Goal: Task Accomplishment & Management: Use online tool/utility

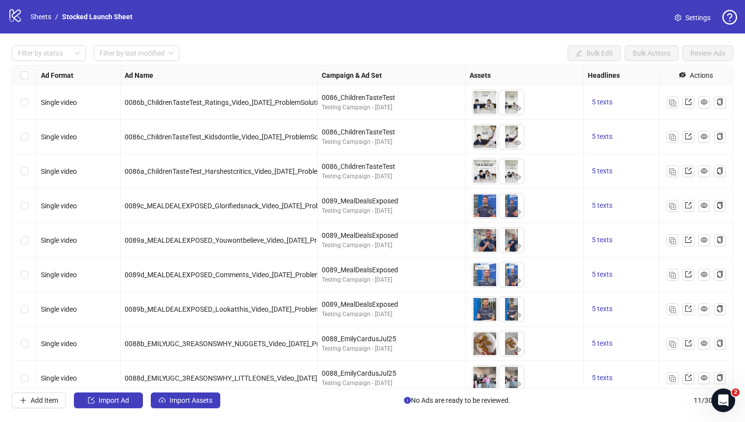
scroll to position [76, 0]
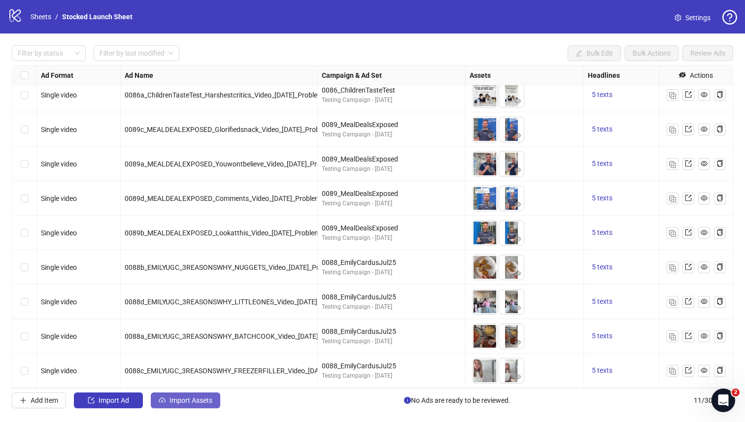
click at [187, 399] on span "Import Assets" at bounding box center [190, 401] width 43 height 8
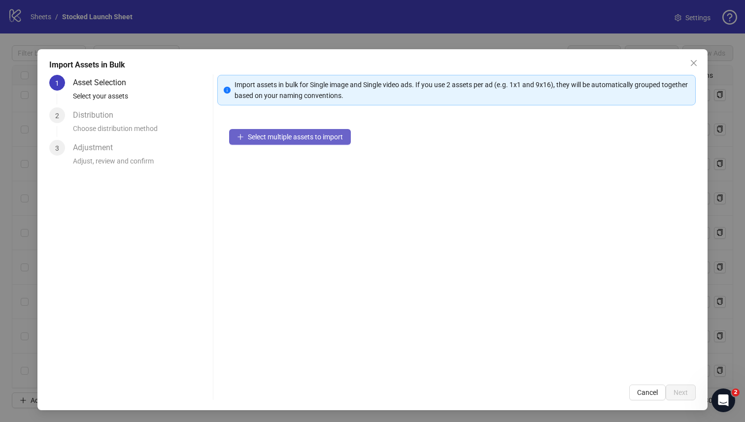
click at [296, 141] on button "Select multiple assets to import" at bounding box center [290, 137] width 122 height 16
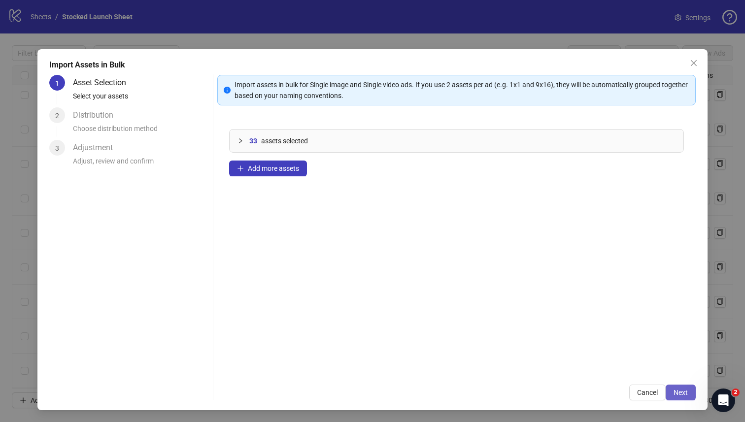
click at [674, 397] on button "Next" at bounding box center [680, 393] width 30 height 16
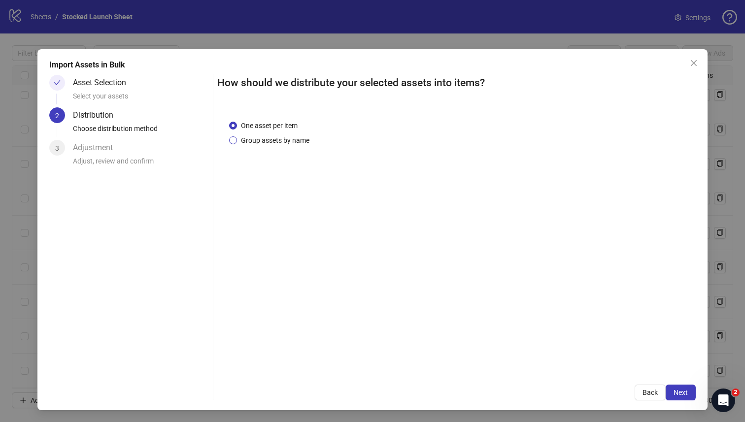
click at [247, 139] on span "Group assets by name" at bounding box center [275, 140] width 76 height 11
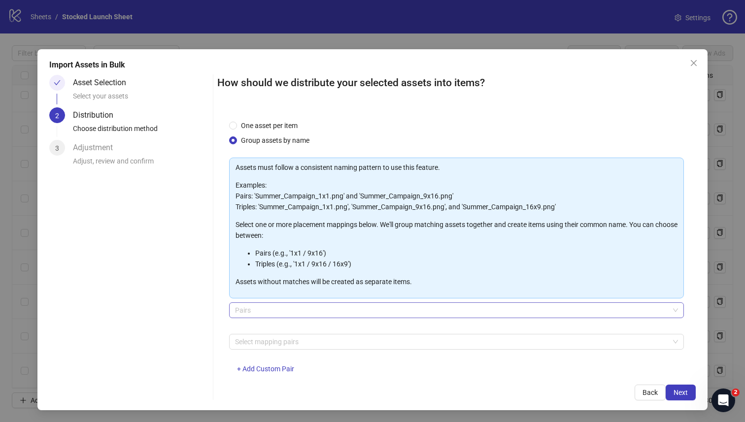
click at [314, 306] on span "Pairs" at bounding box center [456, 310] width 443 height 15
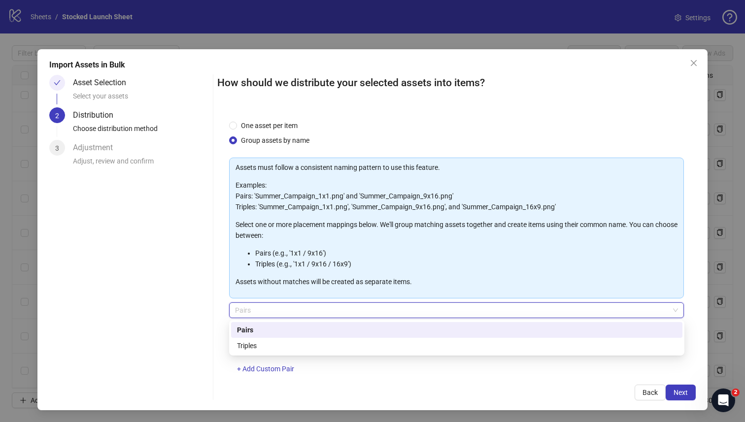
click at [314, 311] on span "Pairs" at bounding box center [456, 310] width 443 height 15
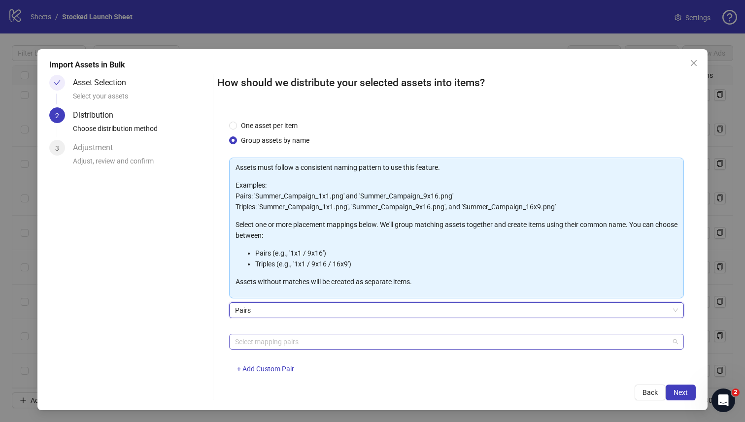
click at [312, 340] on div at bounding box center [451, 342] width 441 height 14
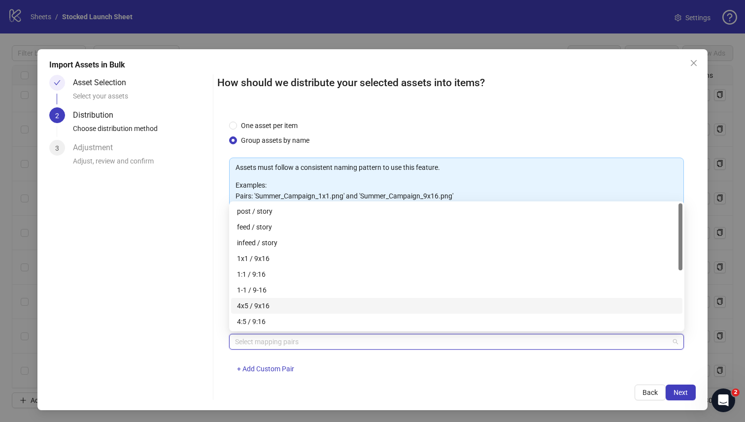
click at [283, 307] on div "4x5 / 9x16" at bounding box center [456, 305] width 439 height 11
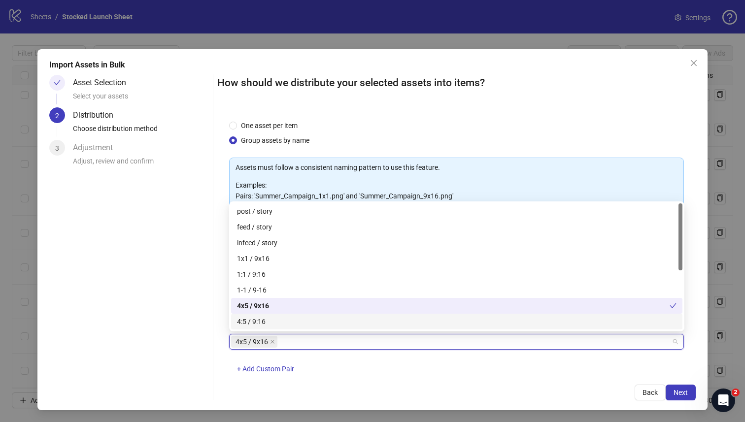
click at [504, 385] on div "Back Next" at bounding box center [456, 393] width 479 height 16
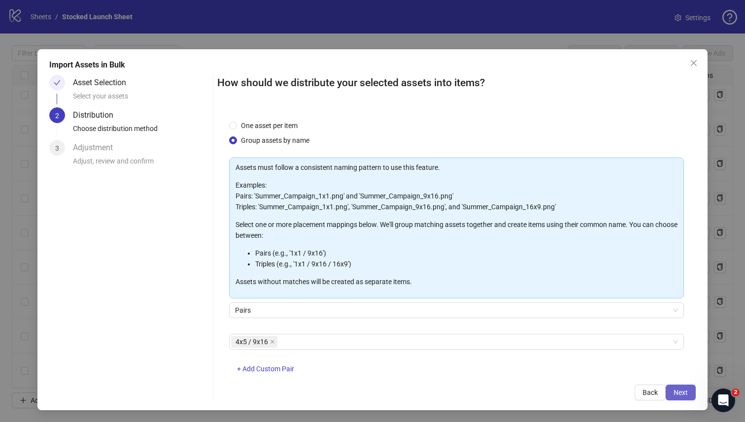
click at [673, 393] on button "Next" at bounding box center [680, 393] width 30 height 16
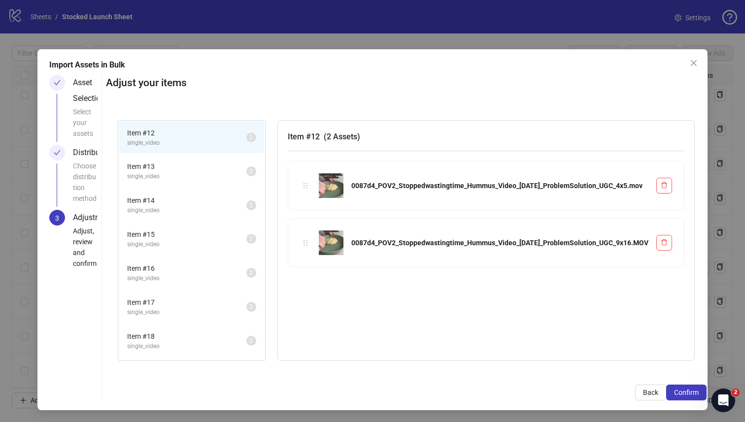
click at [246, 168] on span "Item # 13" at bounding box center [186, 166] width 119 height 11
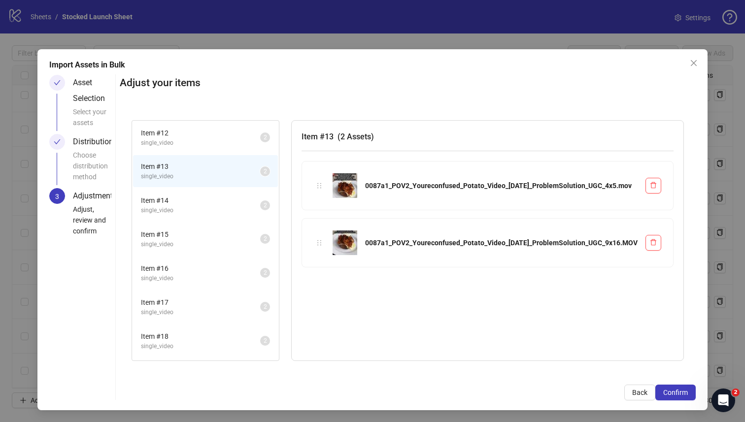
click at [260, 199] on span "Item # 14" at bounding box center [200, 200] width 119 height 11
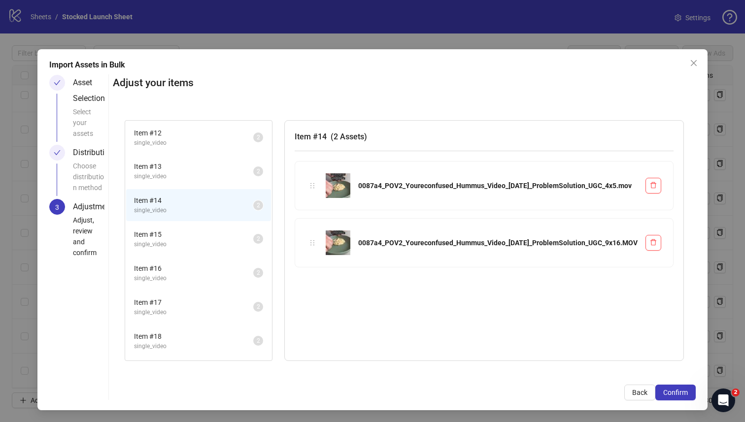
click at [253, 235] on span "Item # 15" at bounding box center [193, 234] width 119 height 11
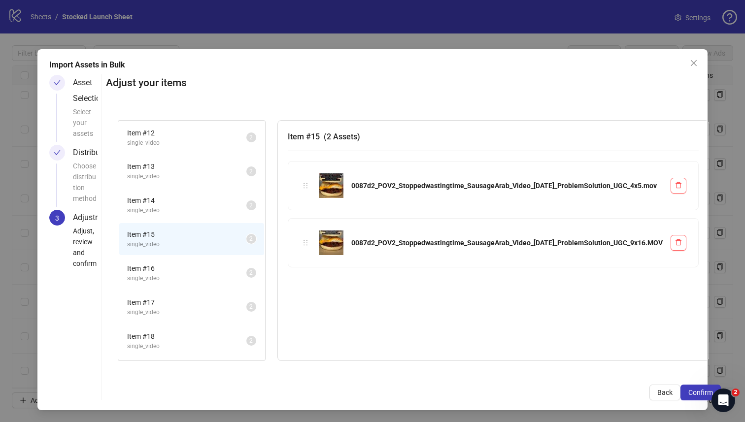
click at [246, 265] on span "Item # 16" at bounding box center [186, 268] width 119 height 11
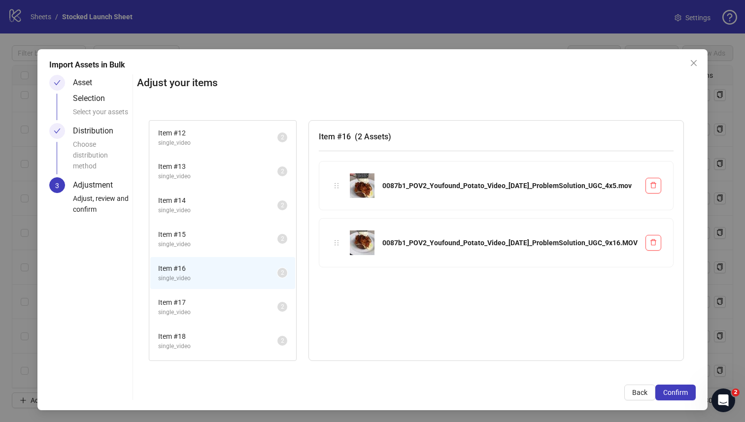
click at [277, 298] on span "Item # 17" at bounding box center [217, 302] width 119 height 11
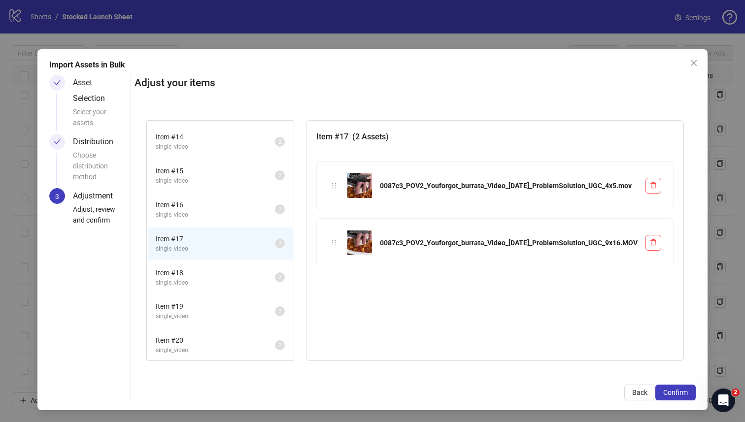
click at [275, 274] on span "Item # 18" at bounding box center [215, 272] width 119 height 11
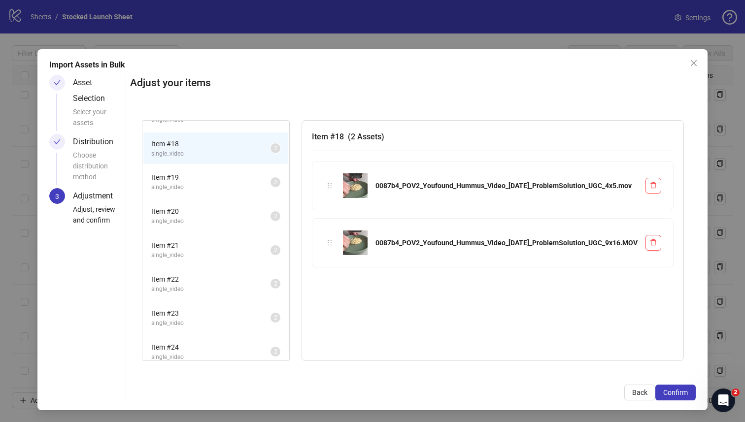
scroll to position [227, 0]
click at [270, 142] on span "Item # 19" at bounding box center [210, 143] width 119 height 11
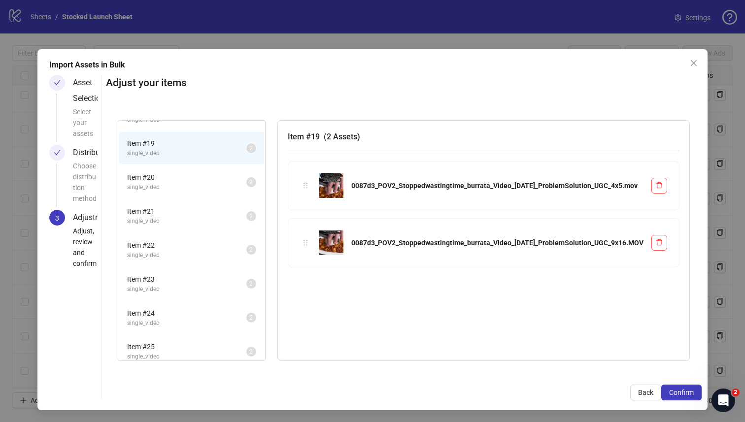
click at [264, 195] on li "Item # 20 single_video 2" at bounding box center [191, 182] width 145 height 32
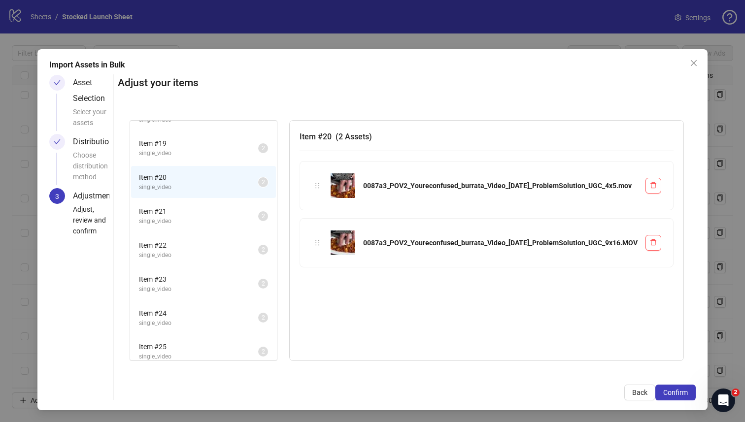
click at [258, 224] on span "single_video" at bounding box center [198, 221] width 119 height 9
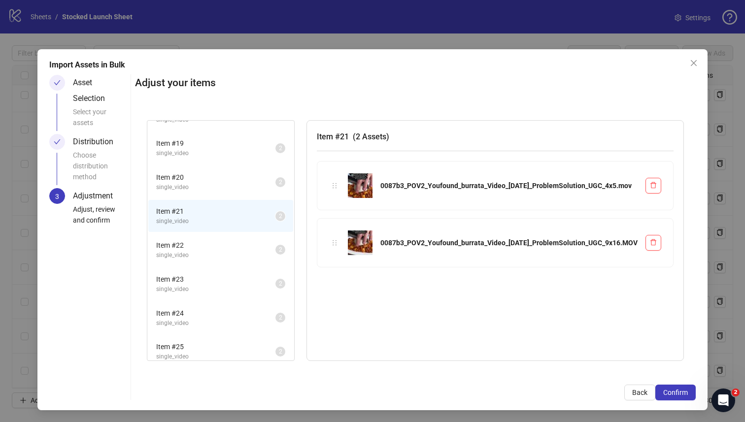
click at [293, 237] on li "Item # 22 single_video 2" at bounding box center [220, 250] width 145 height 32
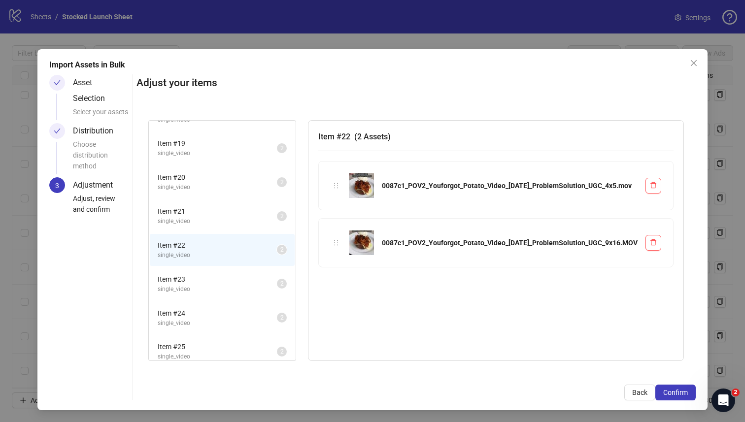
click at [277, 282] on span "Item # 23" at bounding box center [217, 279] width 119 height 11
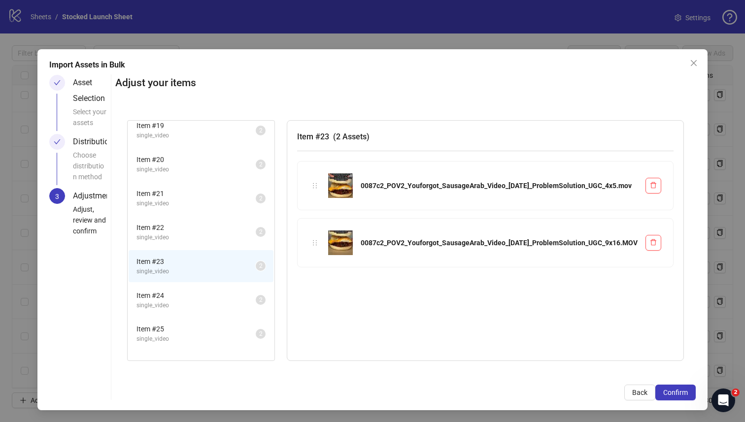
scroll to position [245, 0]
click at [274, 283] on div "Item # 24 single_video 2" at bounding box center [201, 300] width 147 height 34
click at [273, 288] on li "Item # 24 single_video 2" at bounding box center [201, 300] width 145 height 32
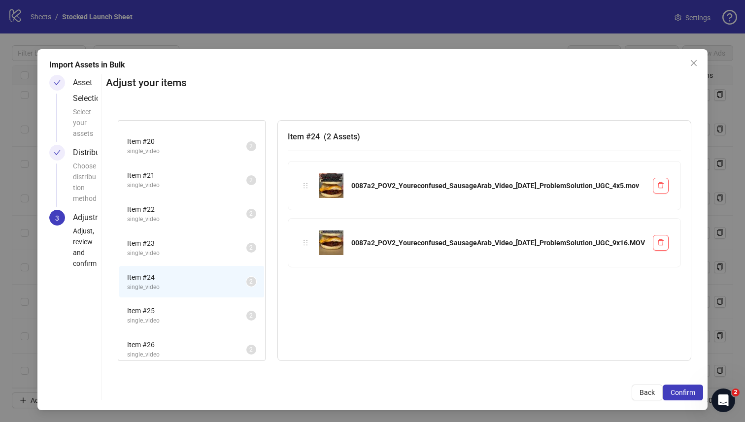
click at [246, 321] on span "single_video" at bounding box center [186, 320] width 119 height 9
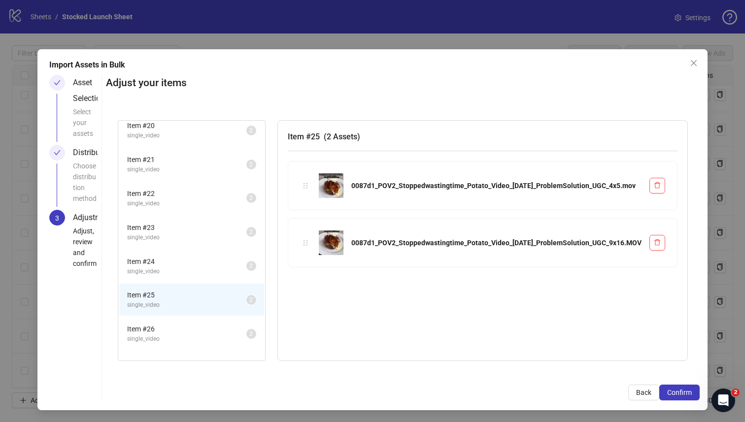
scroll to position [364, 0]
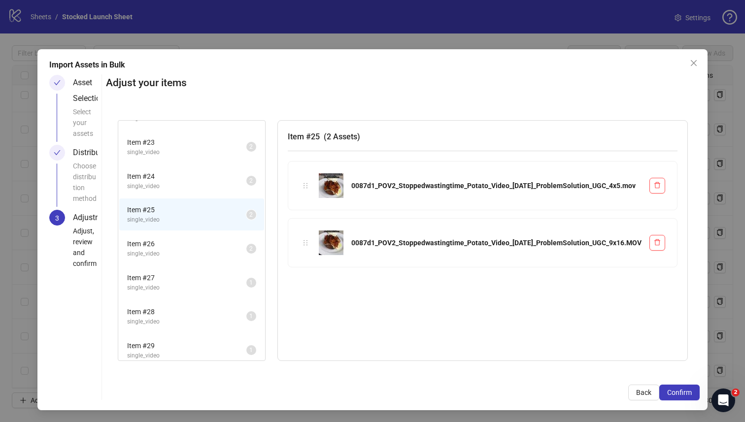
click at [246, 252] on span "single_video" at bounding box center [186, 253] width 119 height 9
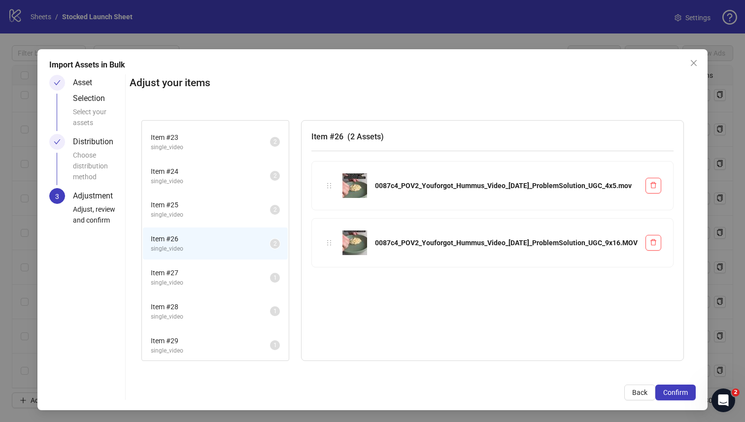
scroll to position [370, 0]
click at [270, 270] on span "Item # 27" at bounding box center [210, 271] width 119 height 11
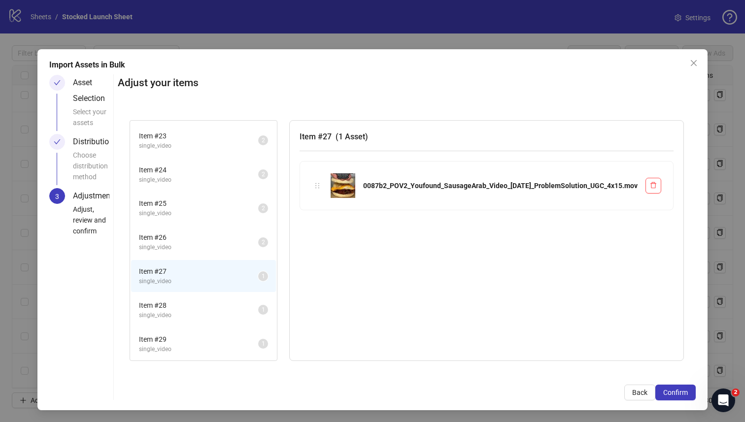
click at [258, 249] on span "single_video" at bounding box center [198, 247] width 119 height 9
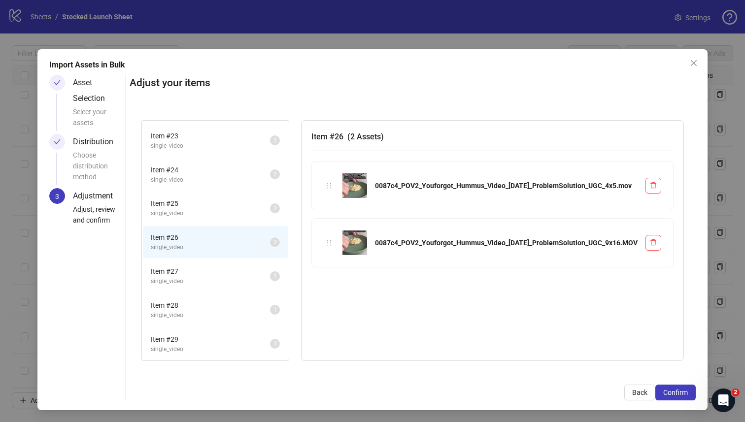
click at [270, 277] on span "single_video" at bounding box center [210, 281] width 119 height 9
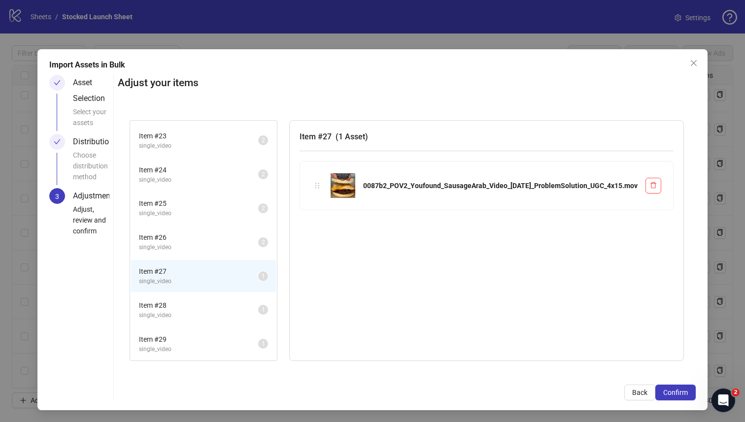
scroll to position [0, 0]
click at [258, 312] on span "single_video" at bounding box center [198, 315] width 119 height 9
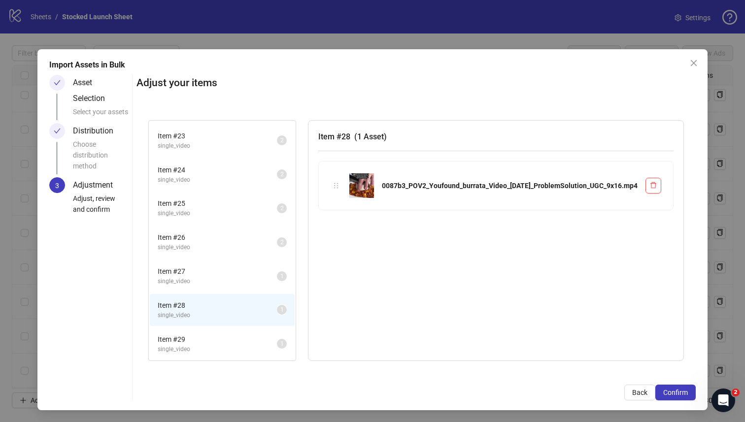
click at [277, 342] on span "Item # 29" at bounding box center [217, 339] width 119 height 11
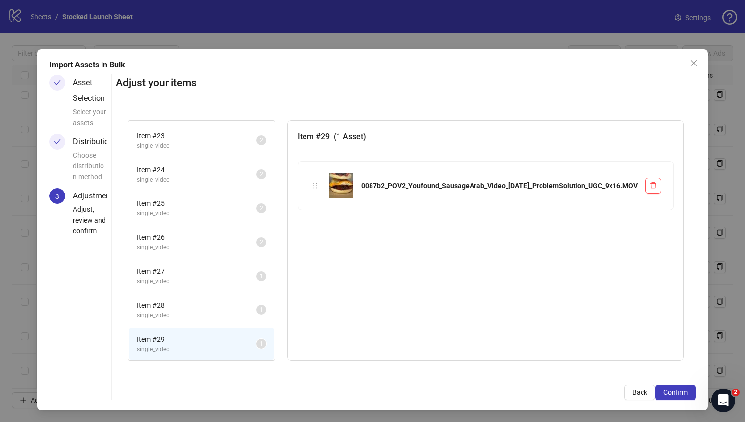
click at [256, 315] on span "single_video" at bounding box center [196, 315] width 119 height 9
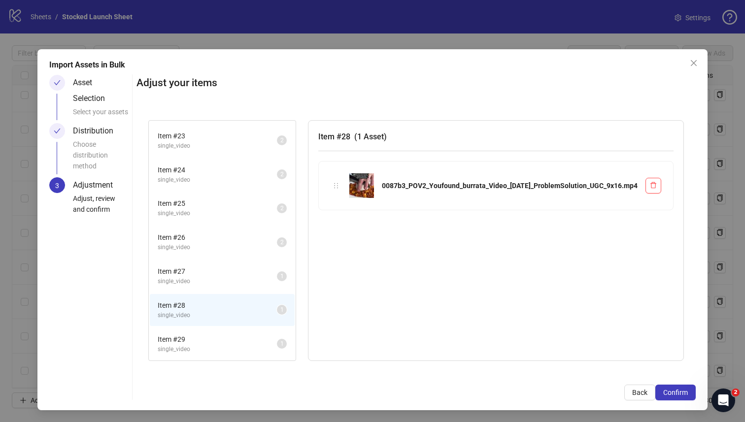
click at [277, 281] on span "single_video" at bounding box center [217, 281] width 119 height 9
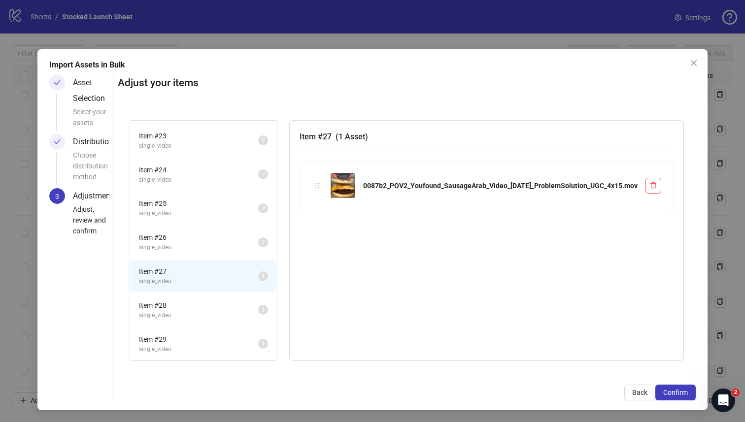
click at [258, 246] on span "single_video" at bounding box center [198, 247] width 119 height 9
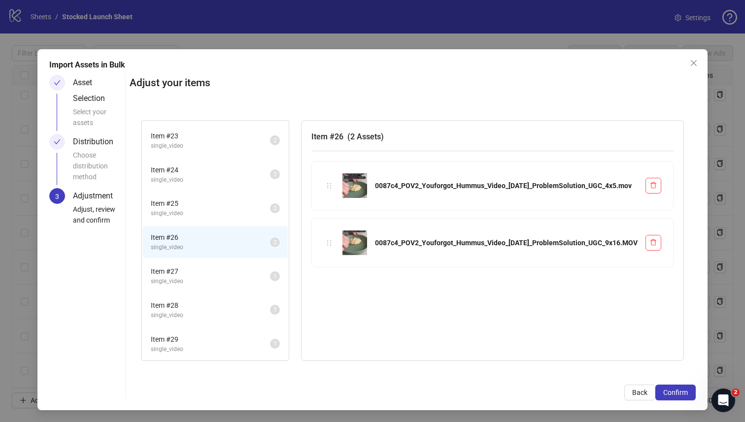
click at [270, 210] on span "single_video" at bounding box center [210, 213] width 119 height 9
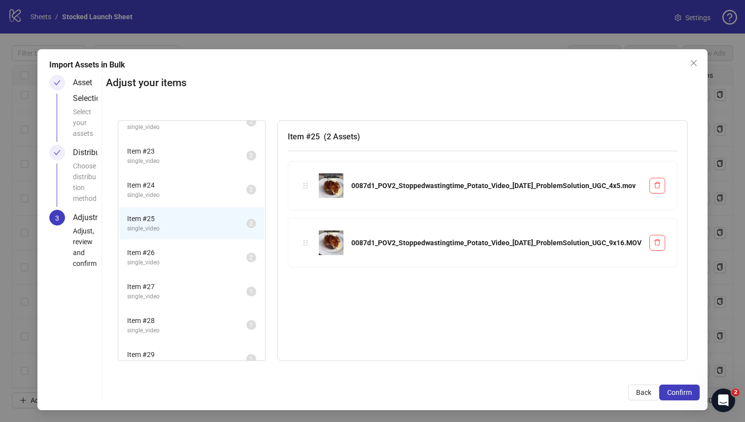
click at [246, 189] on span "Item # 24" at bounding box center [186, 185] width 119 height 11
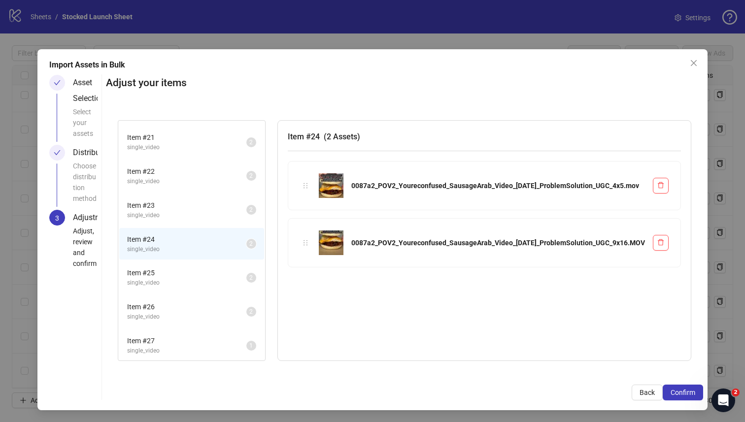
scroll to position [298, 0]
click at [264, 189] on li "Item # 22 single_video 2" at bounding box center [191, 179] width 145 height 32
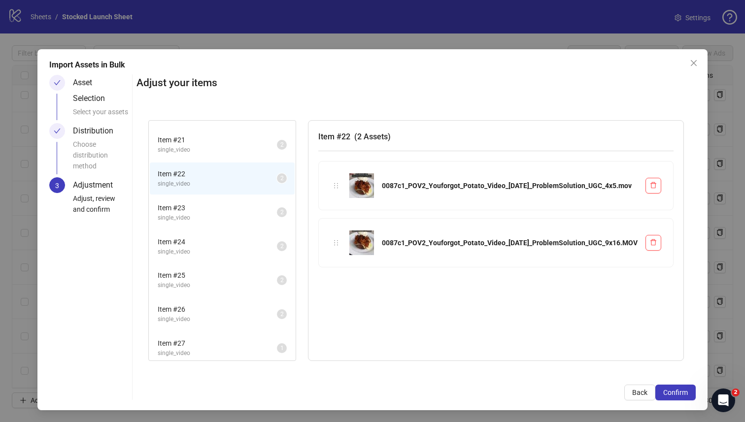
click at [284, 156] on li "Item # 21 single_video 2" at bounding box center [222, 145] width 145 height 32
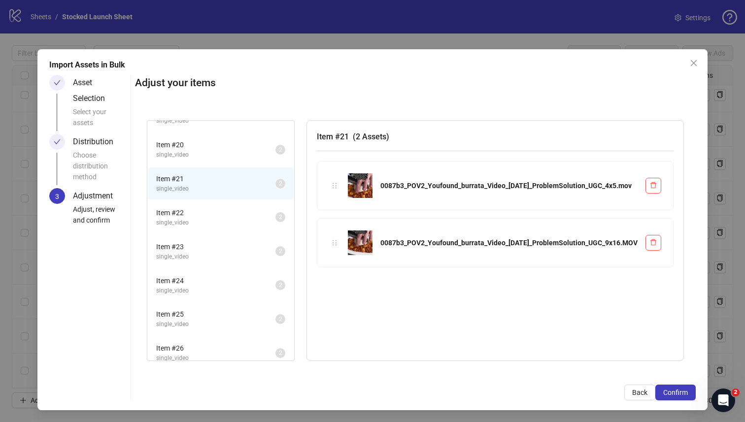
scroll to position [238, 0]
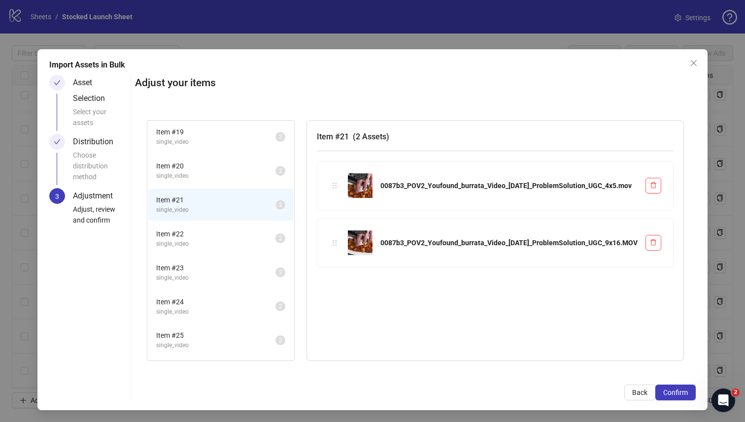
click at [275, 166] on span "Item # 20" at bounding box center [215, 166] width 119 height 11
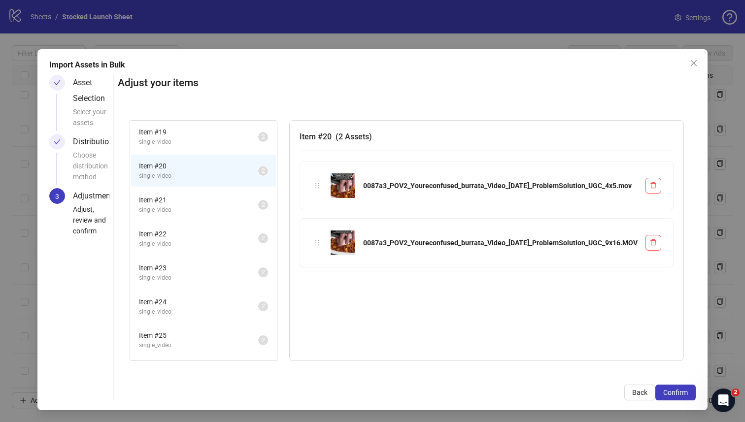
click at [258, 142] on span "single_video" at bounding box center [198, 141] width 119 height 9
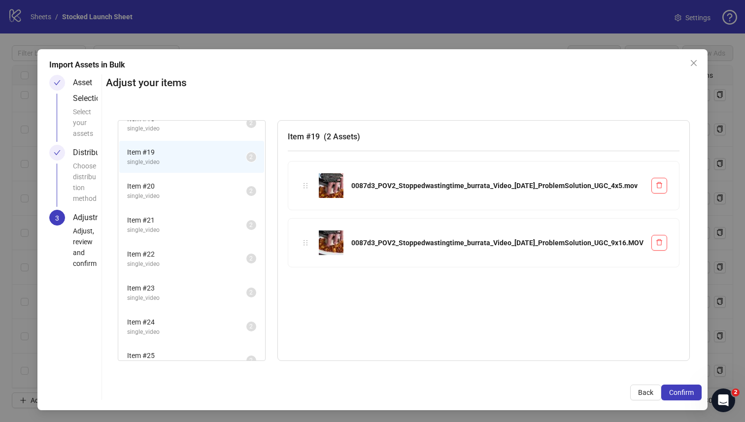
click at [246, 131] on span "single_video" at bounding box center [186, 128] width 119 height 9
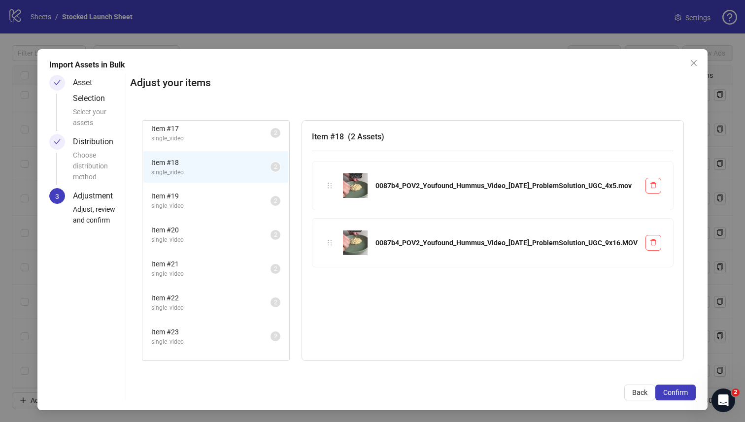
scroll to position [153, 0]
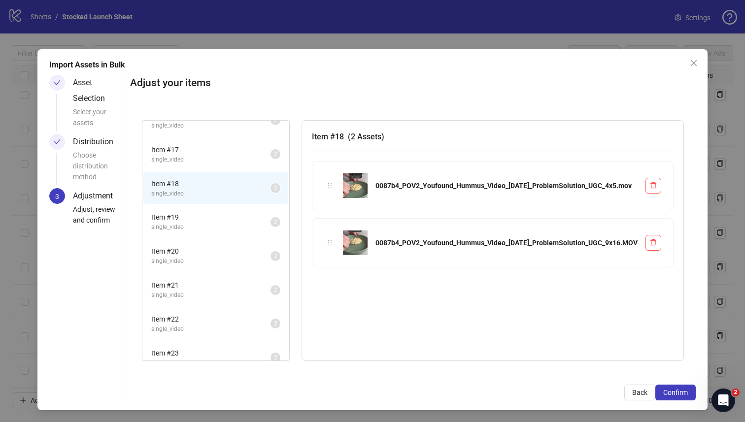
click at [270, 148] on span "Item # 17" at bounding box center [210, 149] width 119 height 11
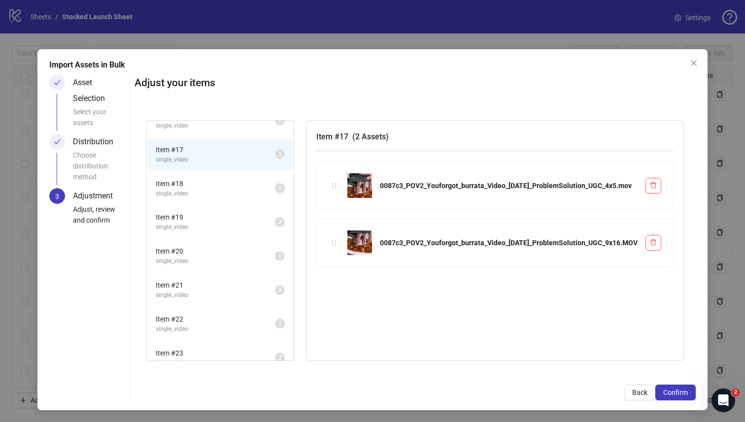
click at [275, 128] on span "single_video" at bounding box center [215, 125] width 119 height 9
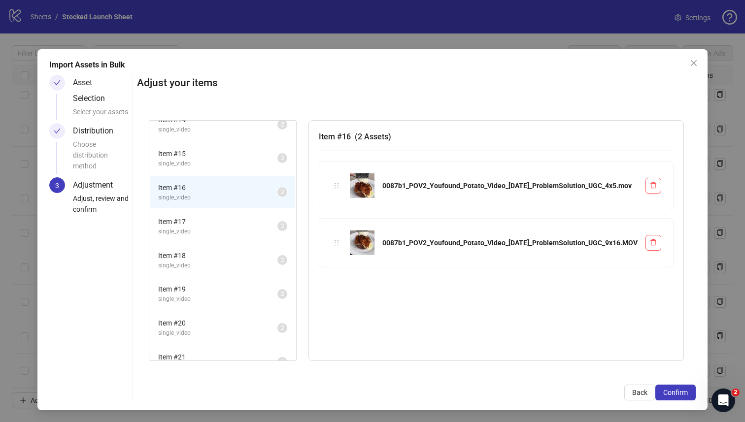
scroll to position [75, 0]
click at [277, 164] on span "Item # 15" at bounding box center [217, 159] width 119 height 11
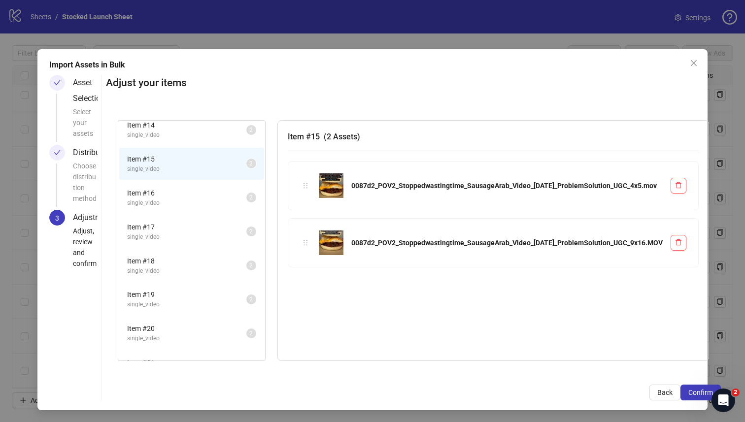
click at [246, 131] on span "single_video" at bounding box center [186, 135] width 119 height 9
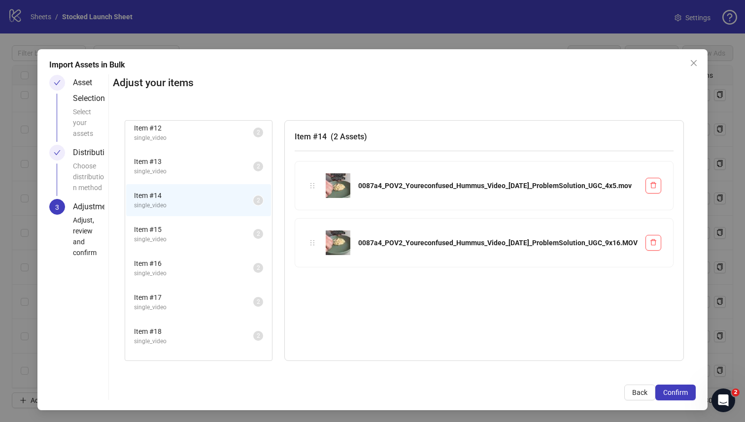
scroll to position [0, 0]
click at [253, 172] on span "single_video" at bounding box center [193, 176] width 119 height 9
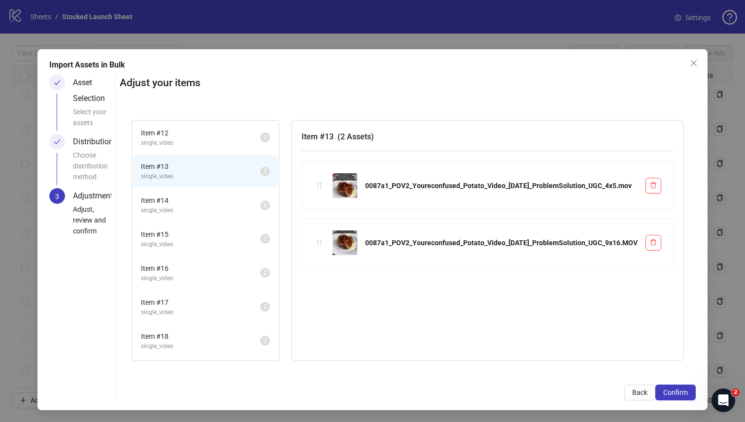
click at [260, 136] on span "Item # 12" at bounding box center [200, 133] width 119 height 11
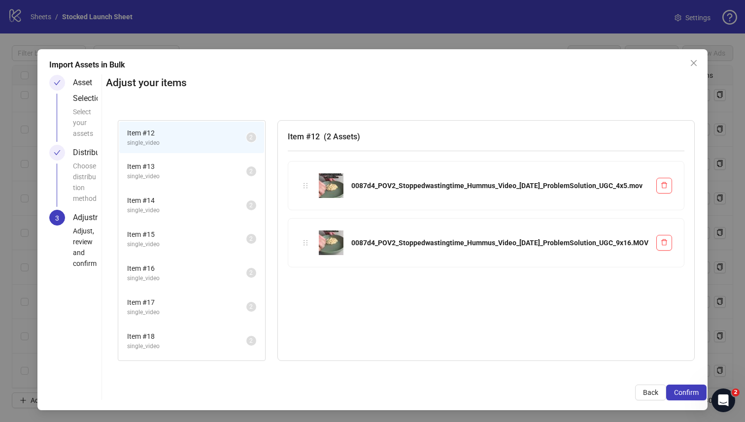
click at [246, 206] on span "single_video" at bounding box center [186, 210] width 119 height 9
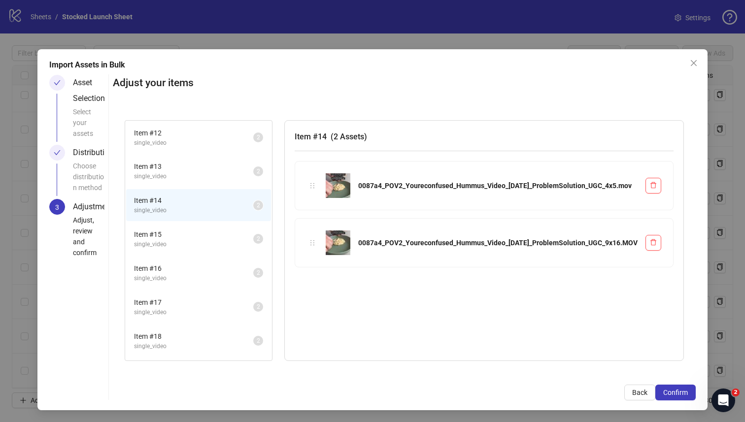
click at [253, 244] on span "single_video" at bounding box center [193, 244] width 119 height 9
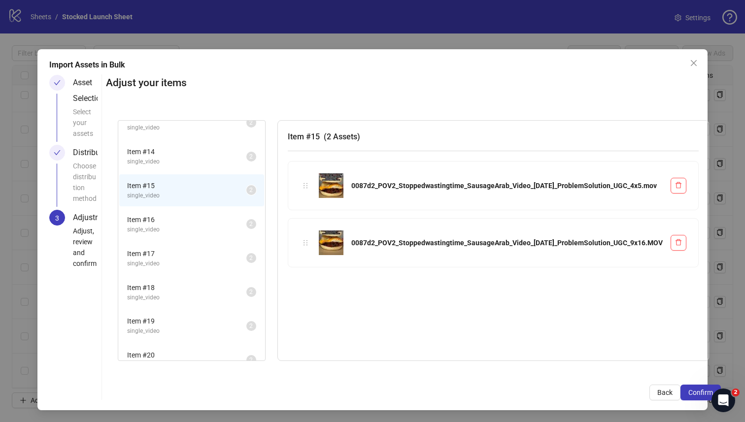
scroll to position [50, 0]
click at [264, 207] on li "Item # 16 single_video 2" at bounding box center [191, 223] width 145 height 32
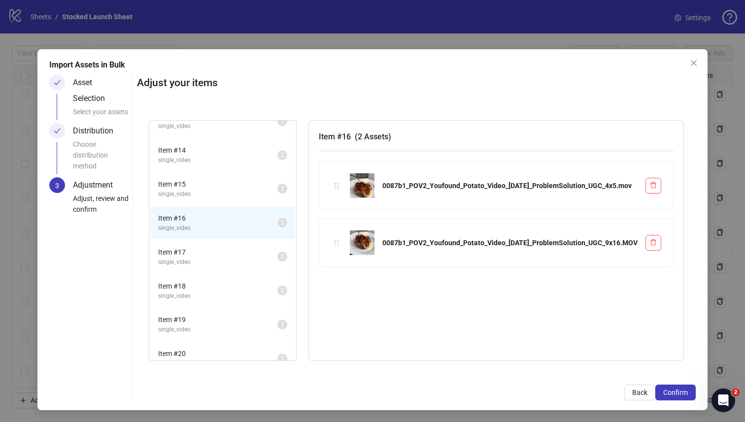
click at [294, 267] on li "Item # 17 single_video 2" at bounding box center [222, 257] width 145 height 32
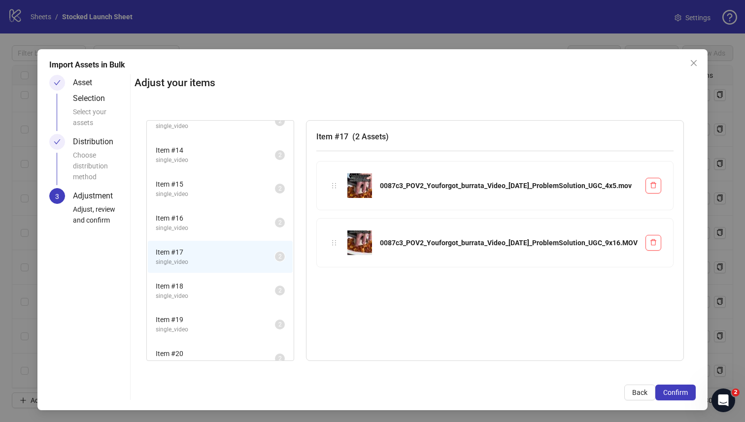
click at [275, 229] on span "single_video" at bounding box center [215, 228] width 119 height 9
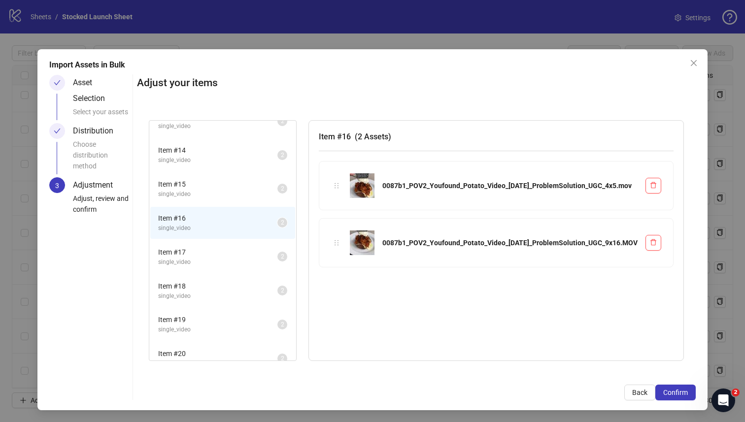
click at [277, 261] on span "single_video" at bounding box center [217, 262] width 119 height 9
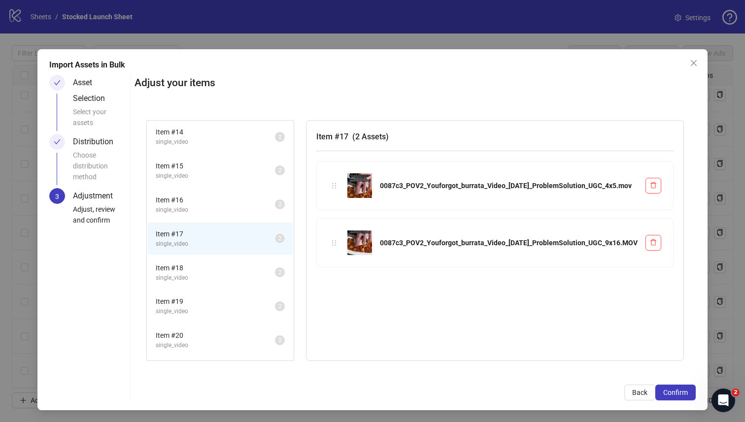
click at [275, 273] on span "single_video" at bounding box center [215, 277] width 119 height 9
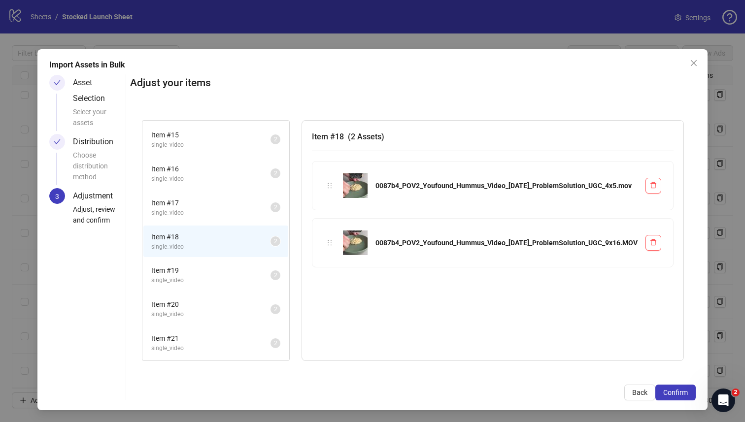
scroll to position [133, 0]
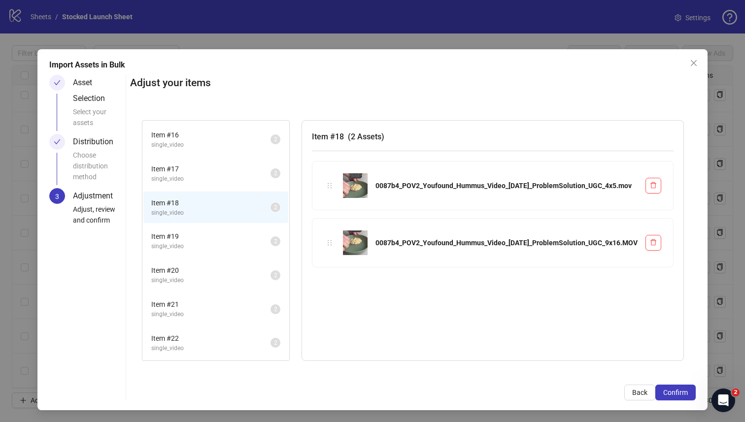
click at [270, 248] on span "single_video" at bounding box center [210, 246] width 119 height 9
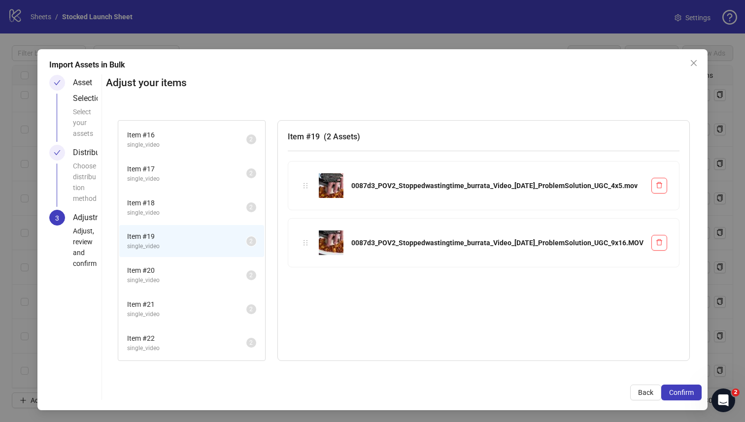
click at [246, 270] on span "Item # 20" at bounding box center [186, 270] width 119 height 11
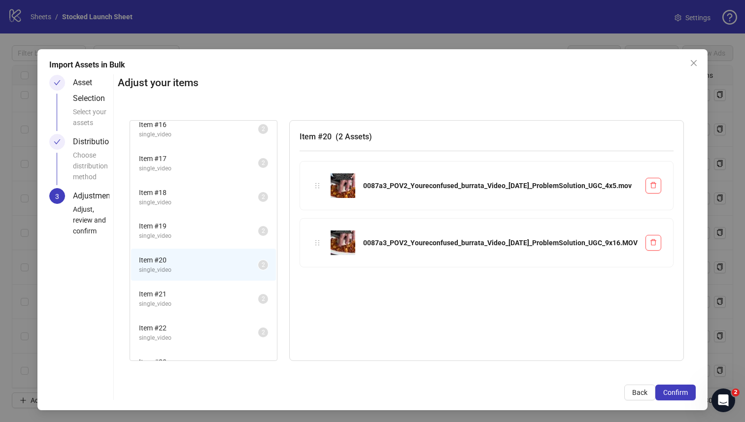
scroll to position [175, 0]
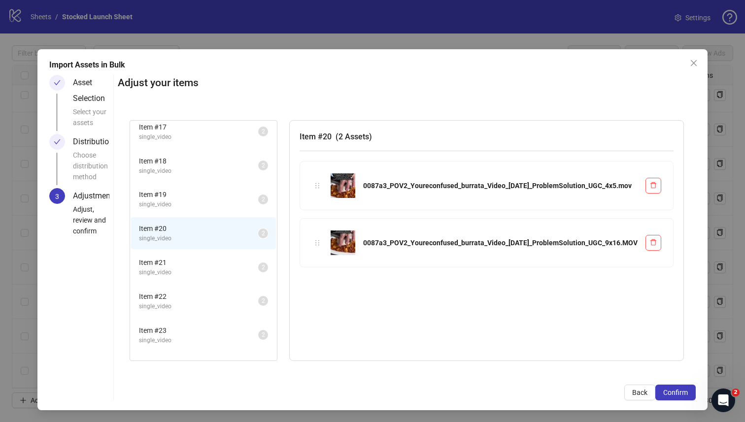
click at [258, 268] on span "single_video" at bounding box center [198, 272] width 119 height 9
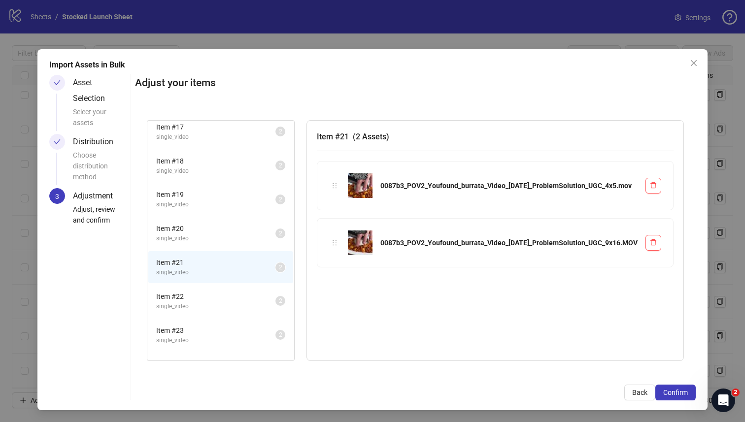
click at [275, 302] on span "single_video" at bounding box center [215, 306] width 119 height 9
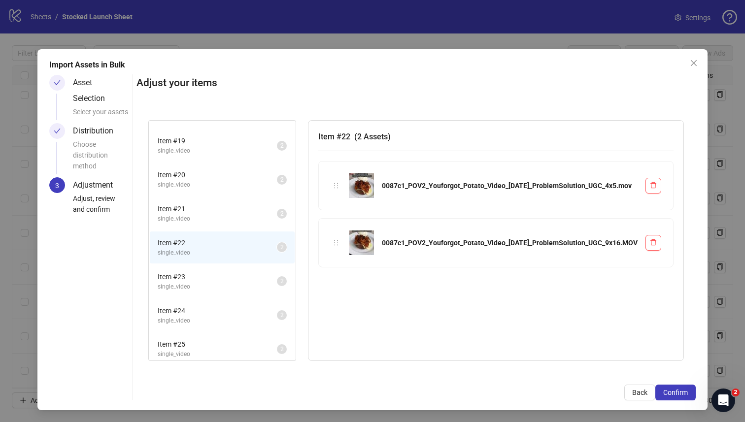
scroll to position [249, 0]
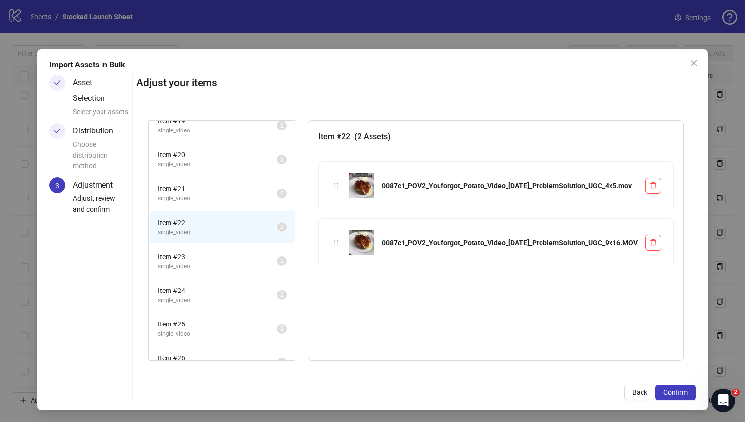
click at [277, 259] on span "Item # 23" at bounding box center [217, 256] width 119 height 11
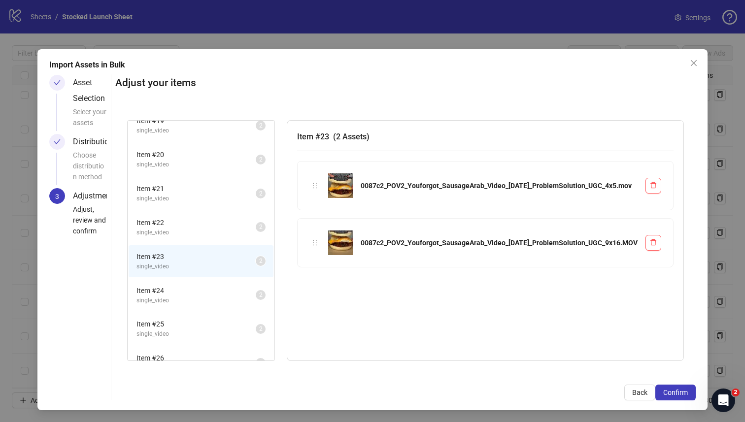
click at [256, 294] on span "Item # 24" at bounding box center [195, 290] width 119 height 11
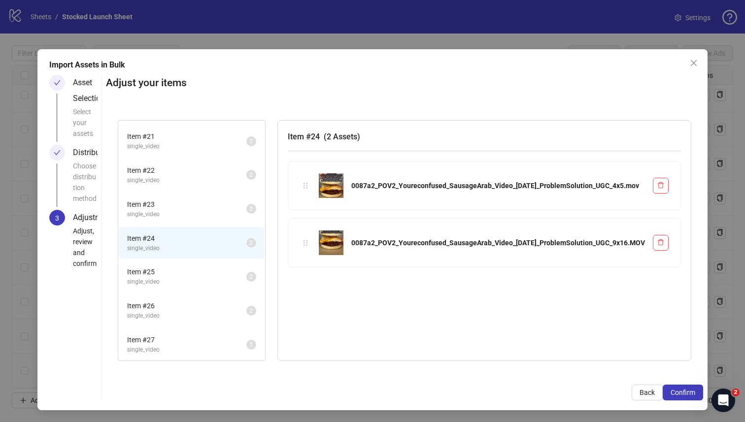
scroll to position [318, 0]
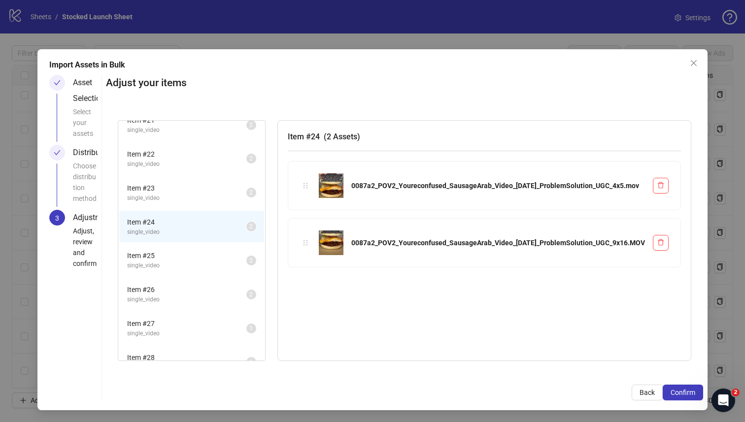
click at [246, 260] on span "Item # 25" at bounding box center [186, 255] width 119 height 11
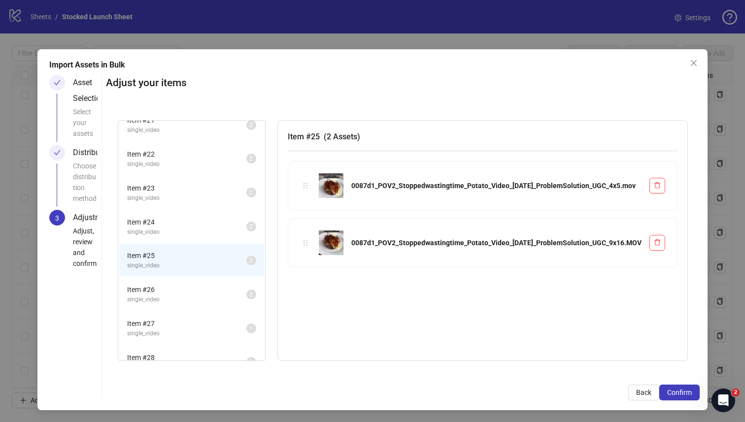
click at [264, 281] on li "Item # 26 single_video 2" at bounding box center [191, 294] width 145 height 32
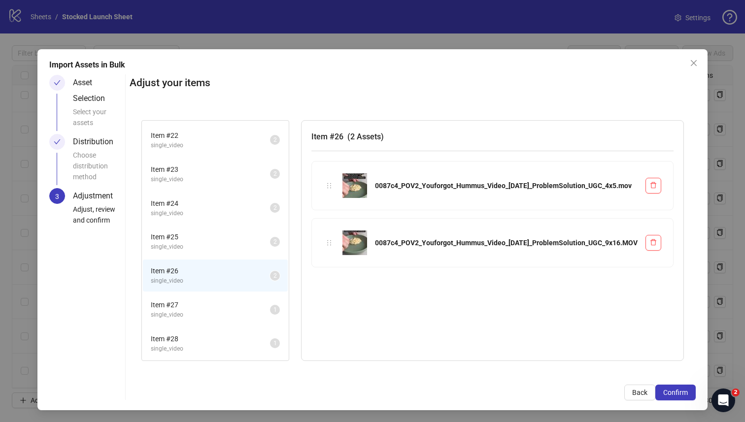
click at [277, 295] on li "Item # 27 single_video 1" at bounding box center [215, 310] width 145 height 32
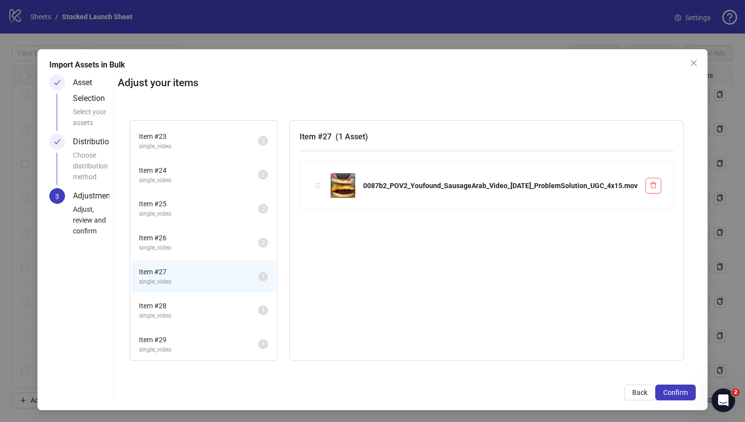
scroll to position [370, 0]
click at [258, 311] on span "single_video" at bounding box center [198, 315] width 119 height 9
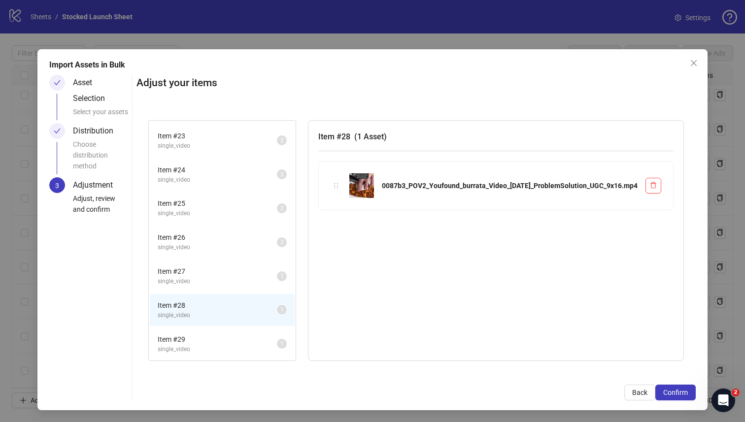
click at [277, 278] on span "single_video" at bounding box center [217, 281] width 119 height 9
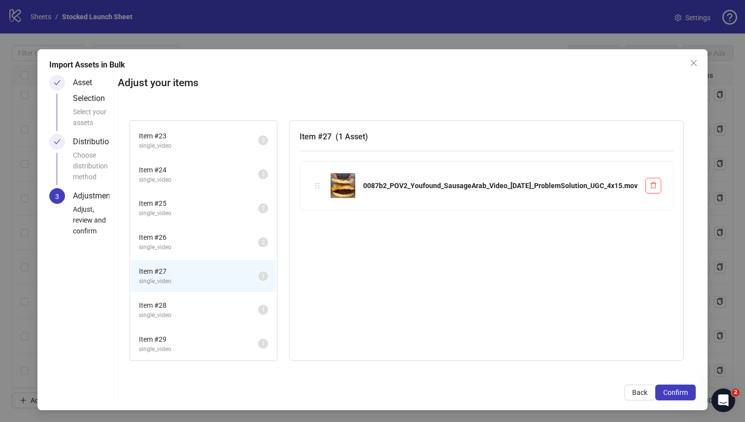
click at [258, 309] on span "Item # 28" at bounding box center [198, 305] width 119 height 11
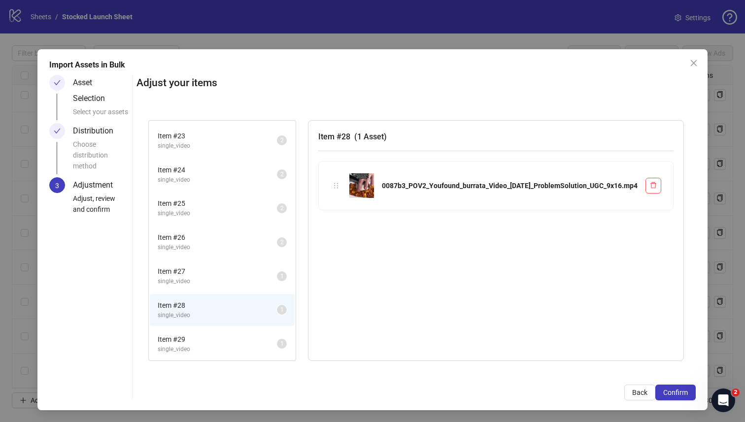
click at [277, 348] on span "single_video" at bounding box center [217, 349] width 119 height 9
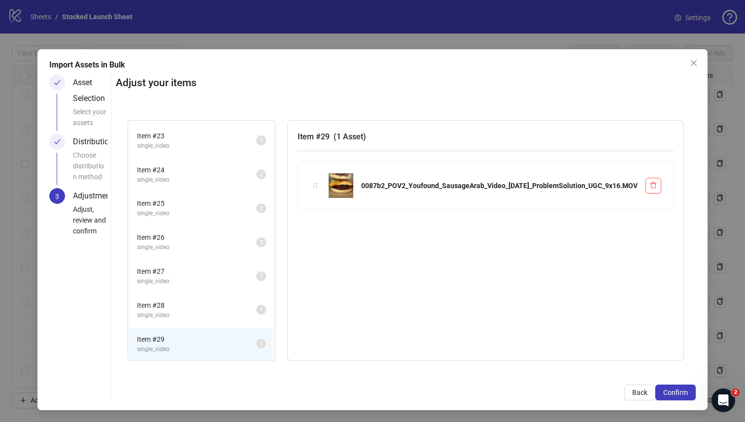
click at [274, 321] on li "Item # 28 single_video 1" at bounding box center [201, 310] width 145 height 32
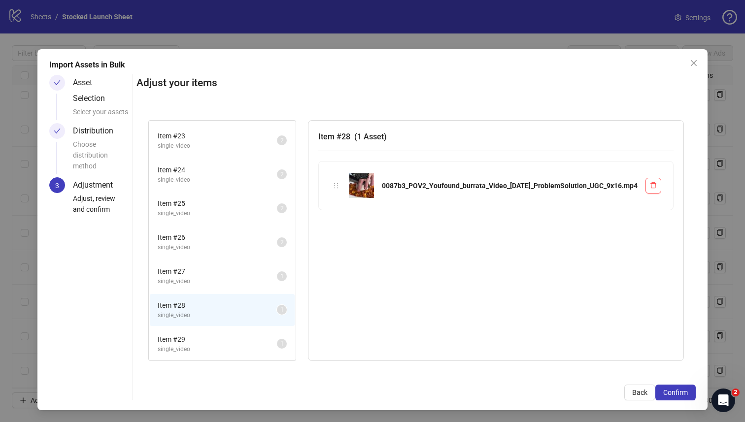
click at [277, 279] on span "single_video" at bounding box center [217, 281] width 119 height 9
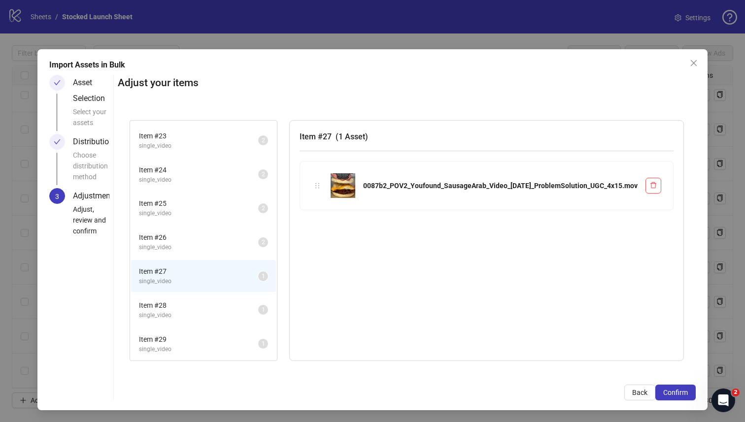
click at [258, 343] on span "Item # 29" at bounding box center [198, 339] width 119 height 11
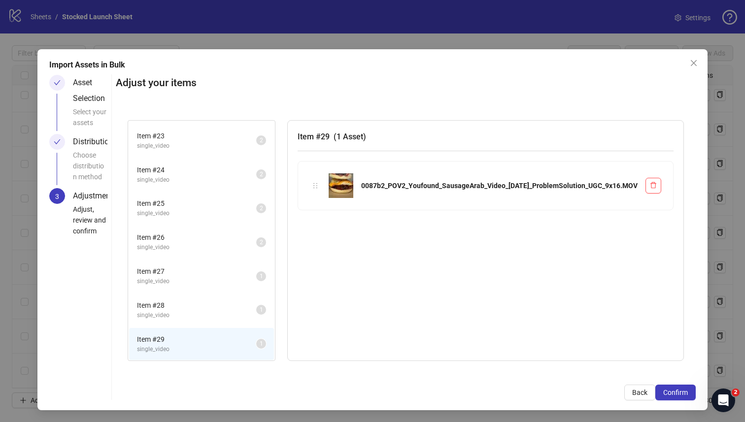
click at [256, 266] on span "Item # 27" at bounding box center [196, 271] width 119 height 11
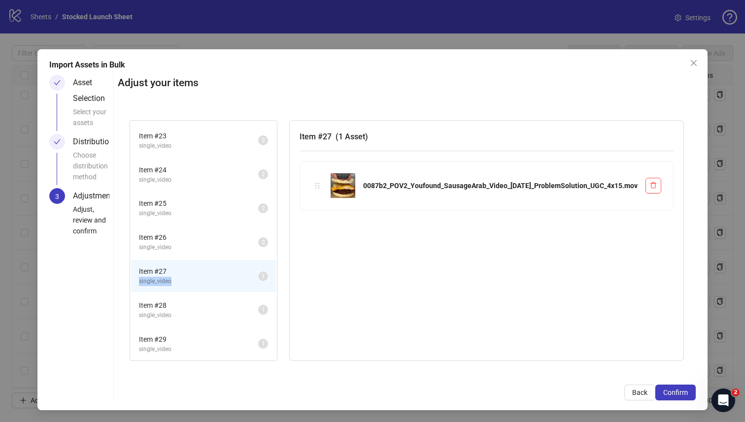
click at [258, 277] on span "single_video" at bounding box center [198, 281] width 119 height 9
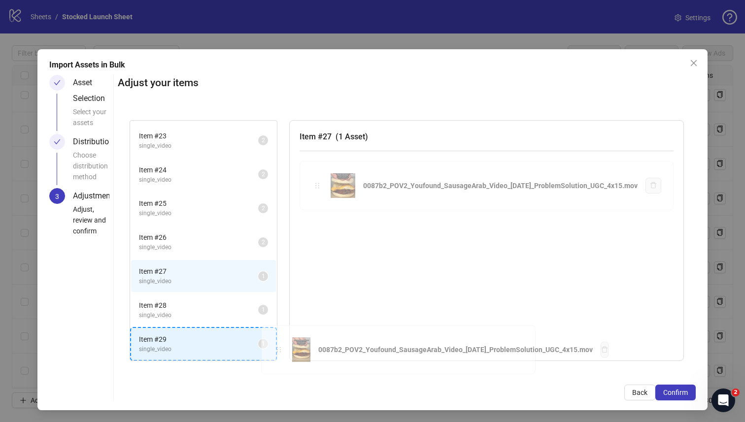
drag, startPoint x: 417, startPoint y: 182, endPoint x: 279, endPoint y: 345, distance: 213.6
click at [279, 346] on div "Item # 12 single_video 2 Item # 13 single_video 2 Item # 14 single_video 2 Item…" at bounding box center [407, 240] width 578 height 265
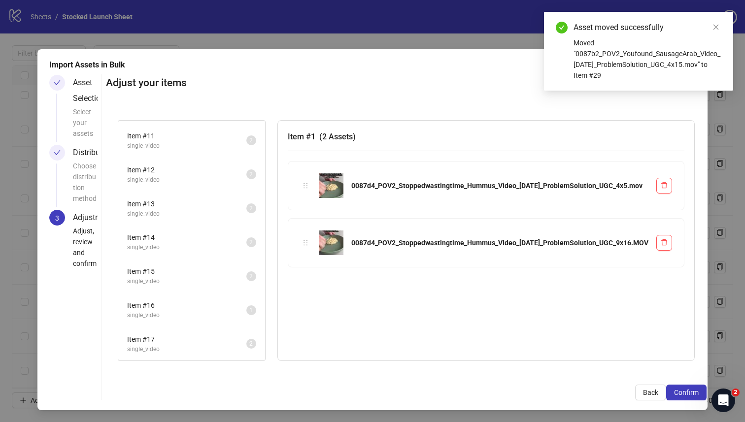
click at [246, 316] on span "single_video" at bounding box center [186, 315] width 119 height 9
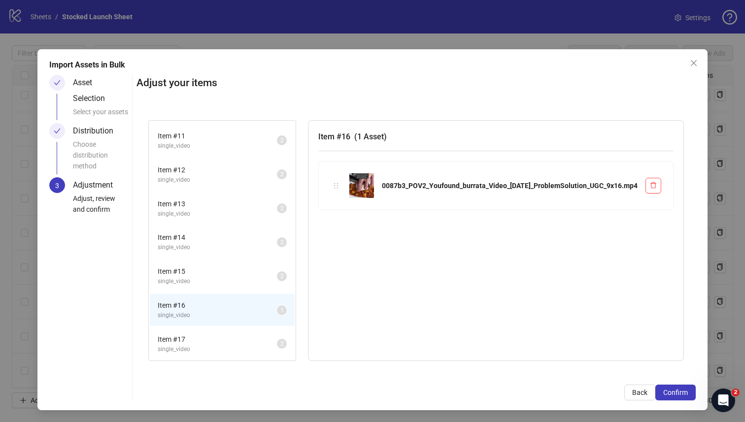
click at [277, 341] on span "Item # 17" at bounding box center [217, 339] width 119 height 11
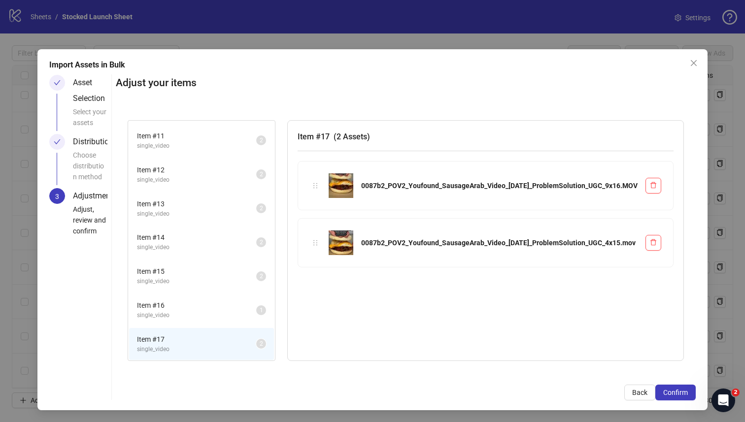
click at [353, 185] on img at bounding box center [341, 185] width 25 height 25
click at [256, 314] on span "single_video" at bounding box center [196, 315] width 119 height 9
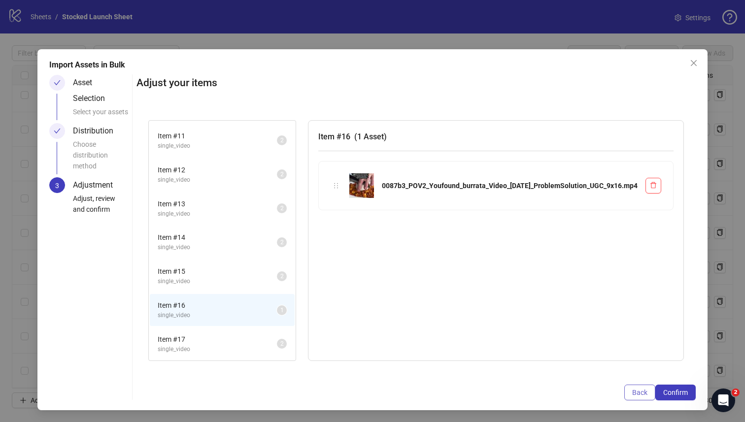
click at [641, 394] on span "Back" at bounding box center [639, 393] width 15 height 8
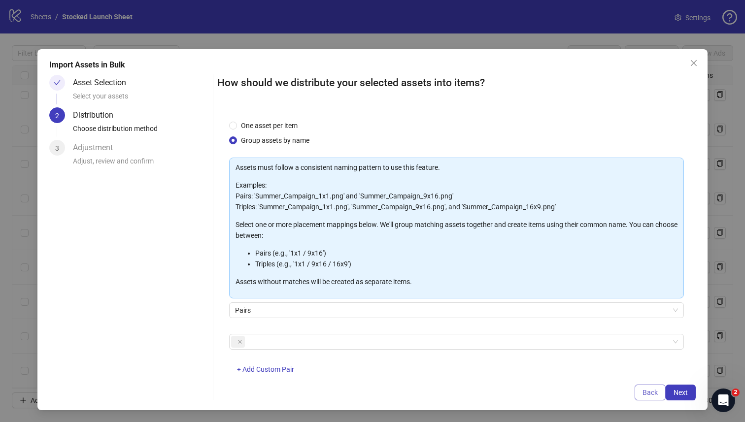
click at [641, 395] on button "Back" at bounding box center [649, 393] width 31 height 16
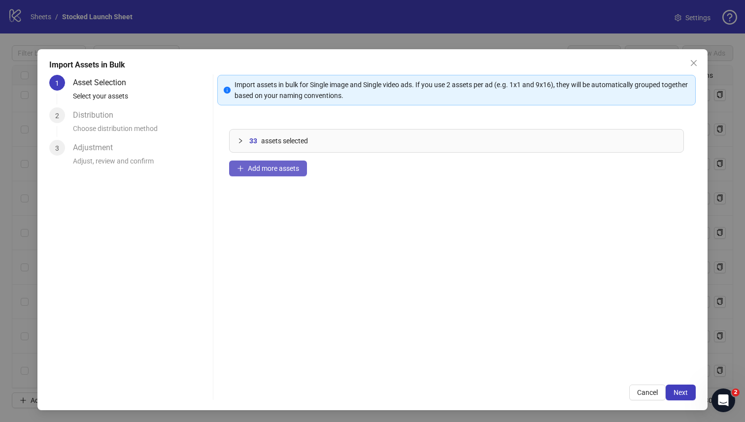
click at [265, 169] on span "Add more assets" at bounding box center [273, 169] width 51 height 8
click at [239, 138] on icon "collapsed" at bounding box center [240, 141] width 6 height 6
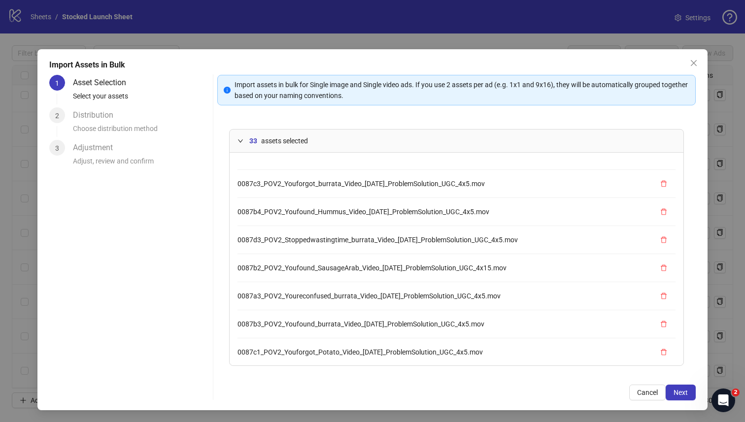
scroll to position [0, 0]
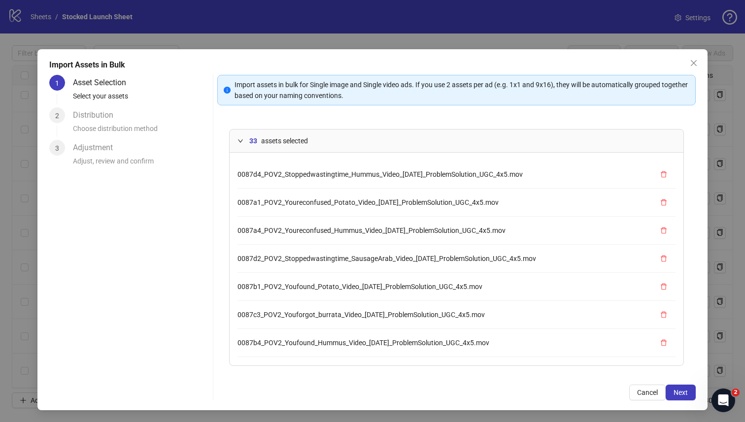
click at [244, 141] on div at bounding box center [243, 140] width 12 height 11
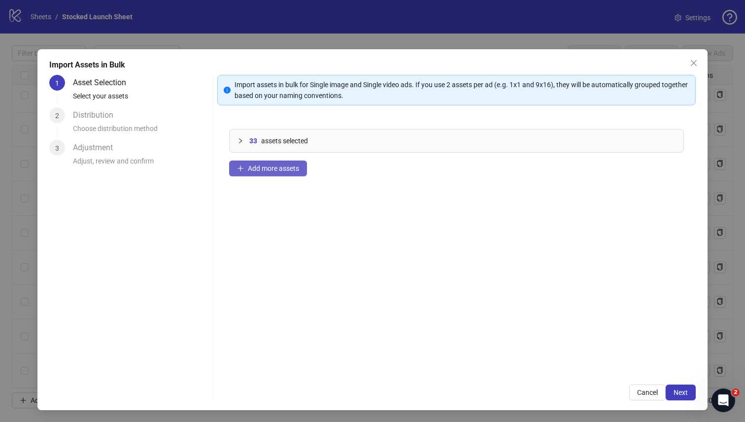
click at [279, 169] on span "Add more assets" at bounding box center [273, 169] width 51 height 8
click at [686, 392] on span "Next" at bounding box center [680, 393] width 14 height 8
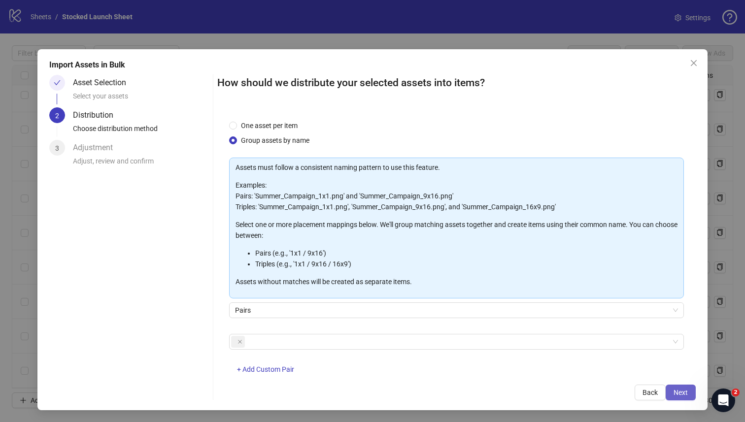
click at [674, 386] on button "Next" at bounding box center [680, 393] width 30 height 16
click at [679, 389] on span "Next" at bounding box center [680, 393] width 14 height 8
click at [237, 339] on span at bounding box center [238, 342] width 14 height 12
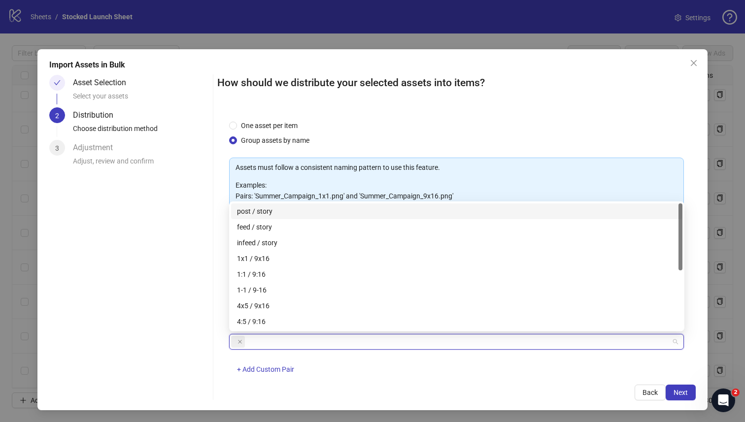
click at [242, 341] on span at bounding box center [238, 342] width 14 height 12
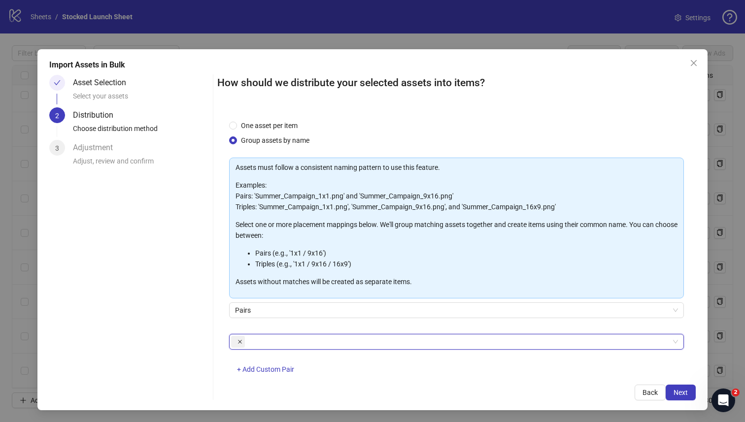
click at [240, 339] on icon "close" at bounding box center [239, 341] width 5 height 5
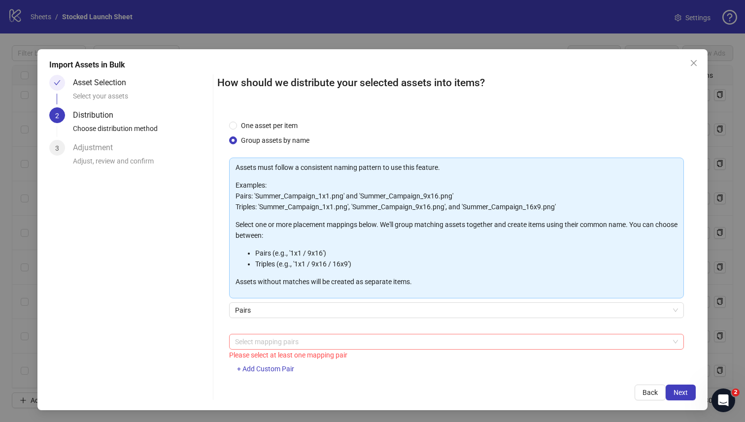
click at [102, 81] on div "Asset Selection" at bounding box center [103, 83] width 61 height 16
drag, startPoint x: 40, startPoint y: 81, endPoint x: 533, endPoint y: 325, distance: 550.3
click at [163, 126] on div "Import Assets in Bulk Asset Selection Select your assets 2 Distribution Choose …" at bounding box center [372, 229] width 670 height 361
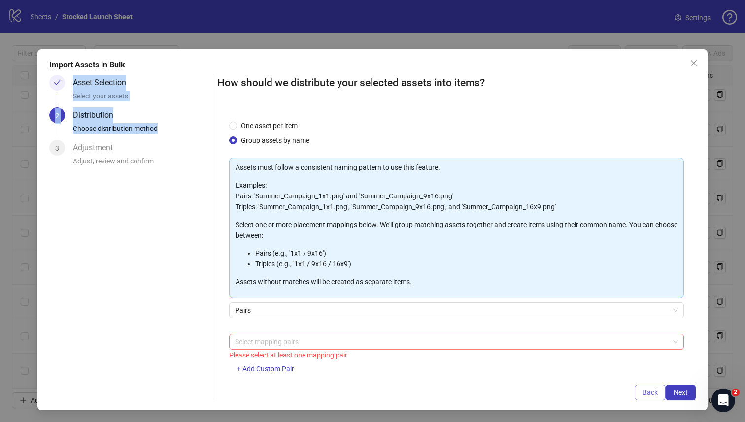
click at [636, 390] on button "Back" at bounding box center [649, 393] width 31 height 16
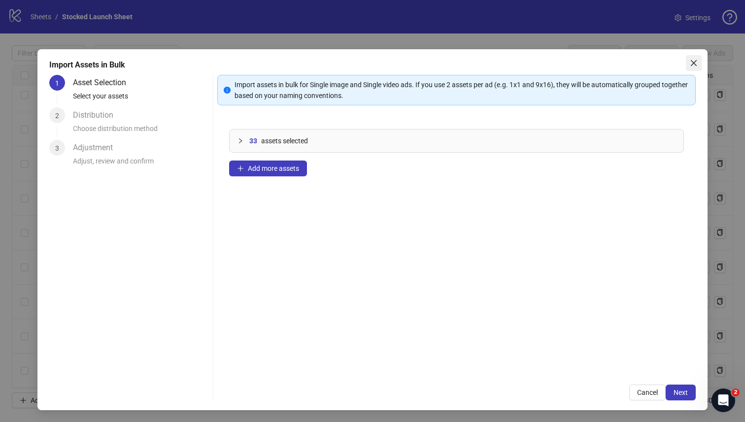
drag, startPoint x: 689, startPoint y: 53, endPoint x: 692, endPoint y: 62, distance: 9.3
click at [690, 55] on div "Import Assets in Bulk 1 Asset Selection Select your assets 2 Distribution Choos…" at bounding box center [372, 229] width 670 height 361
click at [692, 62] on icon "close" at bounding box center [694, 63] width 8 height 8
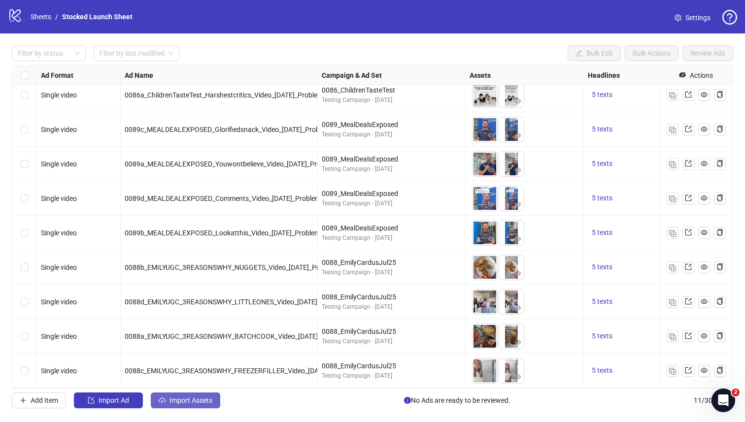
click at [188, 400] on span "Import Assets" at bounding box center [190, 401] width 43 height 8
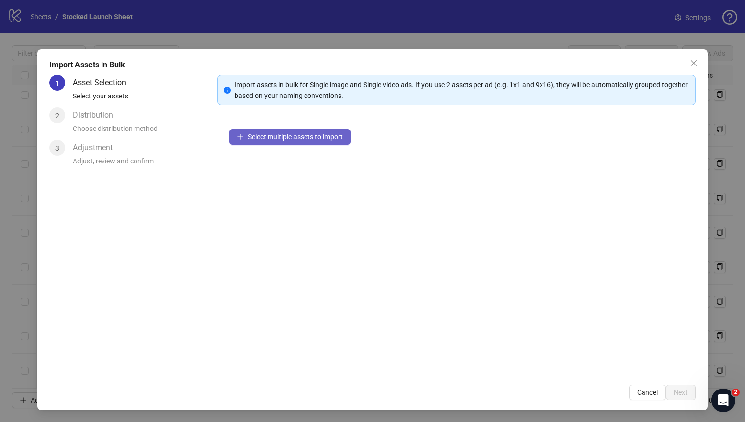
click at [268, 140] on span "Select multiple assets to import" at bounding box center [295, 137] width 95 height 8
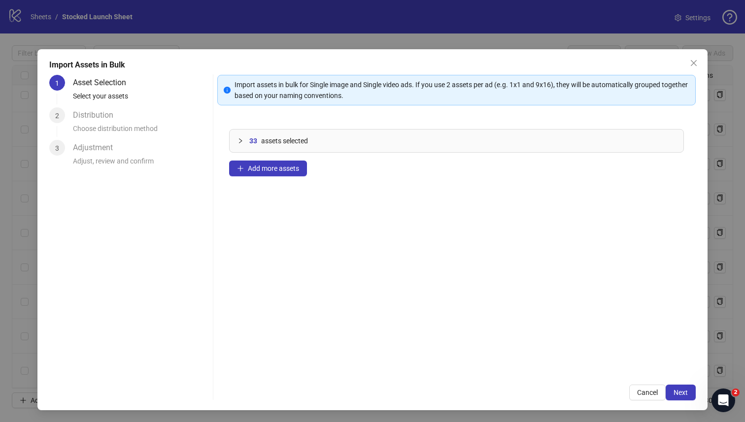
click at [241, 140] on icon "collapsed" at bounding box center [240, 141] width 6 height 6
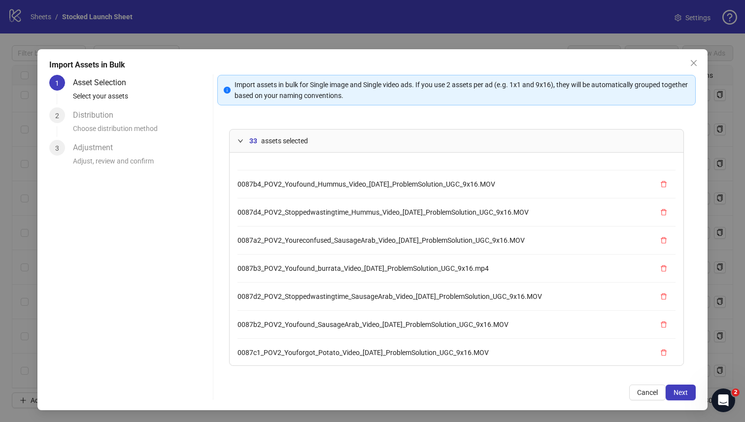
scroll to position [466, 0]
click at [681, 396] on span "Next" at bounding box center [680, 393] width 14 height 8
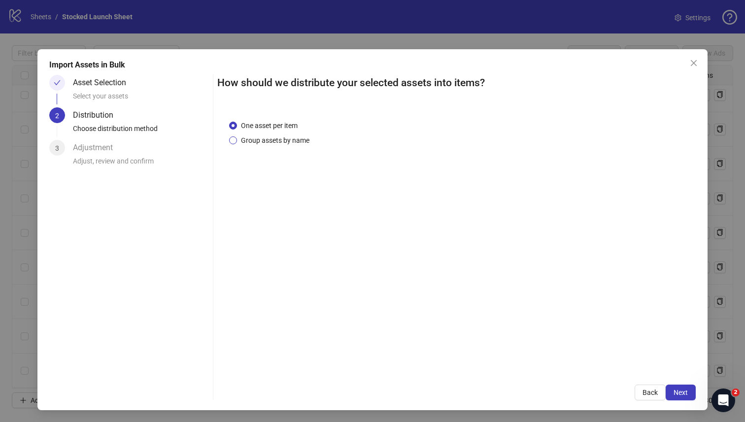
click at [262, 135] on span "Group assets by name" at bounding box center [275, 140] width 76 height 11
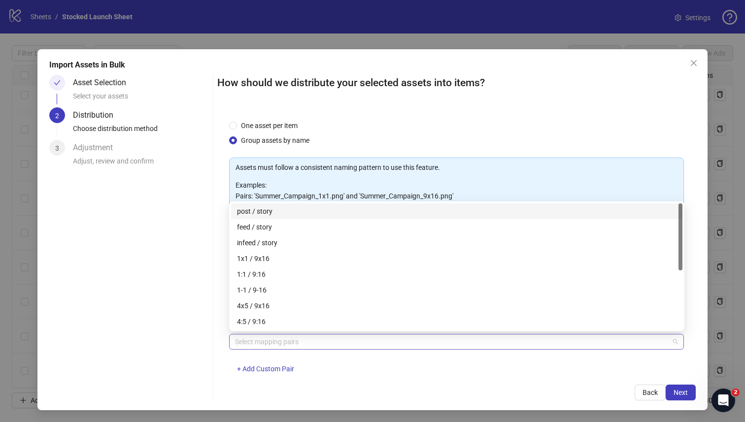
click at [311, 346] on div at bounding box center [451, 342] width 441 height 14
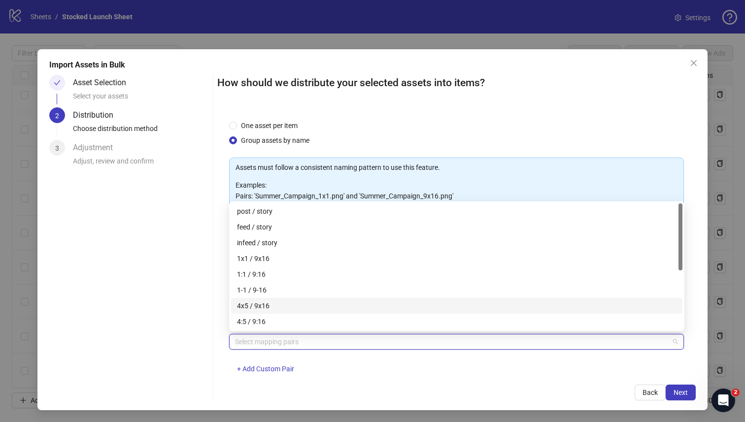
click at [279, 310] on div "4x5 / 9x16" at bounding box center [456, 305] width 439 height 11
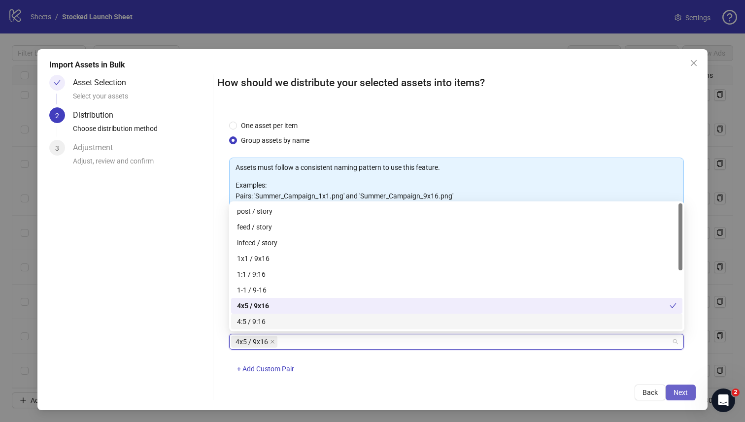
click at [678, 391] on span "Next" at bounding box center [680, 393] width 14 height 8
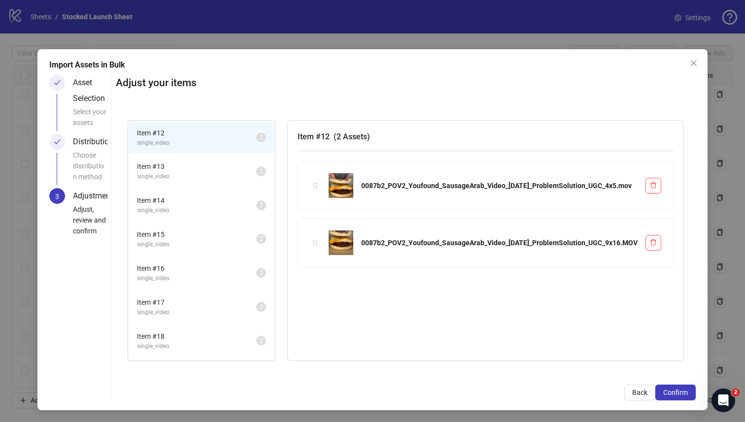
click at [256, 170] on span "Item # 13" at bounding box center [196, 166] width 119 height 11
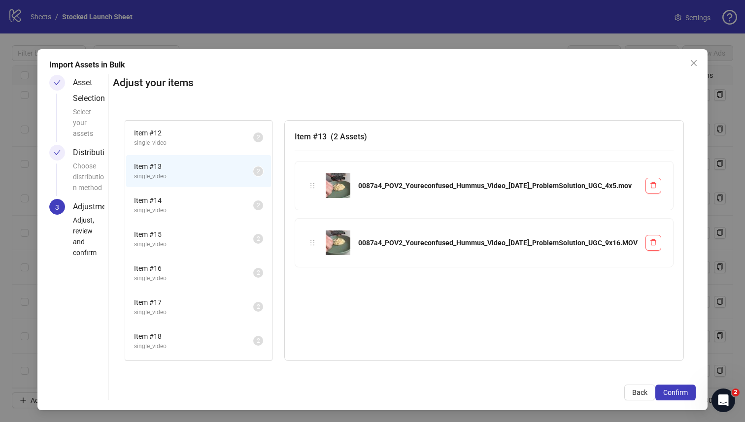
click at [253, 206] on span "single_video" at bounding box center [193, 210] width 119 height 9
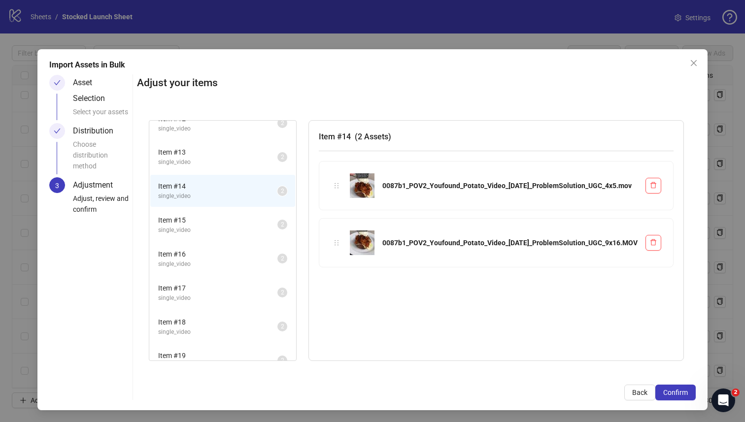
click at [277, 225] on span "Item # 15" at bounding box center [217, 220] width 119 height 11
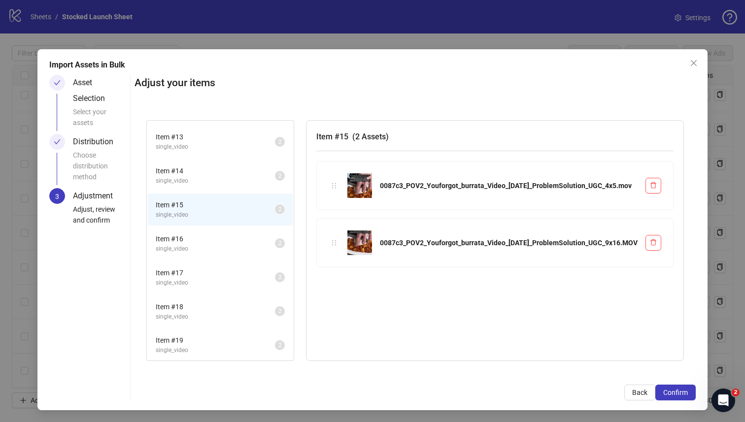
click at [283, 225] on div "Item # 15 single_video 2" at bounding box center [220, 210] width 147 height 34
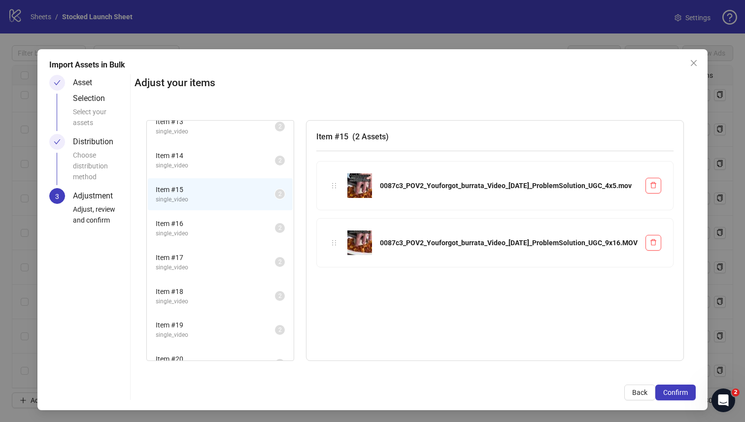
scroll to position [73, 0]
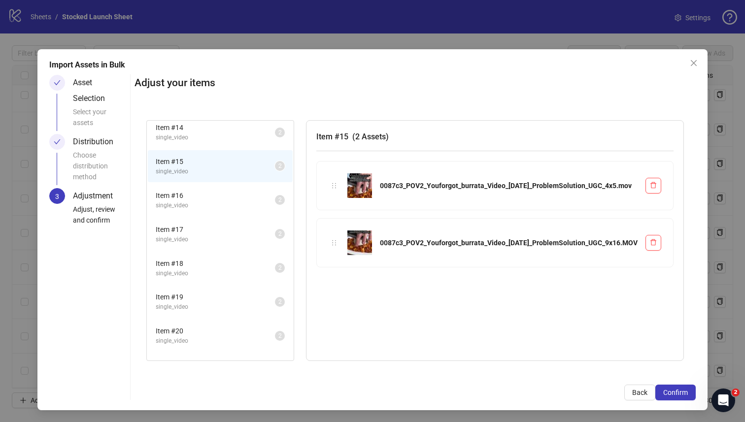
click at [275, 203] on span "single_video" at bounding box center [215, 205] width 119 height 9
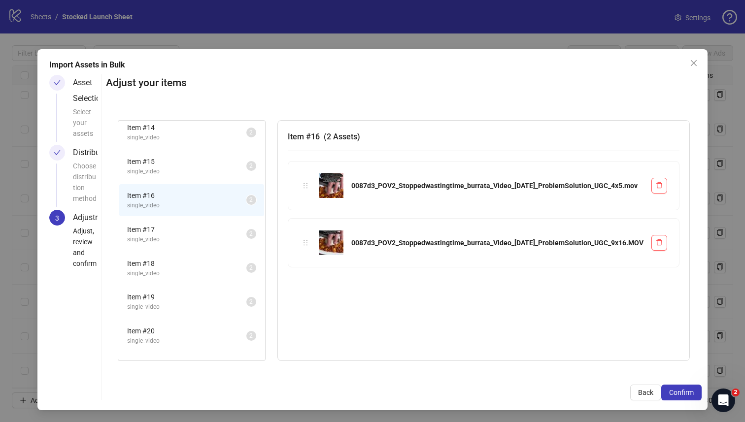
click at [246, 235] on span "single_video" at bounding box center [186, 239] width 119 height 9
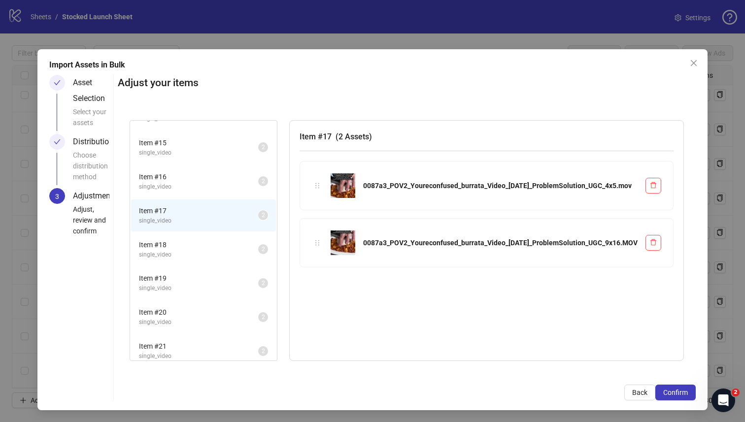
click at [258, 255] on span "single_video" at bounding box center [198, 254] width 119 height 9
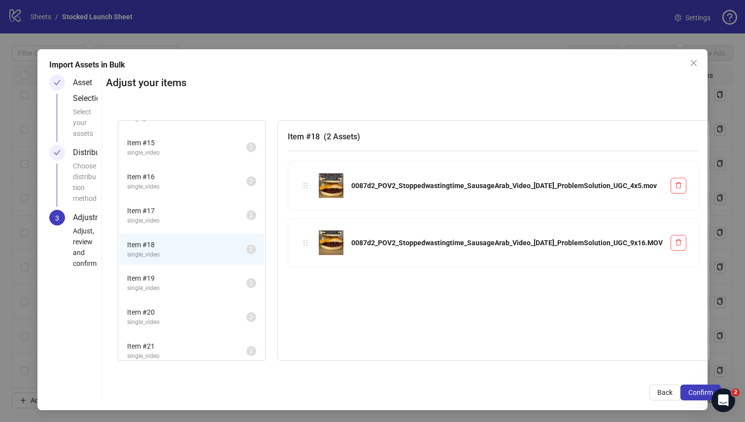
click at [246, 278] on span "Item # 19" at bounding box center [186, 278] width 119 height 11
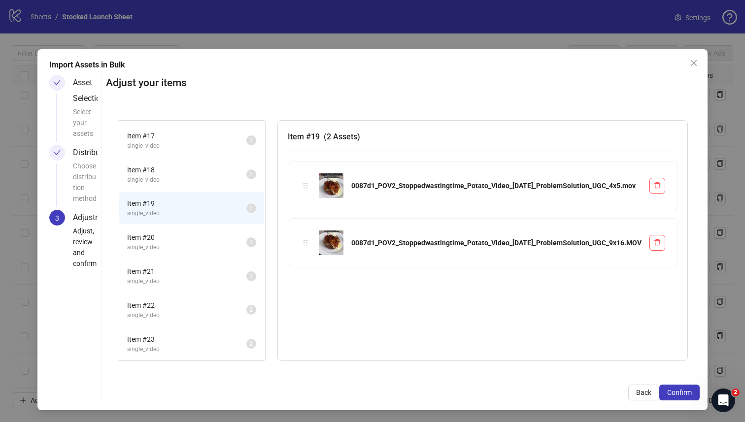
click at [246, 242] on span "Item # 20" at bounding box center [186, 237] width 119 height 11
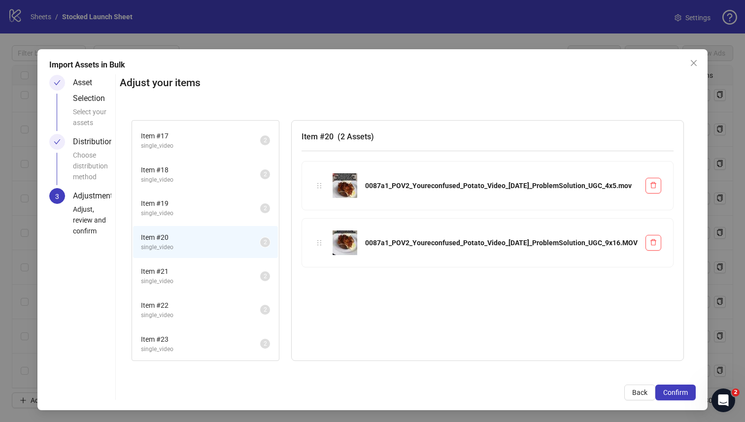
click at [260, 285] on span "single_video" at bounding box center [200, 281] width 119 height 9
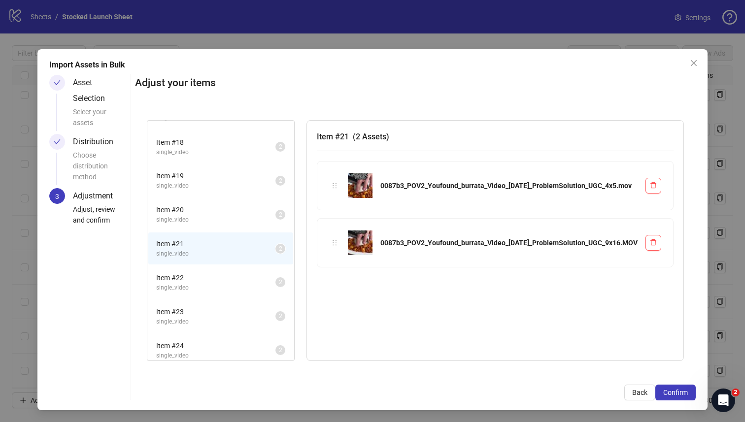
scroll to position [235, 0]
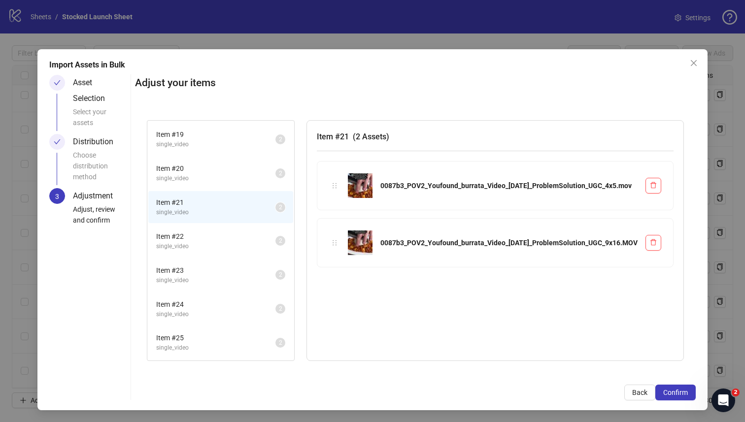
click at [275, 244] on span "single_video" at bounding box center [215, 246] width 119 height 9
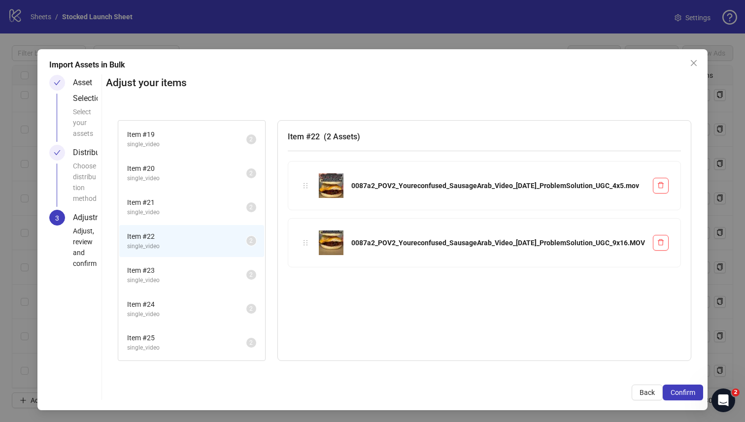
click at [246, 276] on span "single_video" at bounding box center [186, 280] width 119 height 9
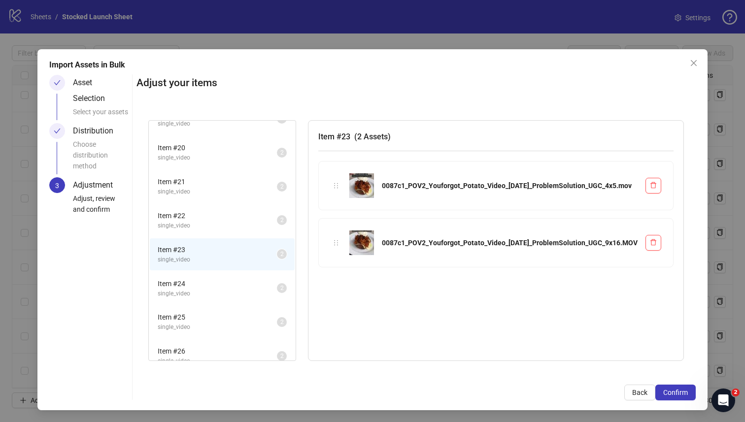
scroll to position [287, 0]
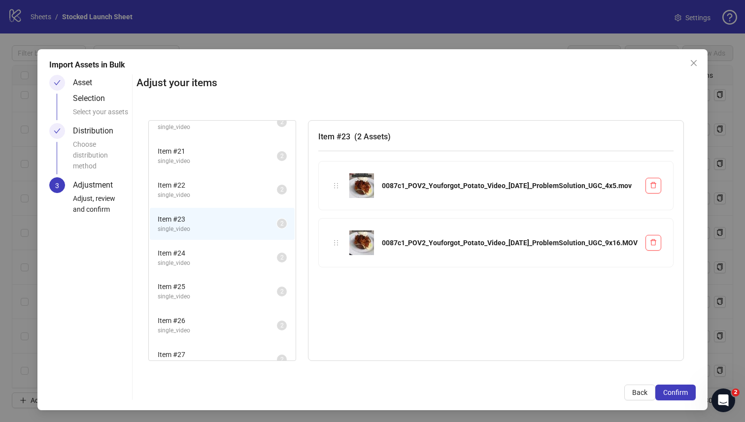
click at [277, 263] on span "single_video" at bounding box center [217, 263] width 119 height 9
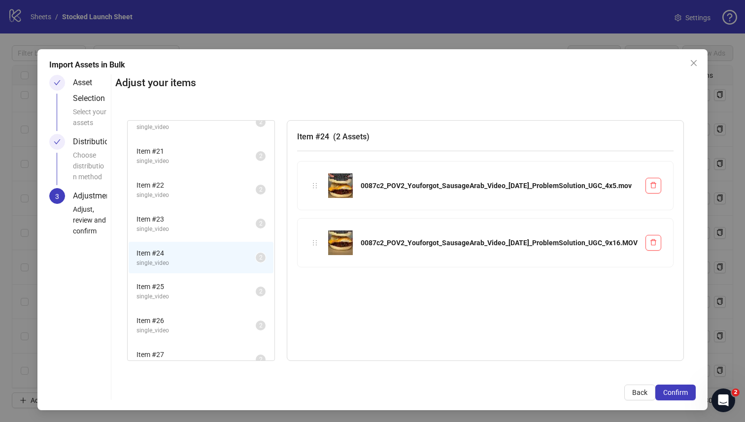
click at [256, 283] on span "Item # 25" at bounding box center [195, 286] width 119 height 11
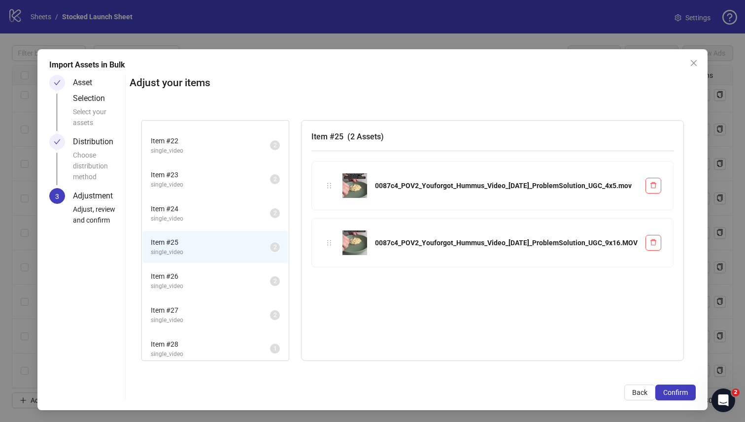
scroll to position [336, 0]
click at [281, 264] on li "Item # 26 single_video 2" at bounding box center [215, 276] width 145 height 32
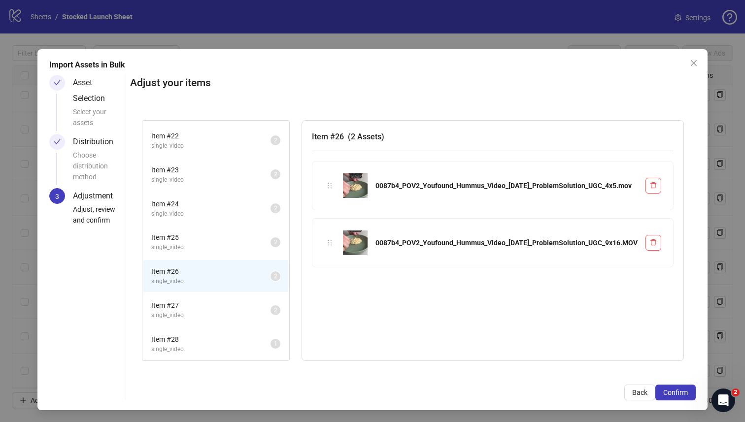
click at [270, 307] on span "Item # 27" at bounding box center [210, 305] width 119 height 11
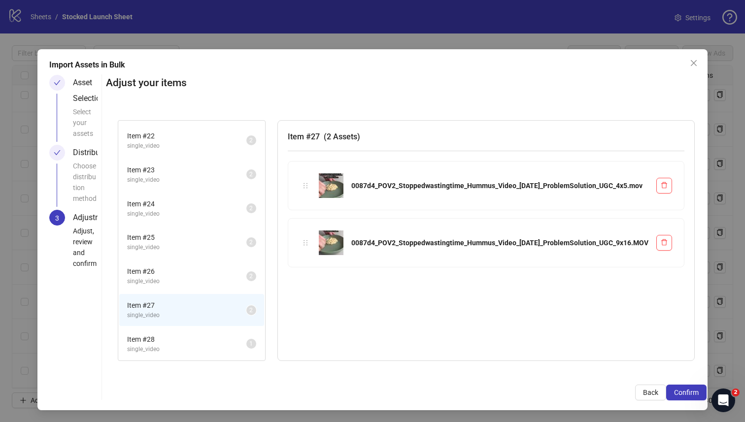
scroll to position [0, 0]
click at [246, 337] on span "Item # 28" at bounding box center [186, 339] width 119 height 11
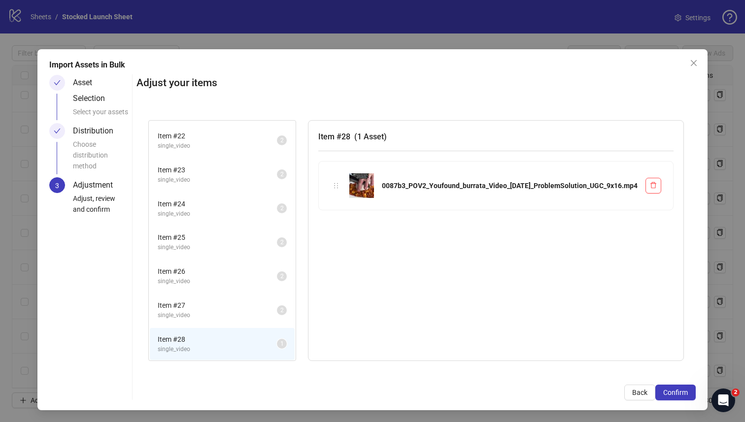
click at [267, 317] on span "single_video" at bounding box center [217, 315] width 119 height 9
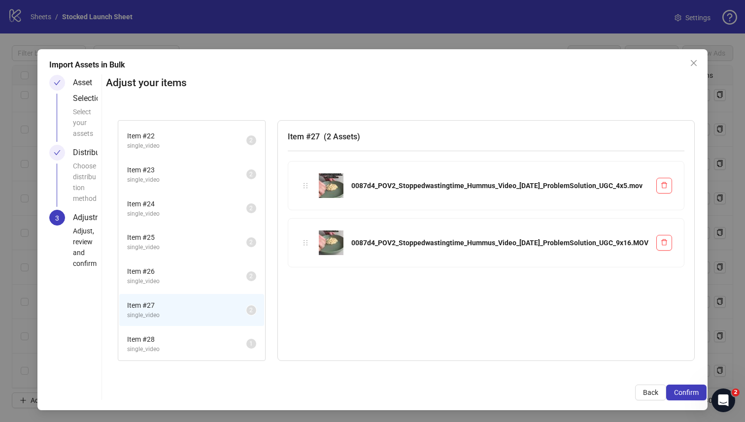
click at [265, 259] on div "Item # 26 single_video 2" at bounding box center [191, 276] width 147 height 34
click at [246, 285] on span "single_video" at bounding box center [186, 281] width 119 height 9
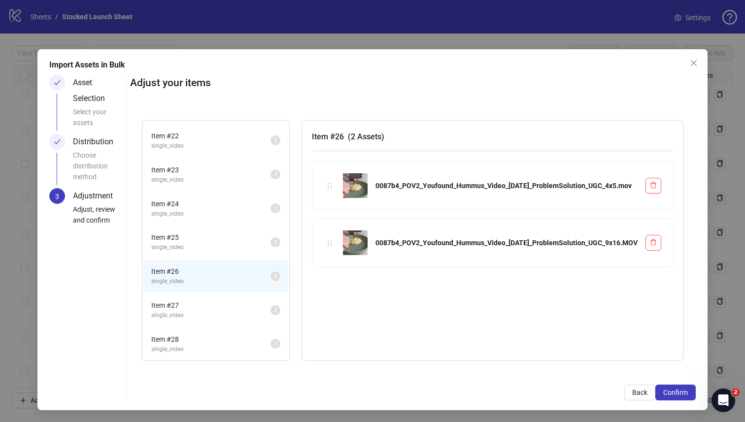
click at [270, 245] on span "single_video" at bounding box center [210, 247] width 119 height 9
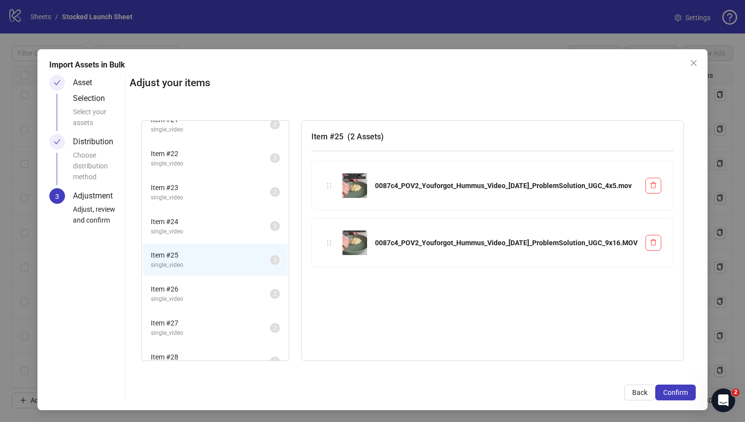
scroll to position [318, 0]
click at [270, 234] on span "single_video" at bounding box center [210, 232] width 119 height 9
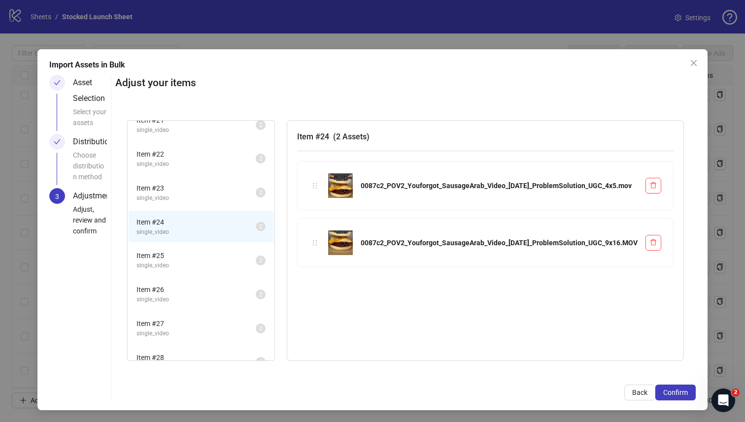
click at [273, 180] on li "Item # 23 single_video 2" at bounding box center [201, 193] width 145 height 32
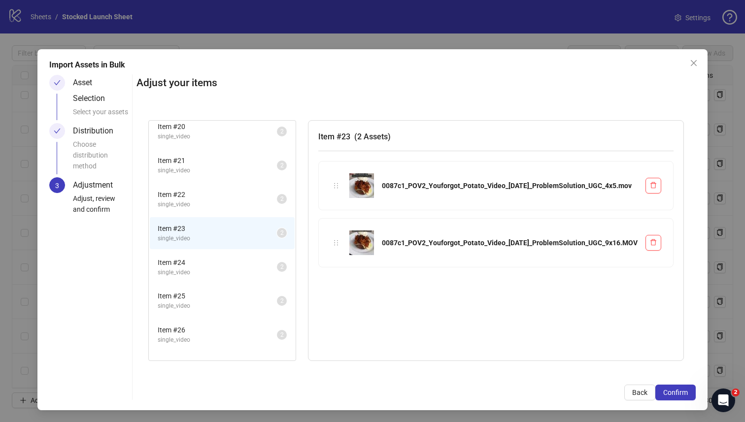
scroll to position [260, 0]
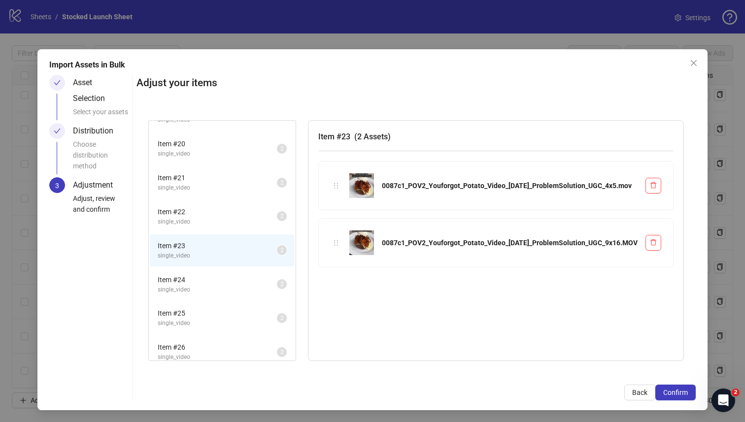
click at [273, 221] on span "single_video" at bounding box center [217, 221] width 119 height 9
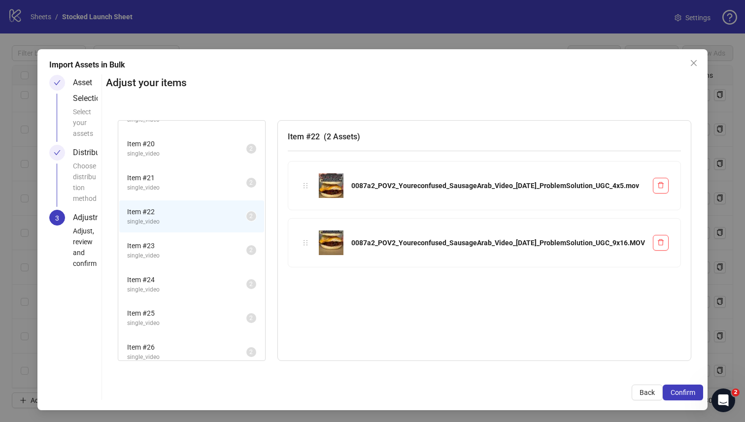
click at [246, 181] on span "Item # 21" at bounding box center [186, 177] width 119 height 11
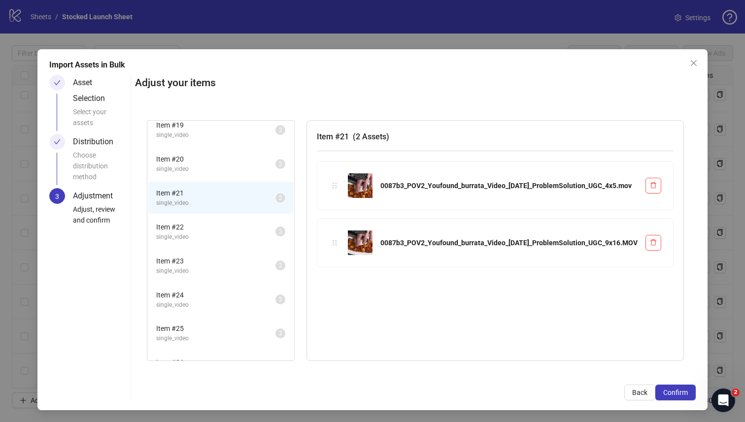
scroll to position [336, 0]
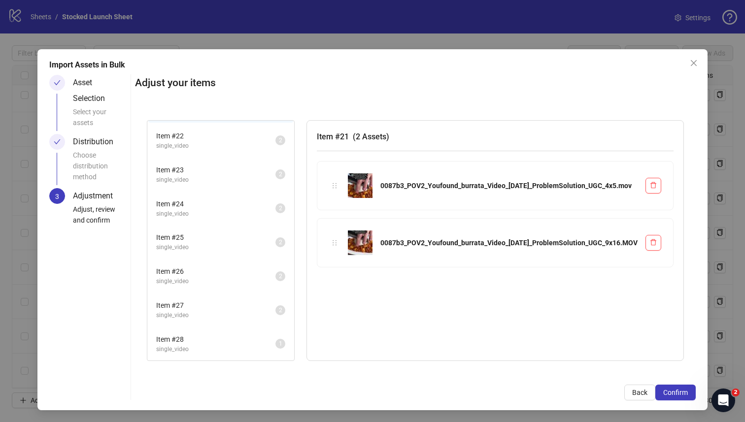
click at [272, 349] on span "single_video" at bounding box center [215, 349] width 119 height 9
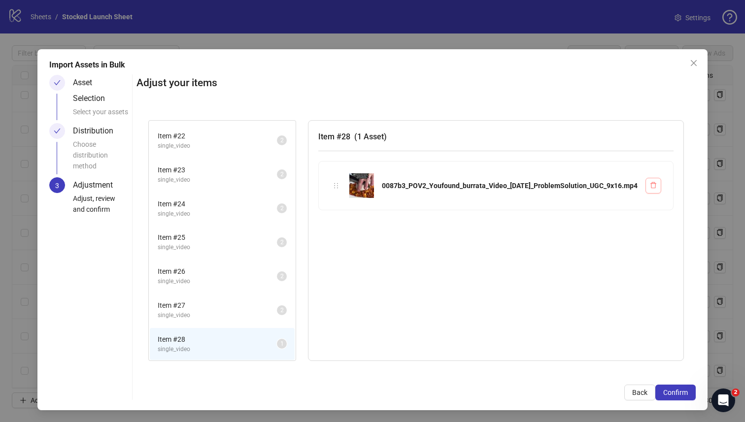
click at [653, 188] on icon "delete" at bounding box center [653, 185] width 7 height 7
click at [653, 186] on icon "delete" at bounding box center [653, 185] width 7 height 7
click at [405, 269] on div "Item # 28 ( 1 Asset ) 0087b3_POV2_Youfound_burrata_Video_[DATE]_ProblemSolution…" at bounding box center [496, 240] width 376 height 241
click at [389, 265] on div "Item # 28 ( 1 Asset ) 0087b3_POV2_Youfound_burrata_Video_[DATE]_ProblemSolution…" at bounding box center [496, 240] width 376 height 241
click at [264, 315] on span "single_video" at bounding box center [217, 315] width 119 height 9
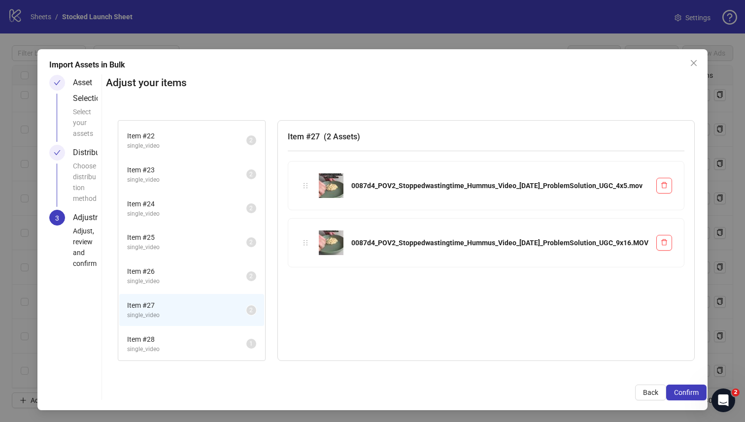
click at [246, 341] on span "Item # 28" at bounding box center [186, 339] width 119 height 11
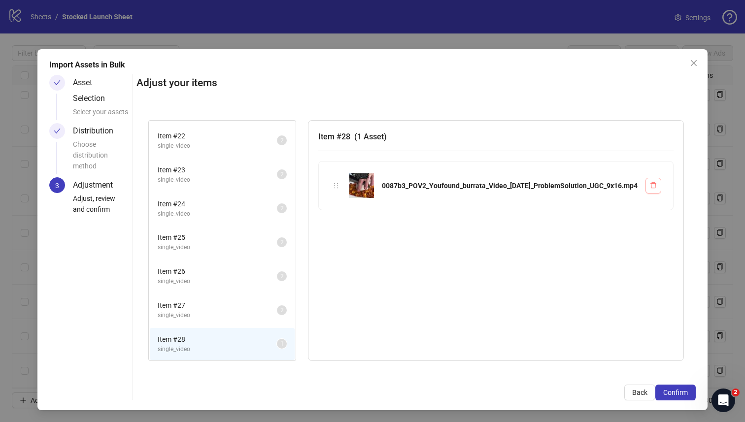
click at [657, 186] on button "button" at bounding box center [653, 186] width 16 height 16
click at [668, 396] on span "Confirm" at bounding box center [675, 393] width 25 height 8
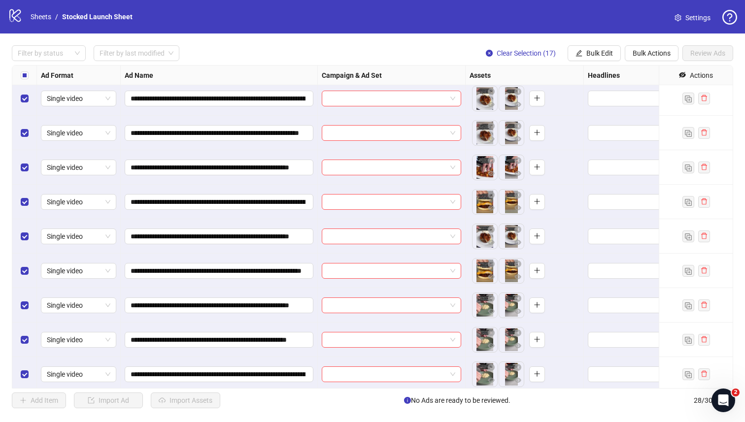
scroll to position [663, 0]
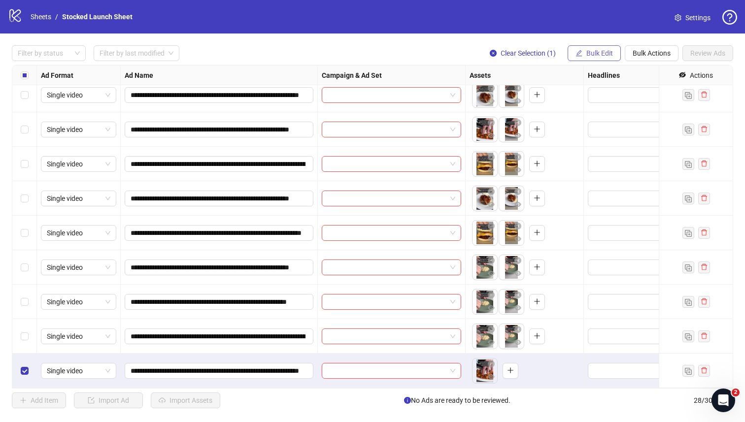
click at [610, 56] on span "Bulk Edit" at bounding box center [599, 53] width 27 height 8
click at [640, 58] on button "Bulk Actions" at bounding box center [652, 53] width 54 height 16
click at [648, 76] on span "Delete" at bounding box center [665, 73] width 67 height 11
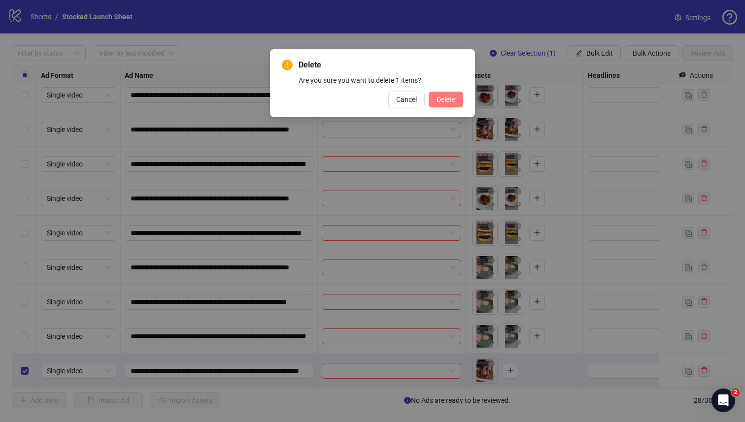
click at [455, 97] on span "Delete" at bounding box center [445, 100] width 19 height 8
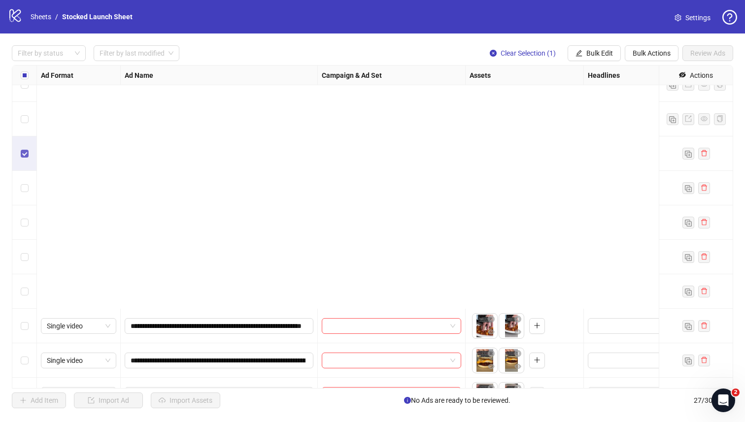
scroll to position [628, 0]
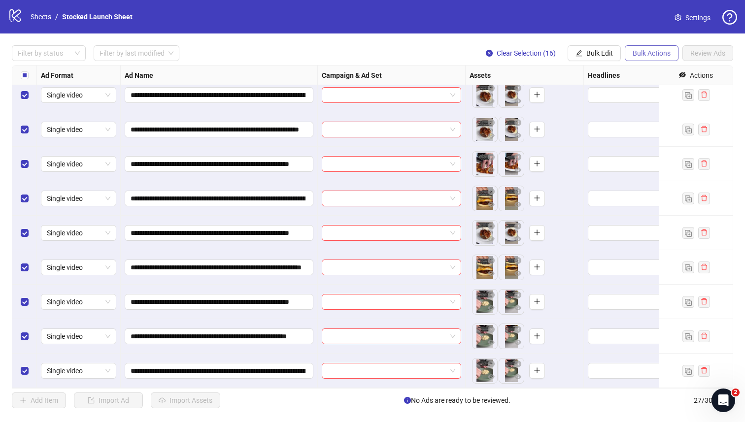
click at [641, 53] on span "Bulk Actions" at bounding box center [651, 53] width 38 height 8
click at [643, 56] on span "Bulk Actions" at bounding box center [651, 53] width 38 height 8
click at [606, 50] on span "Bulk Edit" at bounding box center [599, 53] width 27 height 8
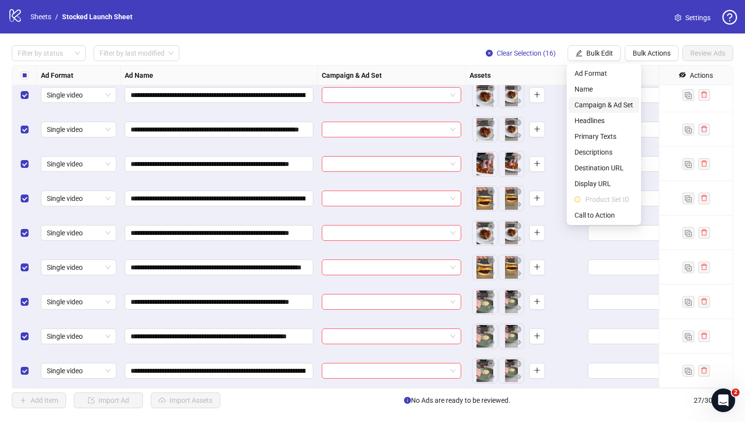
click at [610, 106] on span "Campaign & Ad Set" at bounding box center [603, 105] width 59 height 11
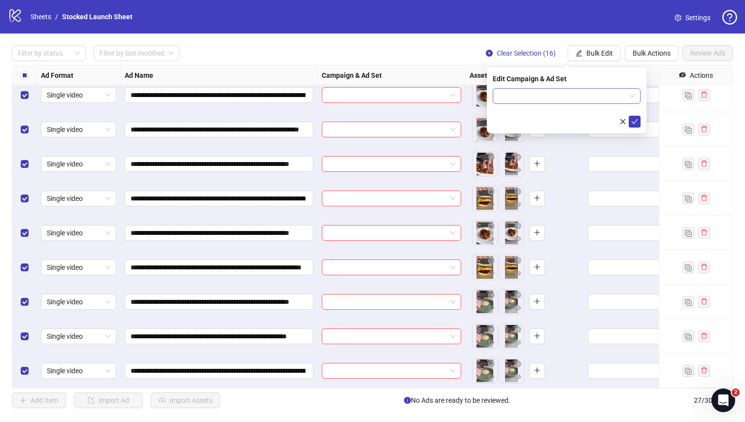
click at [575, 100] on input "search" at bounding box center [562, 96] width 127 height 15
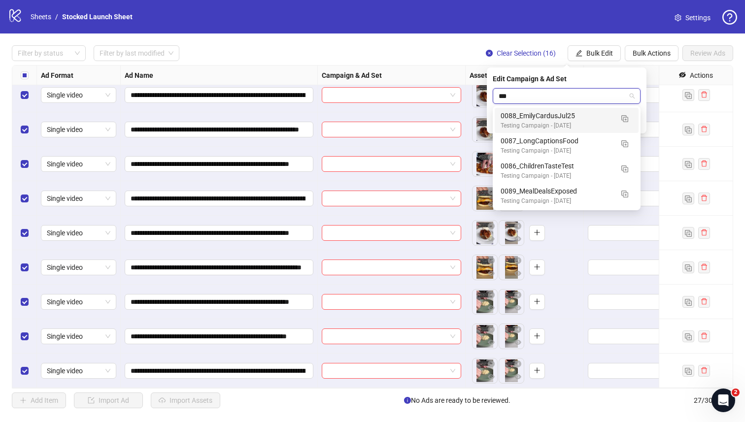
type input "****"
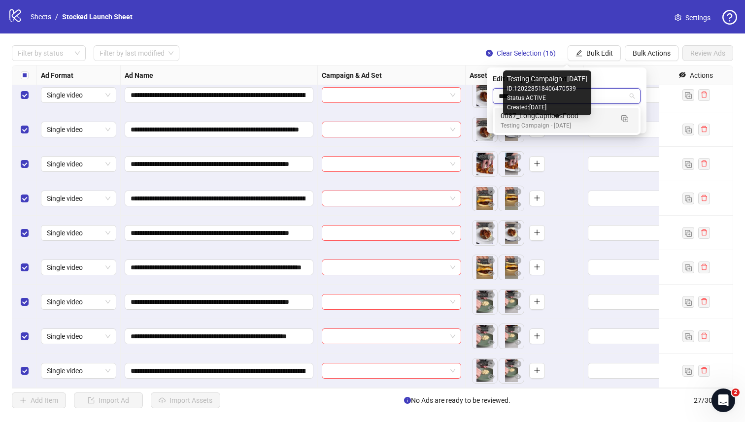
click at [547, 127] on div "Testing Campaign - [DATE]" at bounding box center [556, 125] width 112 height 9
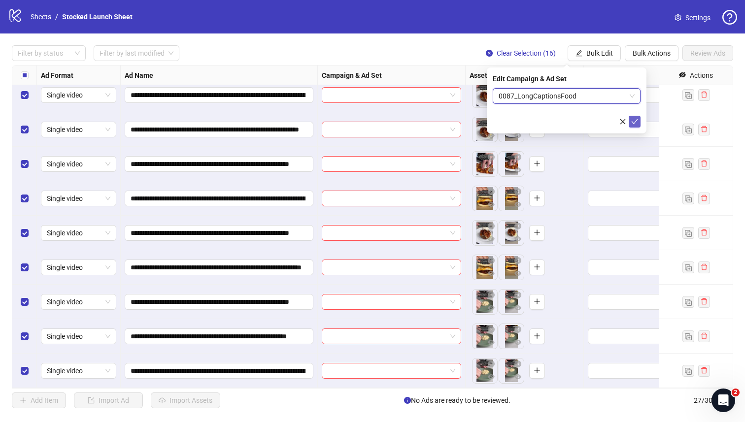
click at [637, 120] on icon "check" at bounding box center [634, 121] width 7 height 7
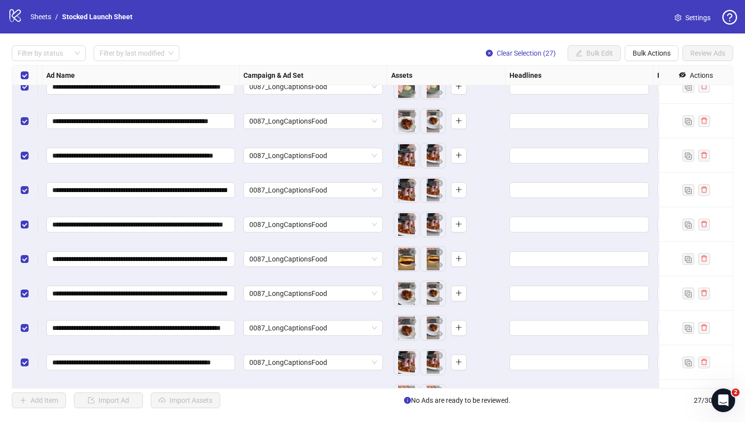
scroll to position [430, 99]
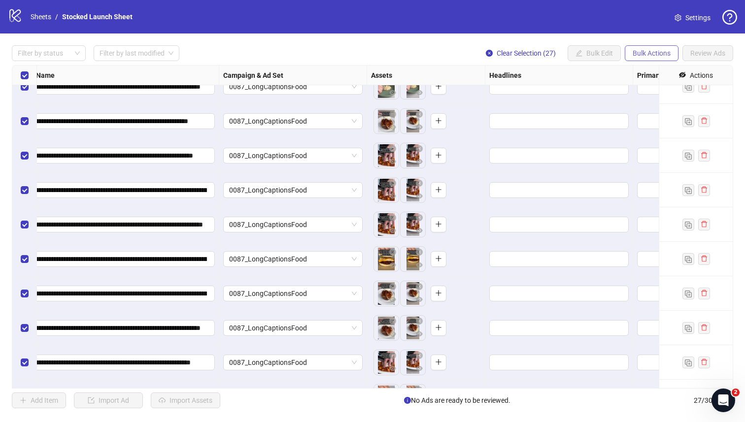
click at [625, 54] on button "Bulk Actions" at bounding box center [652, 53] width 54 height 16
click at [643, 57] on span "Bulk Actions" at bounding box center [651, 53] width 38 height 8
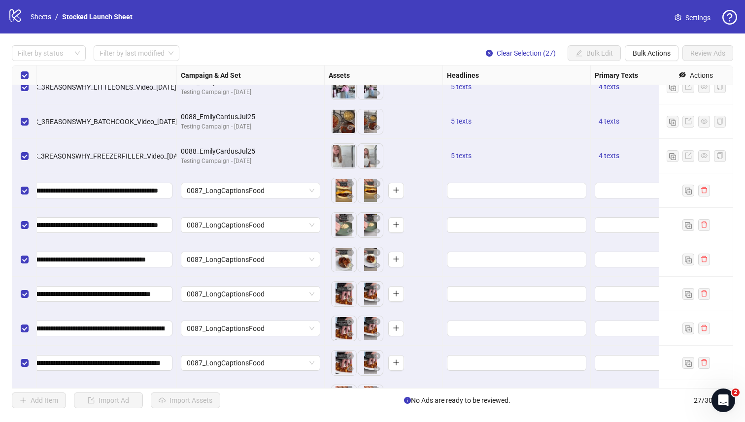
scroll to position [291, 177]
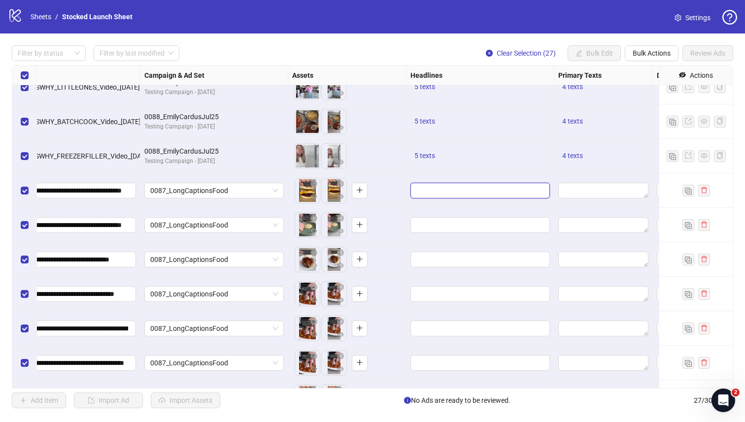
click at [494, 194] on input "Edit values" at bounding box center [479, 190] width 126 height 11
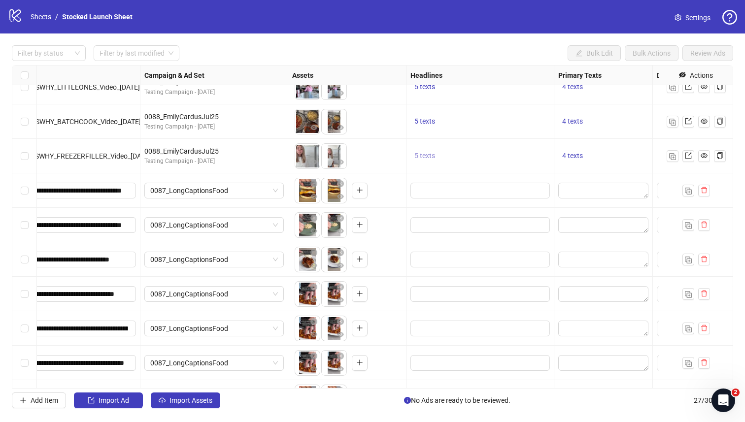
click at [433, 161] on button "5 texts" at bounding box center [424, 156] width 29 height 12
click at [569, 149] on div "Award-Winning Meals With A Difference" at bounding box center [524, 148] width 123 height 22
click at [573, 149] on button "button" at bounding box center [578, 148] width 16 height 16
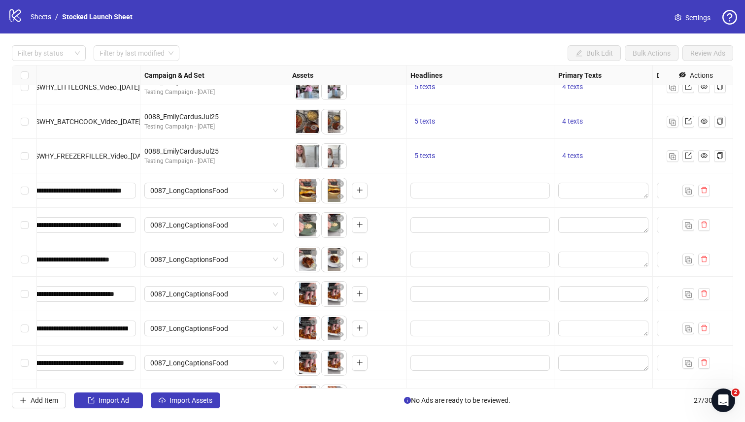
click at [597, 202] on div at bounding box center [603, 190] width 99 height 34
click at [465, 190] on input "Edit values" at bounding box center [479, 190] width 126 height 11
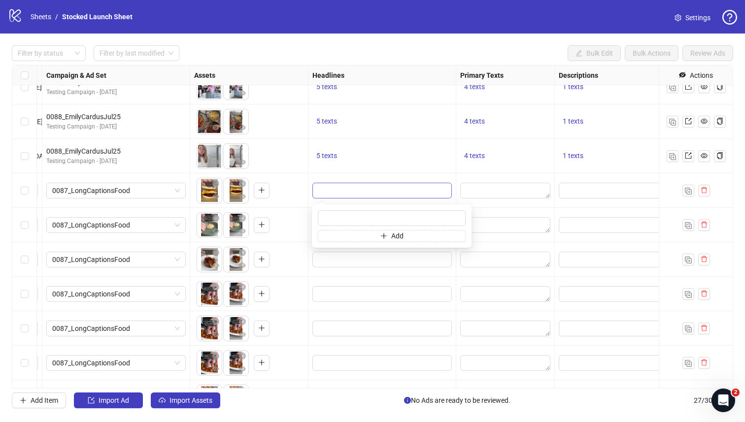
scroll to position [291, 276]
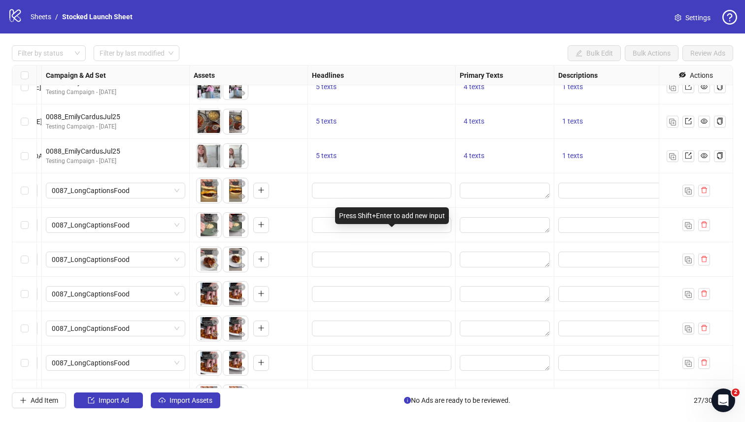
click at [389, 215] on div "Press Shift+Enter to add new input" at bounding box center [392, 215] width 114 height 17
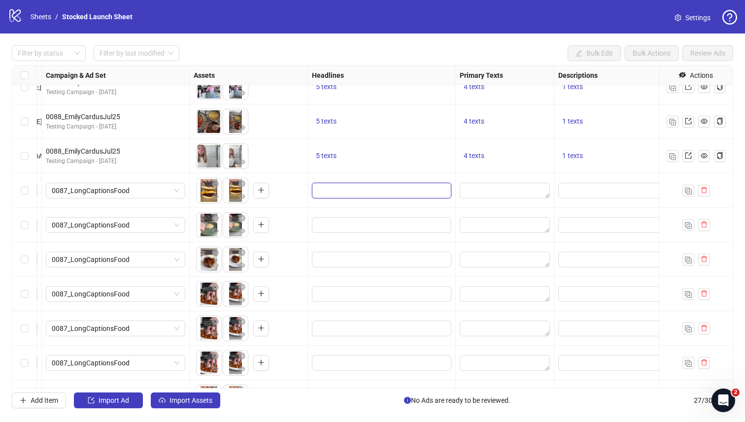
click at [379, 191] on input "Edit values" at bounding box center [381, 190] width 126 height 11
click at [415, 168] on div "5 texts" at bounding box center [382, 156] width 148 height 34
click at [336, 157] on button "5 texts" at bounding box center [326, 156] width 29 height 12
click at [372, 149] on icon "caret-left" at bounding box center [372, 148] width 3 height 5
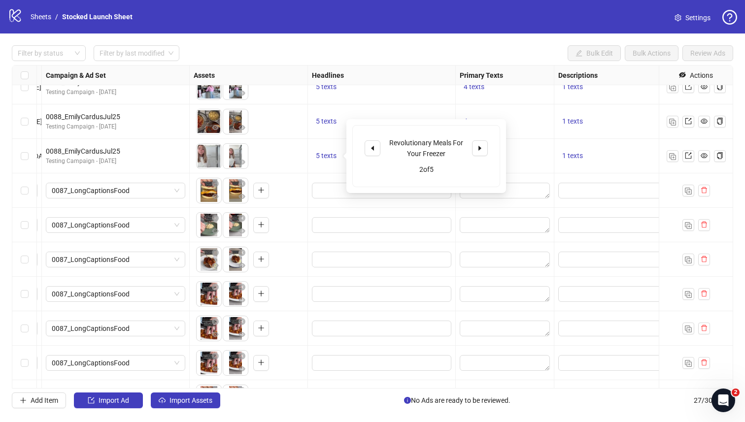
click at [360, 149] on div "Revolutionary Meals For Your Freezer 2 of 5" at bounding box center [426, 156] width 147 height 61
click at [372, 148] on icon "caret-left" at bounding box center [372, 148] width 3 height 5
click at [526, 177] on div at bounding box center [505, 190] width 99 height 34
click at [476, 158] on span "4 texts" at bounding box center [474, 156] width 21 height 8
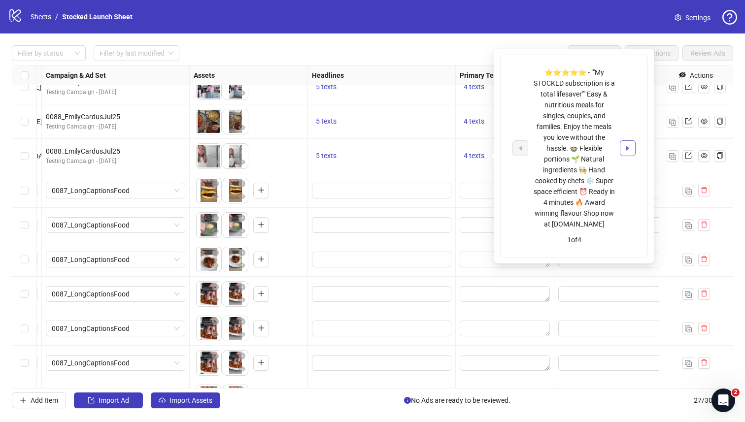
click at [627, 148] on button "button" at bounding box center [628, 148] width 16 height 16
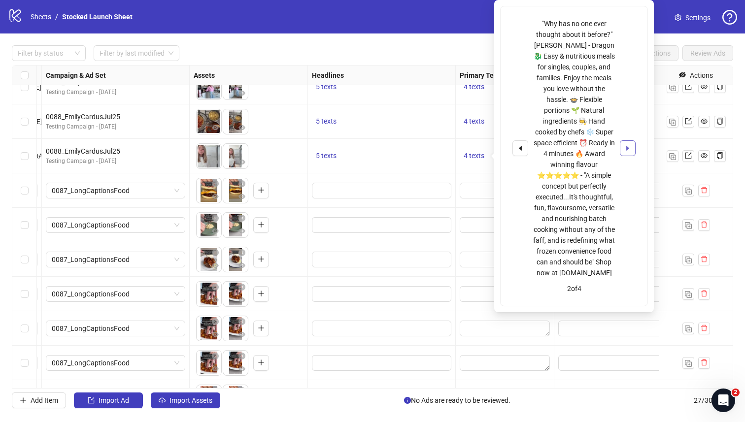
click at [627, 147] on icon "caret-right" at bounding box center [627, 148] width 3 height 5
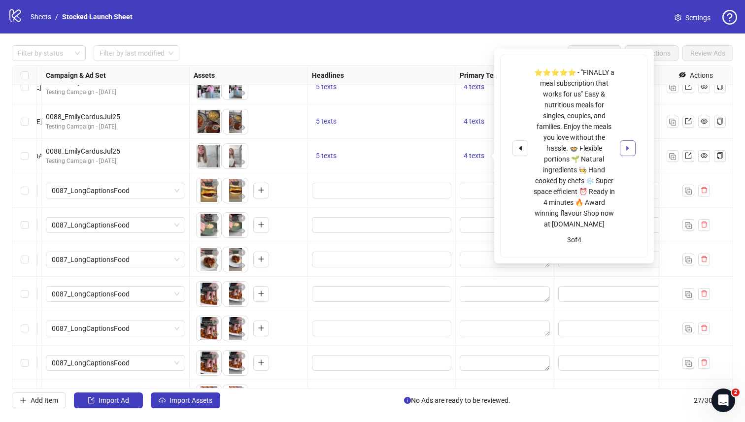
click at [627, 147] on icon "caret-right" at bounding box center [627, 148] width 3 height 5
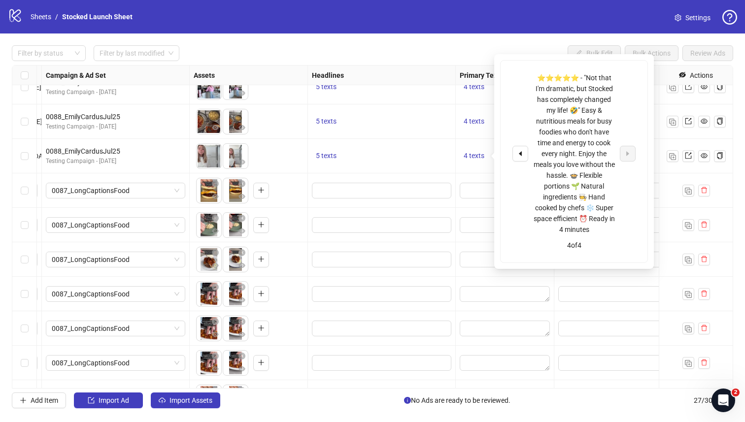
click at [575, 339] on div at bounding box center [628, 328] width 148 height 34
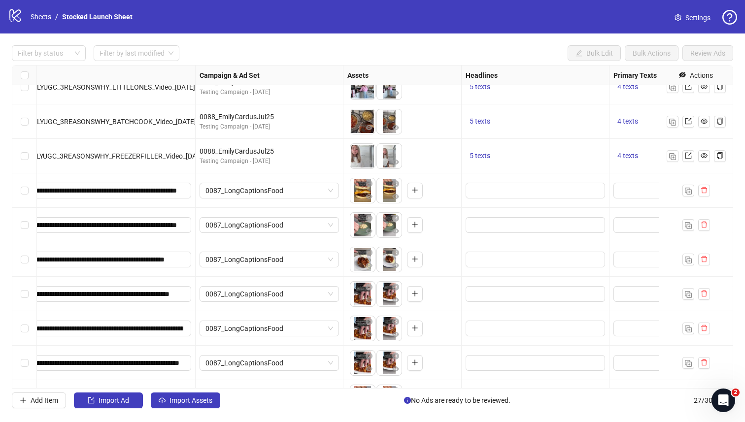
scroll to position [291, 0]
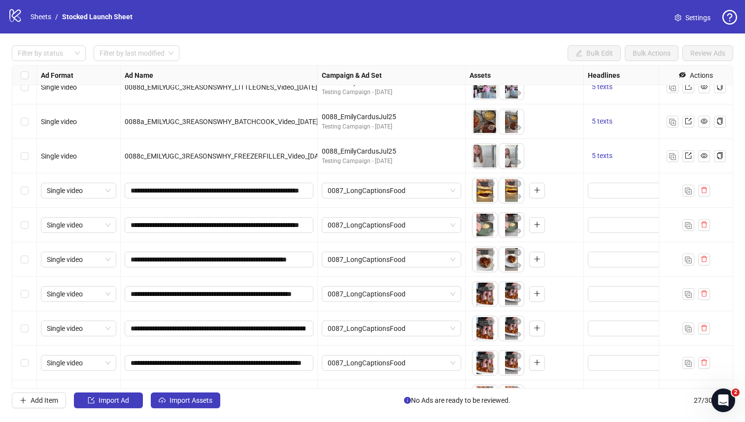
click at [30, 155] on div "Select row 11" at bounding box center [24, 156] width 25 height 34
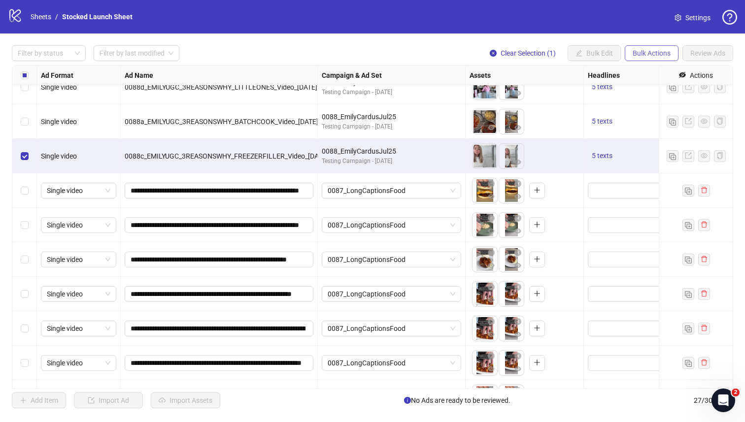
click at [646, 51] on span "Bulk Actions" at bounding box center [651, 53] width 38 height 8
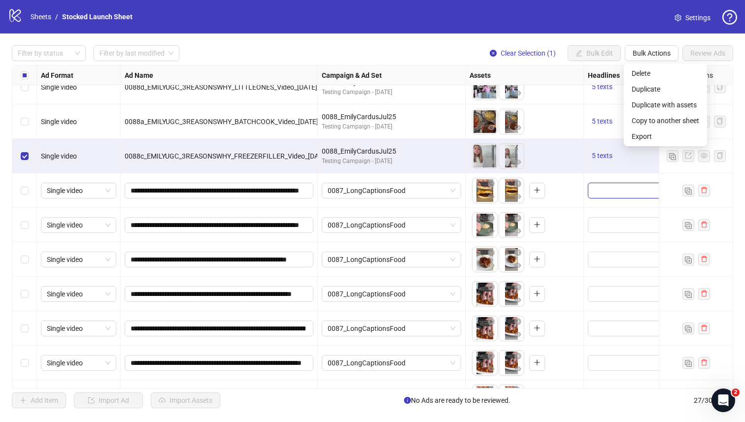
click at [619, 191] on input "Edit values" at bounding box center [657, 190] width 126 height 11
click at [576, 192] on div "To pick up a draggable item, press the space bar. While dragging, use the arrow…" at bounding box center [524, 190] width 110 height 31
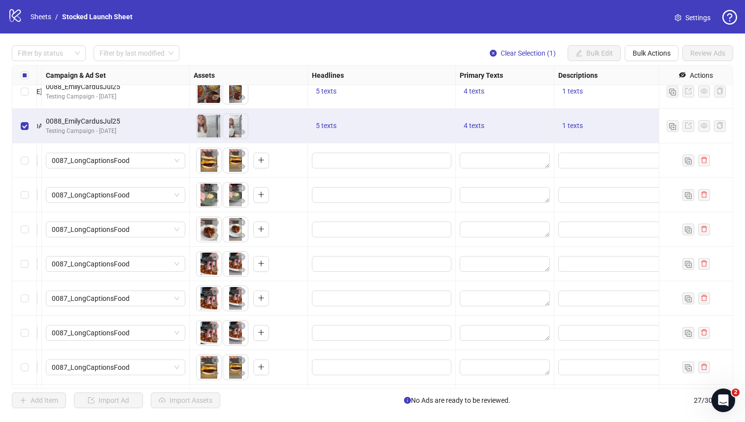
scroll to position [309, 276]
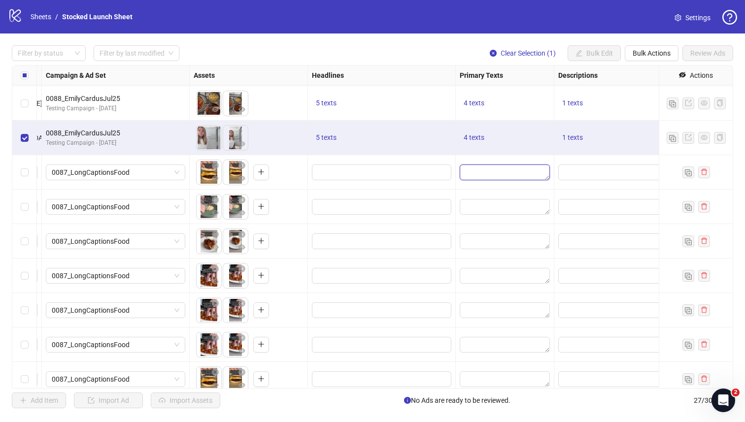
click at [491, 172] on textarea "Edit values" at bounding box center [505, 173] width 90 height 16
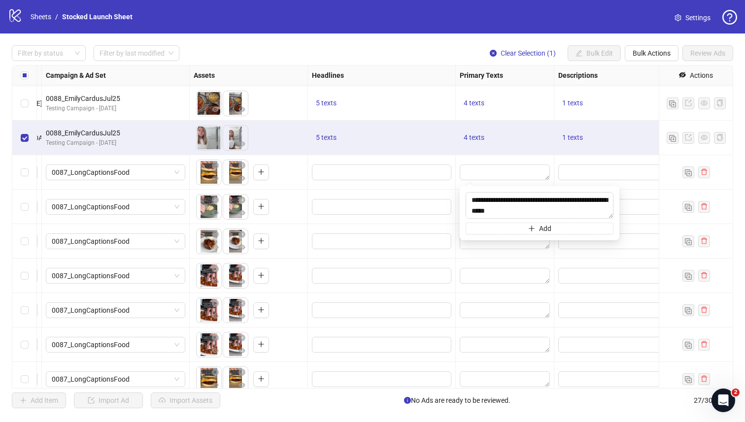
scroll to position [137, 0]
type textarea "**********"
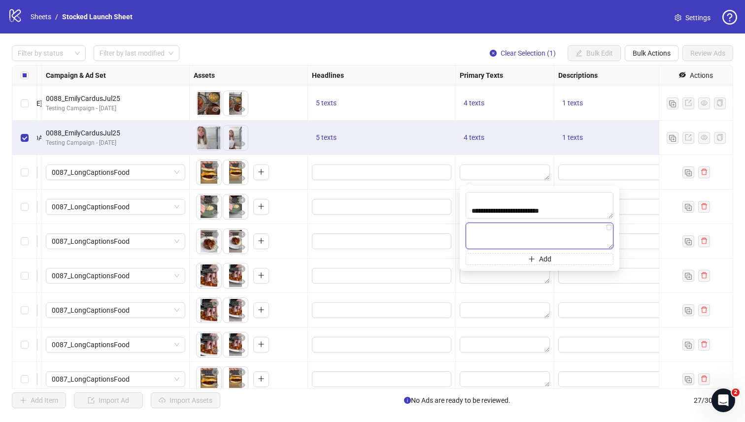
click at [505, 236] on textarea at bounding box center [539, 236] width 148 height 27
paste textarea "**********"
type textarea "**********"
click at [552, 258] on button "Add" at bounding box center [539, 259] width 148 height 12
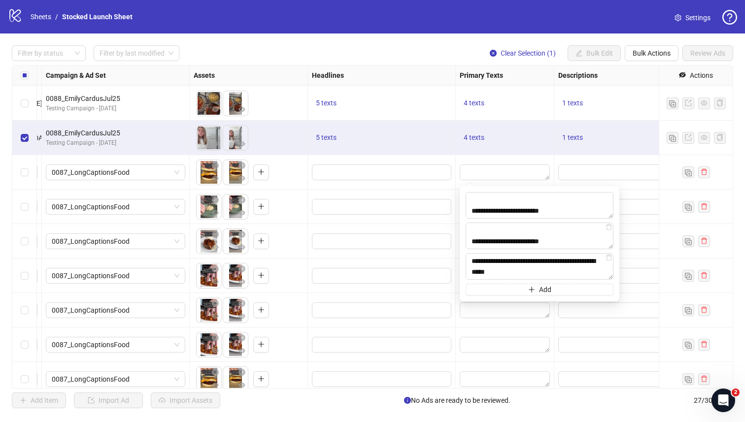
scroll to position [137, 0]
type textarea "**********"
click at [562, 292] on button "Add" at bounding box center [539, 290] width 148 height 12
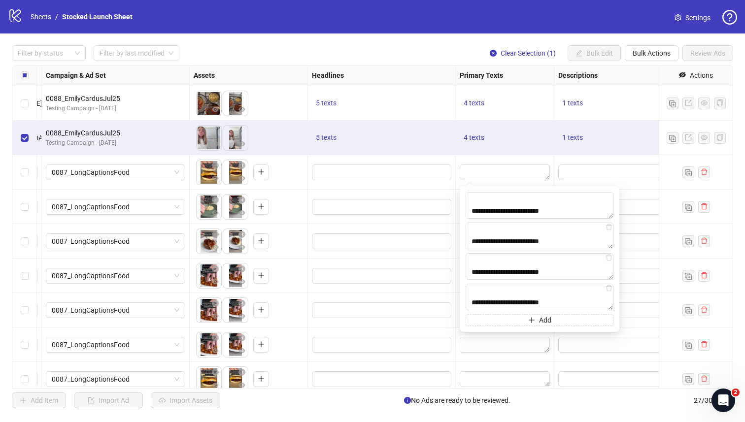
type textarea "**********"
click at [572, 322] on button "Add" at bounding box center [539, 320] width 148 height 12
type textarea "**********"
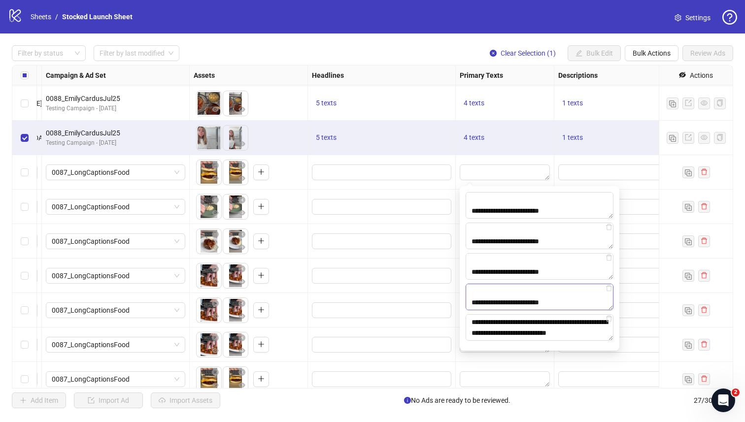
scroll to position [116, 0]
click at [397, 182] on div at bounding box center [382, 172] width 148 height 34
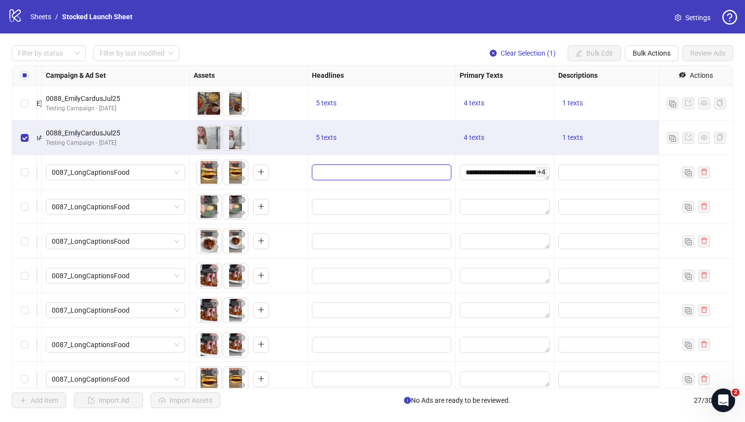
click at [405, 174] on input "Edit values" at bounding box center [381, 172] width 126 height 11
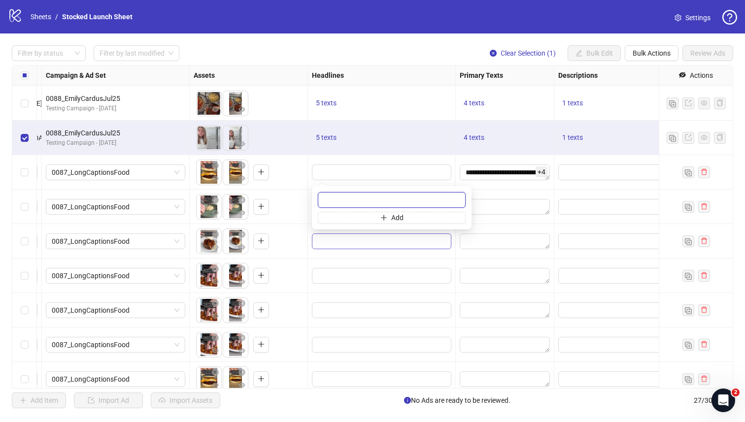
paste input "**********"
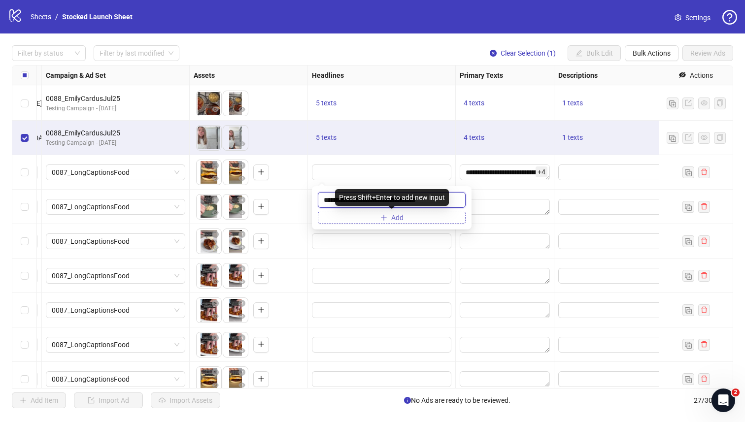
type input "**********"
click at [414, 219] on button "Add" at bounding box center [392, 218] width 148 height 12
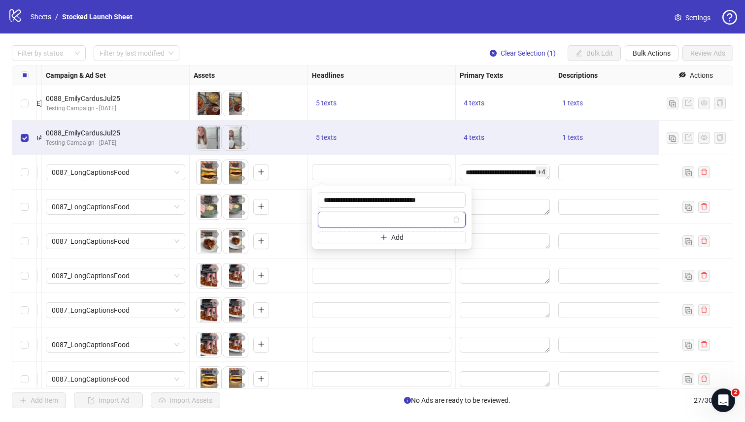
paste input "**********"
type input "**********"
click at [404, 240] on button "Add" at bounding box center [392, 238] width 148 height 12
click at [399, 241] on input "text" at bounding box center [387, 239] width 127 height 11
paste input "**********"
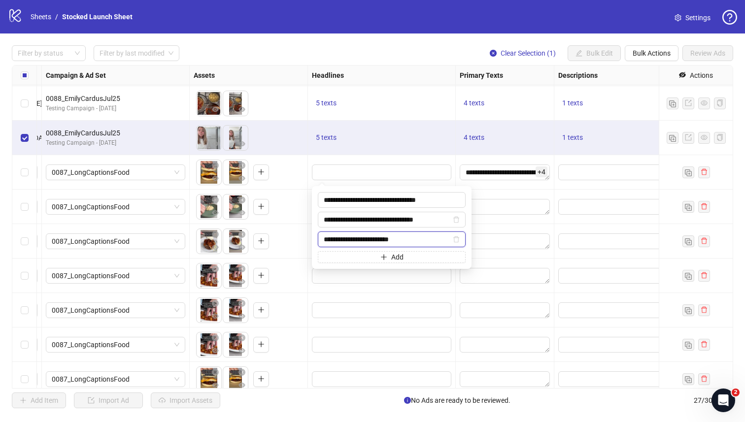
type input "**********"
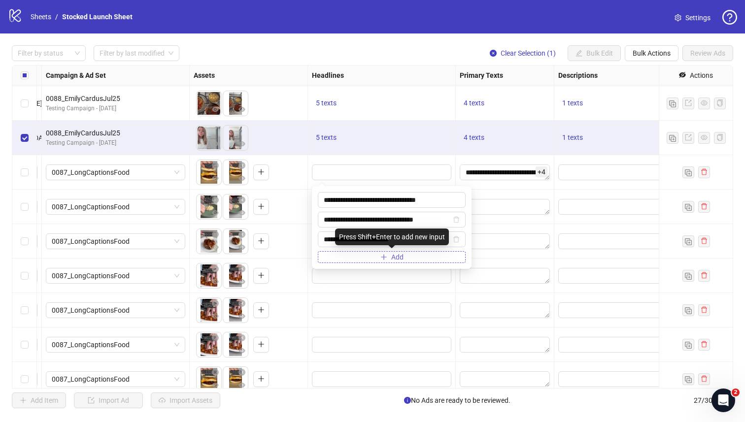
click at [385, 260] on icon "plus" at bounding box center [383, 257] width 7 height 7
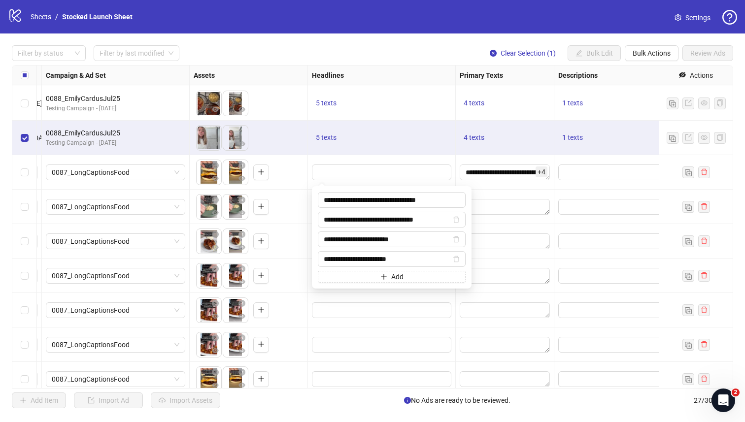
type input "**********"
click at [405, 276] on button "Add" at bounding box center [392, 277] width 148 height 12
type input "**********"
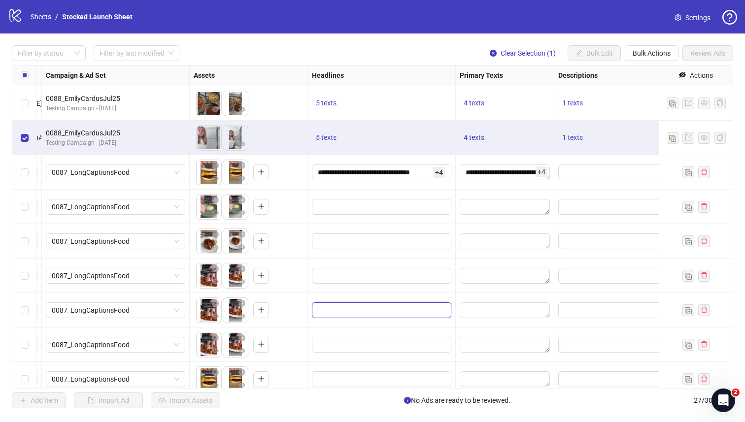
click at [416, 310] on input "Edit values" at bounding box center [381, 310] width 126 height 11
click at [456, 187] on div "**********" at bounding box center [505, 172] width 99 height 34
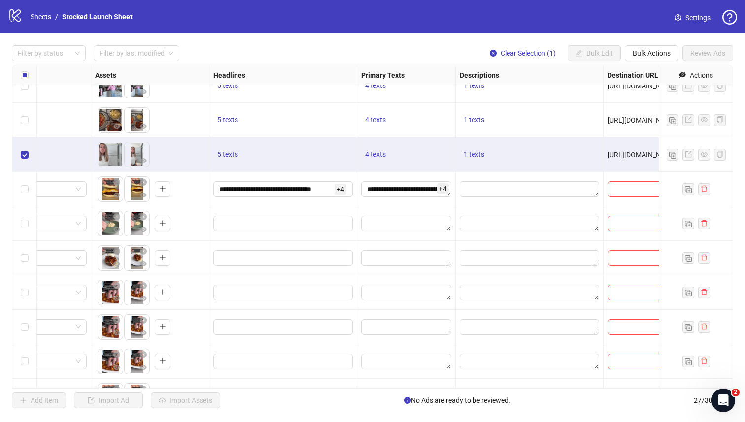
scroll to position [293, 414]
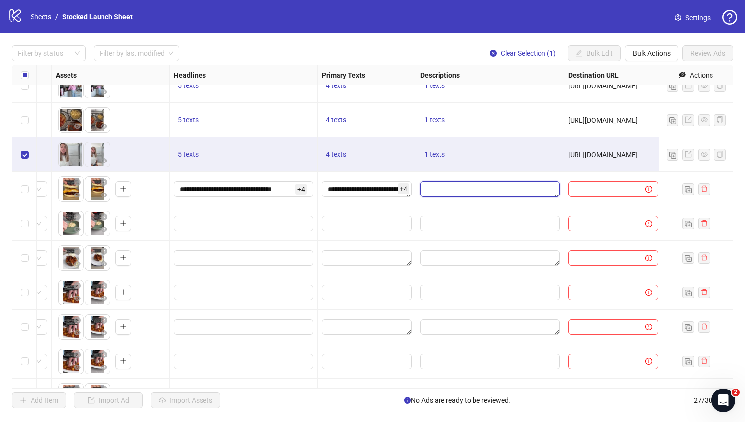
click at [456, 187] on textarea "Edit values" at bounding box center [489, 189] width 139 height 16
click at [432, 152] on span "1 texts" at bounding box center [434, 154] width 21 height 8
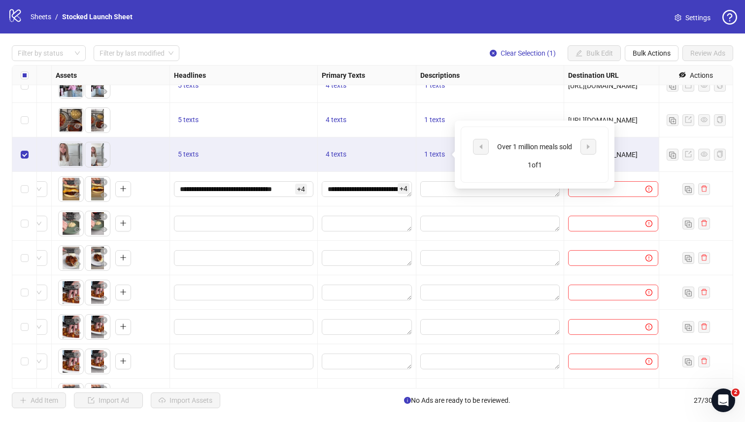
click at [525, 147] on div "Over 1 million meals sold" at bounding box center [535, 146] width 82 height 11
copy div "Over 1 million meals sold"
click at [479, 217] on textarea "Edit values" at bounding box center [489, 224] width 139 height 16
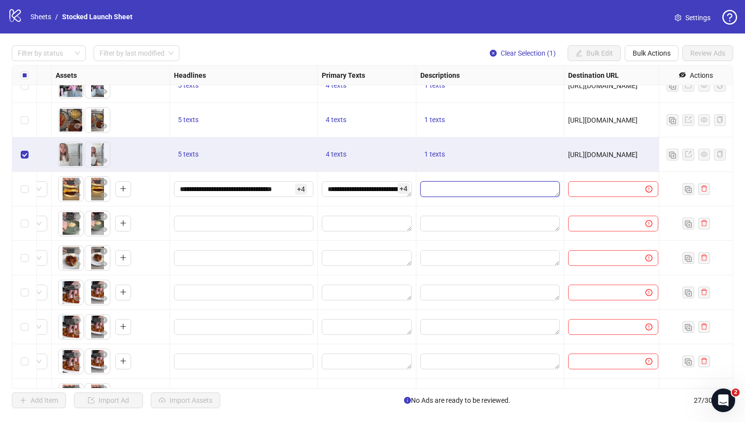
click at [470, 191] on textarea "Edit values" at bounding box center [489, 189] width 139 height 16
type textarea "**********"
click at [485, 198] on div "**********" at bounding box center [490, 189] width 148 height 34
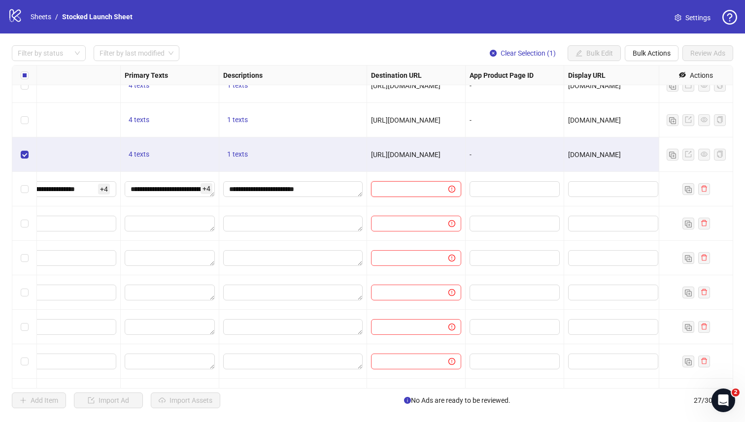
click at [422, 191] on input "text" at bounding box center [406, 189] width 58 height 11
click at [415, 147] on div "[URL][DOMAIN_NAME]" at bounding box center [416, 154] width 99 height 34
click at [416, 156] on span "[URL][DOMAIN_NAME]" at bounding box center [405, 155] width 69 height 8
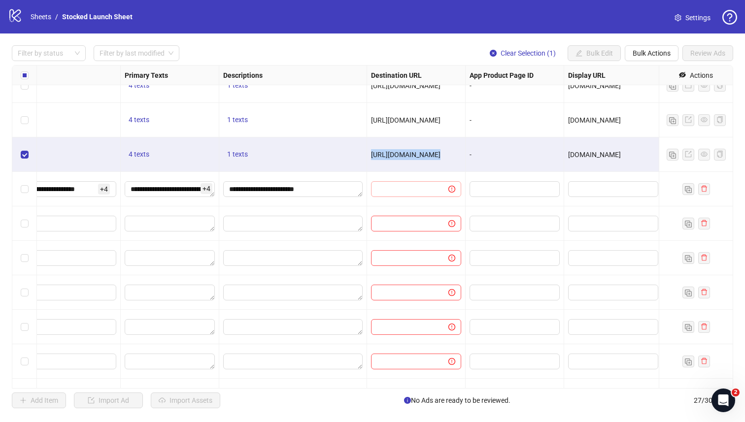
copy span "[URL][DOMAIN_NAME]"
click at [422, 193] on input "text" at bounding box center [406, 189] width 58 height 11
paste input "**********"
type input "**********"
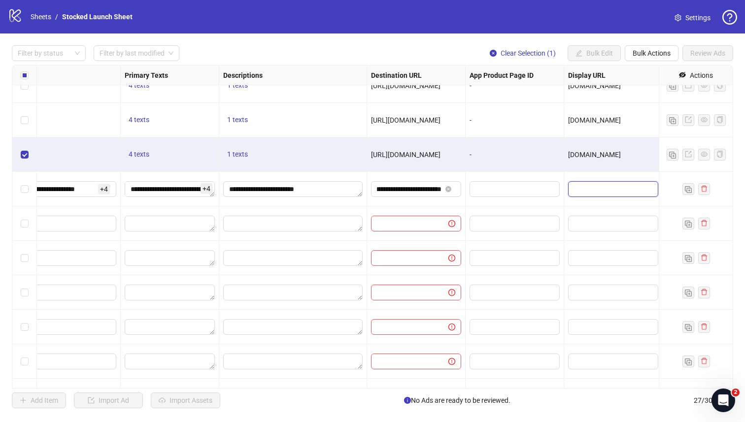
click at [591, 188] on input "text" at bounding box center [612, 189] width 76 height 11
click at [589, 155] on span "[DOMAIN_NAME]" at bounding box center [594, 155] width 53 height 8
copy span "[DOMAIN_NAME]"
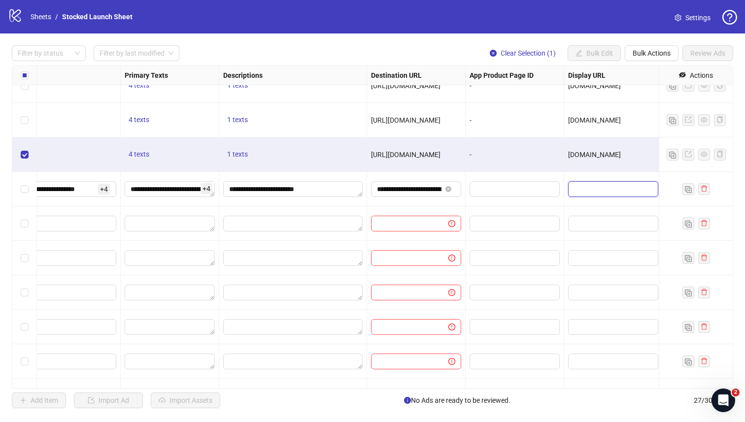
click at [596, 188] on input "text" at bounding box center [612, 189] width 76 height 11
paste input "**********"
type input "**********"
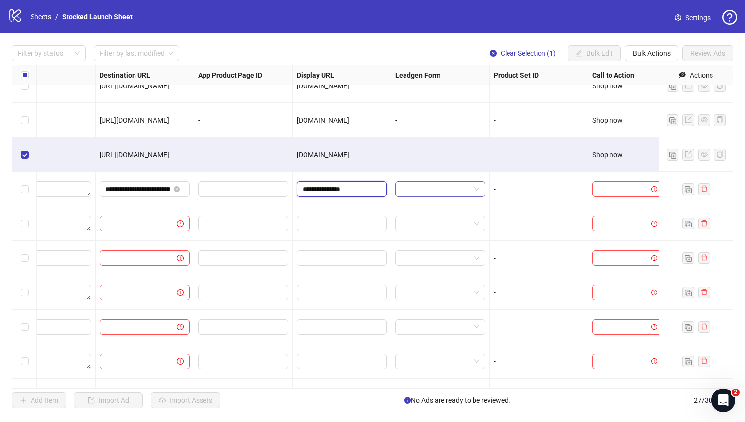
scroll to position [293, 891]
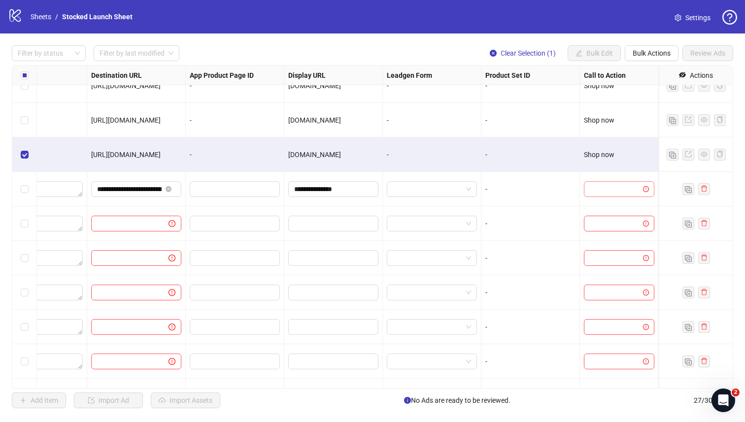
click at [610, 196] on input "search" at bounding box center [615, 189] width 50 height 15
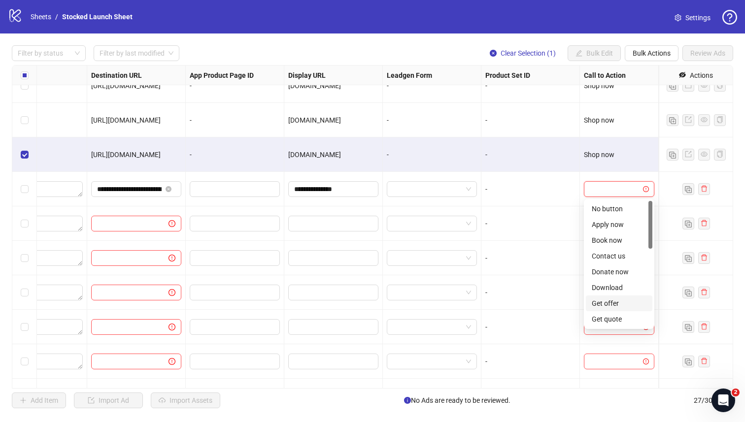
scroll to position [205, 0]
click at [617, 243] on div "Shop now" at bounding box center [619, 240] width 55 height 11
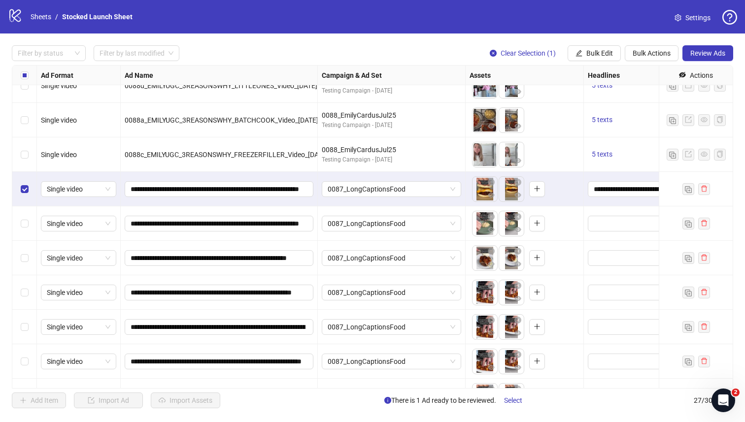
scroll to position [628, 0]
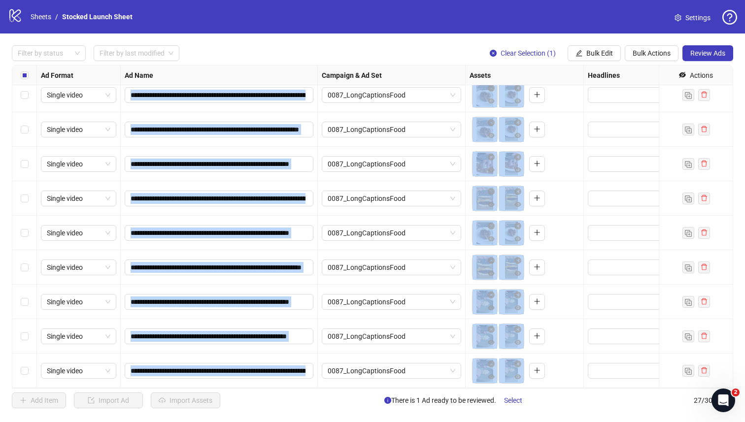
click at [31, 370] on div "Select row 27" at bounding box center [24, 371] width 25 height 34
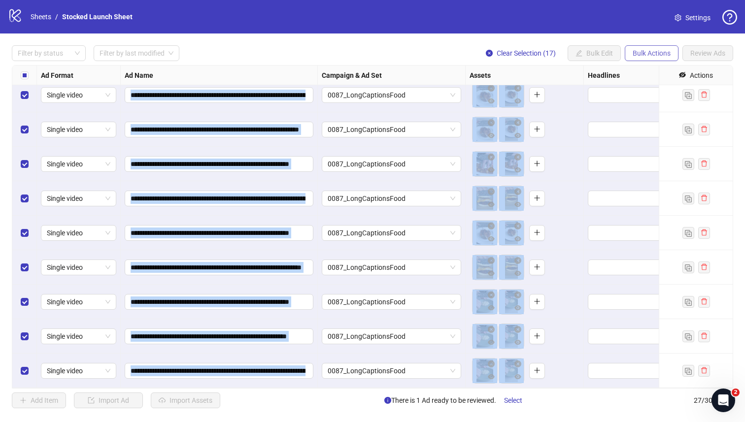
click at [646, 53] on span "Bulk Actions" at bounding box center [651, 53] width 38 height 8
click at [648, 56] on span "Bulk Actions" at bounding box center [651, 53] width 38 height 8
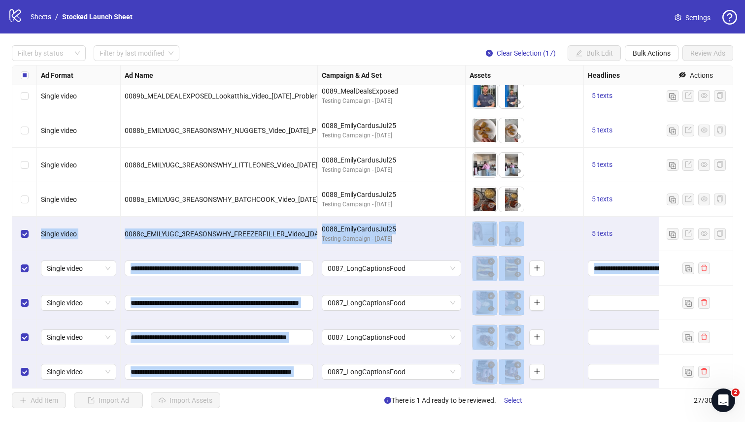
scroll to position [266, 0]
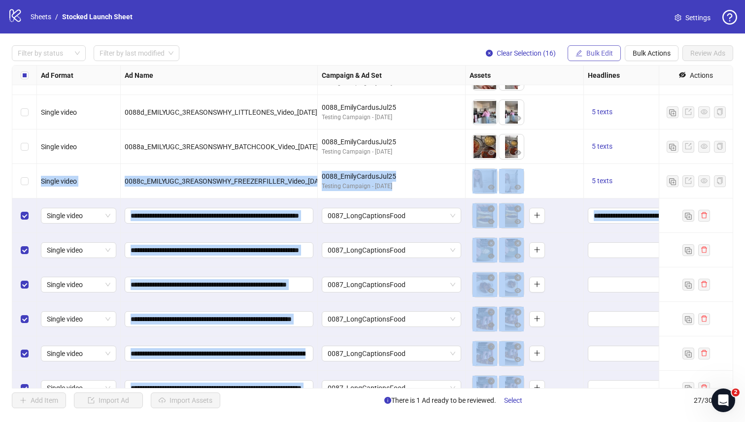
click at [593, 51] on span "Bulk Edit" at bounding box center [599, 53] width 27 height 8
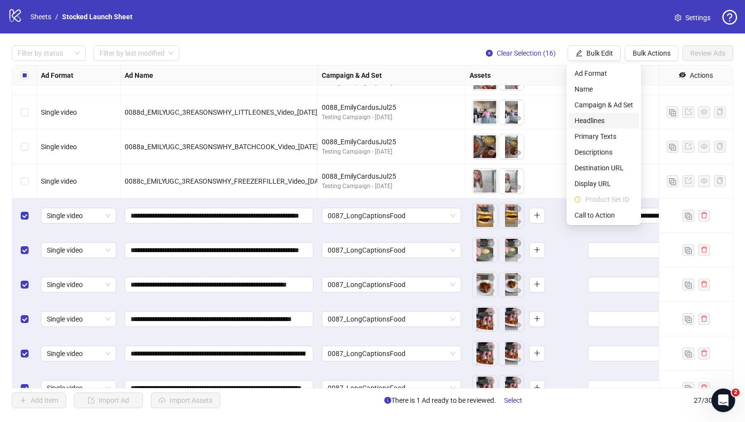
click at [602, 120] on span "Headlines" at bounding box center [603, 120] width 59 height 11
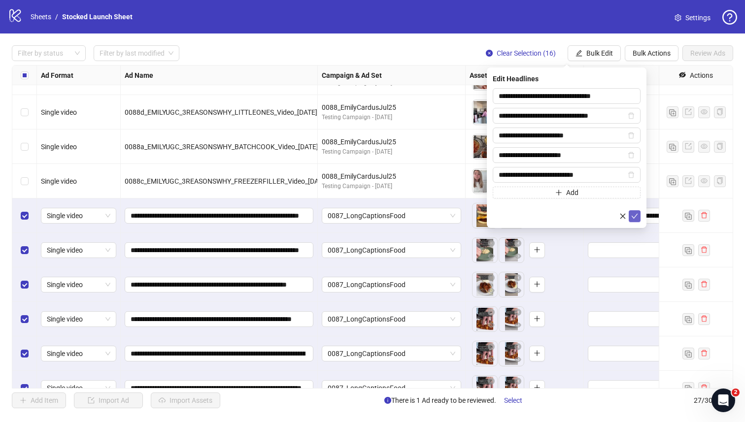
click at [636, 216] on icon "check" at bounding box center [634, 216] width 7 height 7
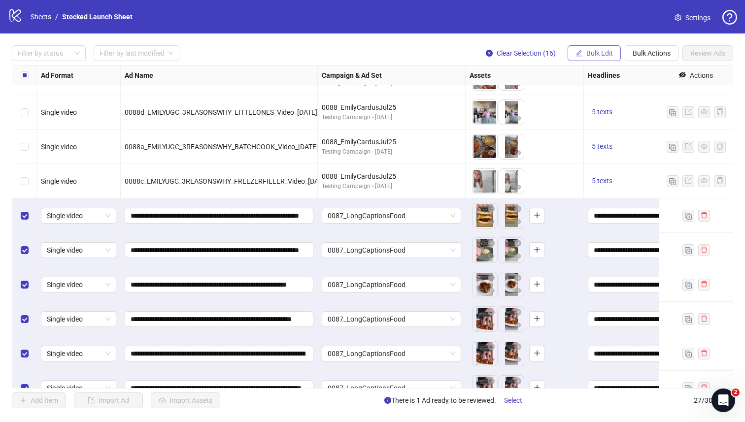
click at [601, 54] on span "Bulk Edit" at bounding box center [599, 53] width 27 height 8
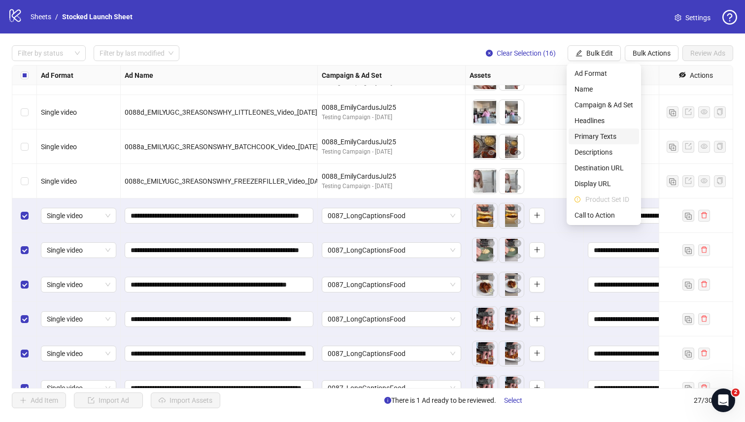
click at [604, 138] on span "Primary Texts" at bounding box center [603, 136] width 59 height 11
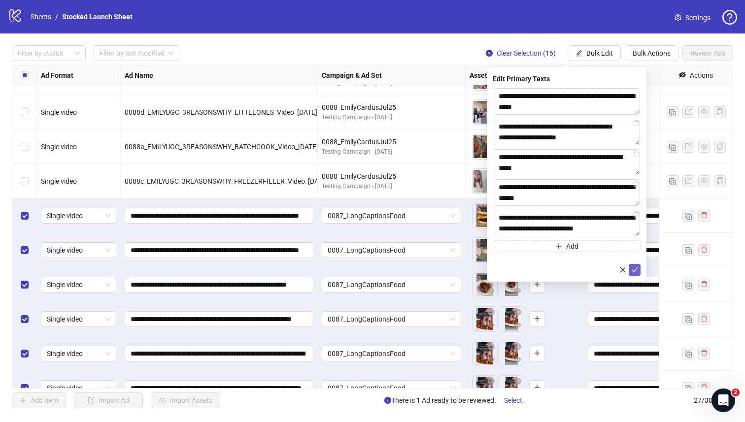
click at [636, 270] on icon "check" at bounding box center [634, 269] width 7 height 7
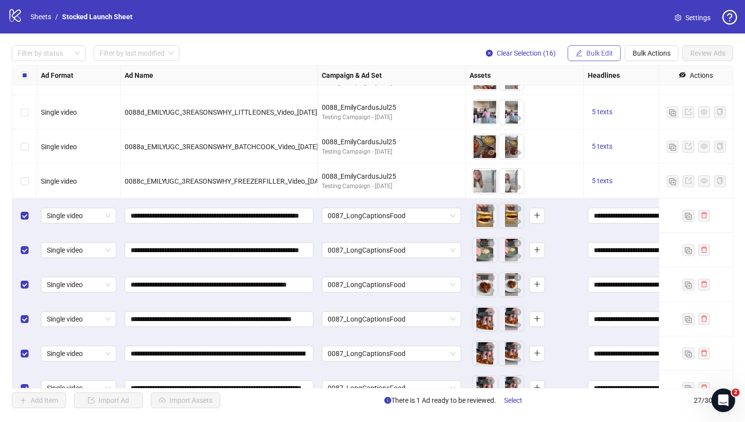
click at [598, 51] on span "Bulk Edit" at bounding box center [599, 53] width 27 height 8
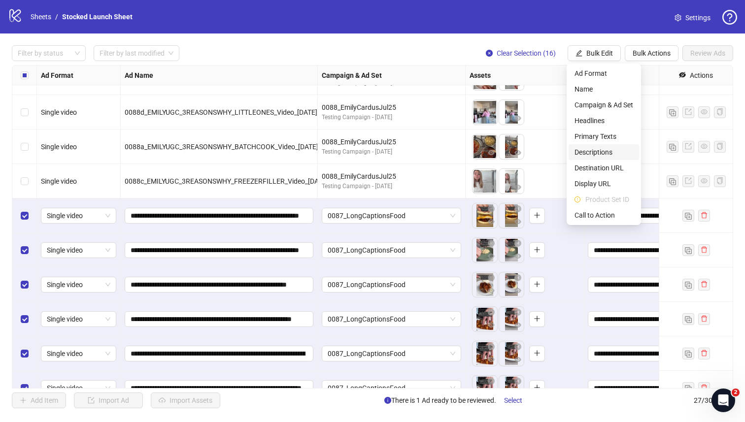
click at [606, 151] on span "Descriptions" at bounding box center [603, 152] width 59 height 11
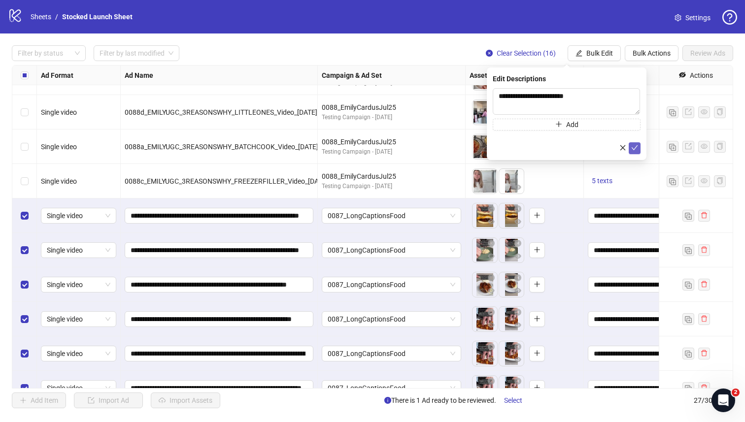
click at [633, 147] on icon "check" at bounding box center [634, 147] width 7 height 7
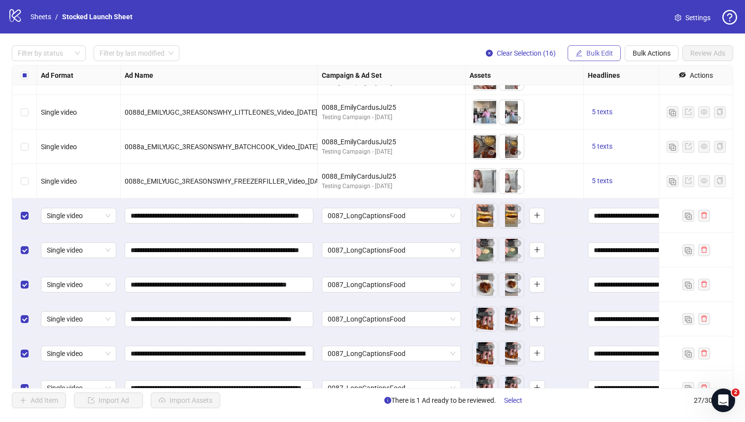
click at [598, 55] on span "Bulk Edit" at bounding box center [599, 53] width 27 height 8
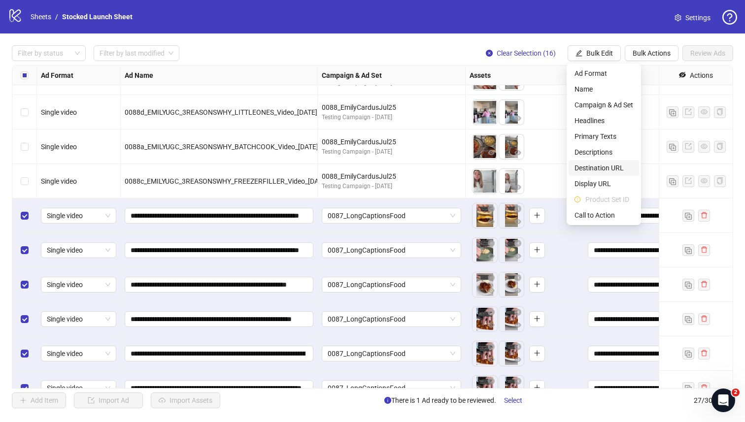
click at [601, 169] on span "Destination URL" at bounding box center [603, 168] width 59 height 11
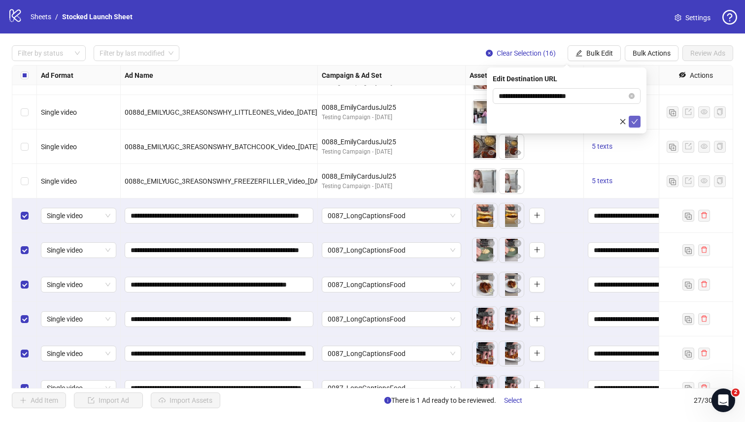
click at [633, 122] on icon "check" at bounding box center [634, 121] width 7 height 7
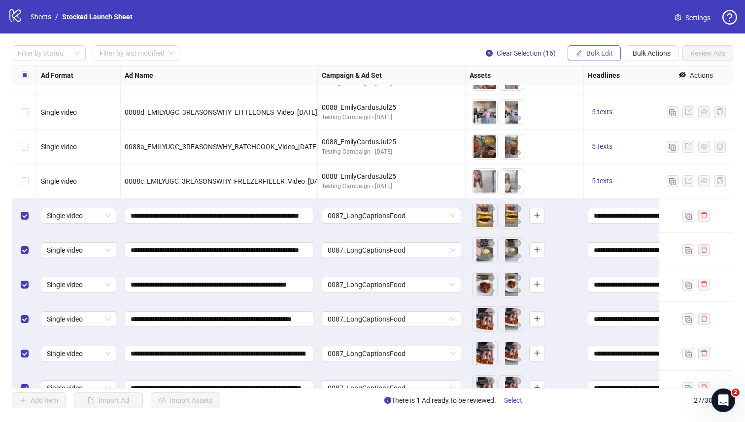
click at [589, 49] on button "Bulk Edit" at bounding box center [593, 53] width 53 height 16
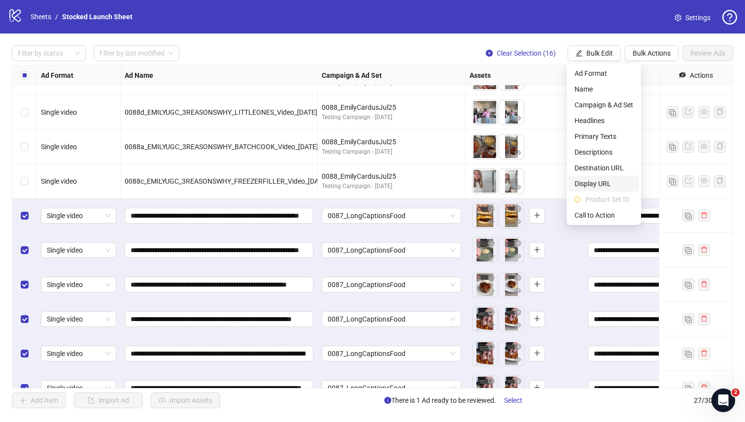
click at [609, 181] on span "Display URL" at bounding box center [603, 183] width 59 height 11
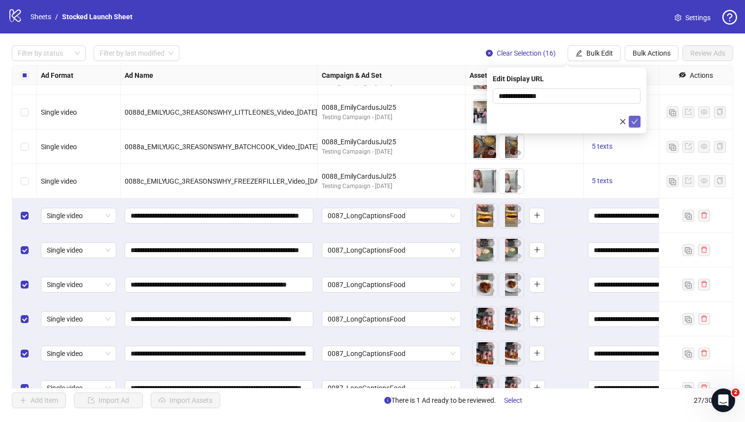
click at [632, 122] on icon "check" at bounding box center [634, 121] width 7 height 7
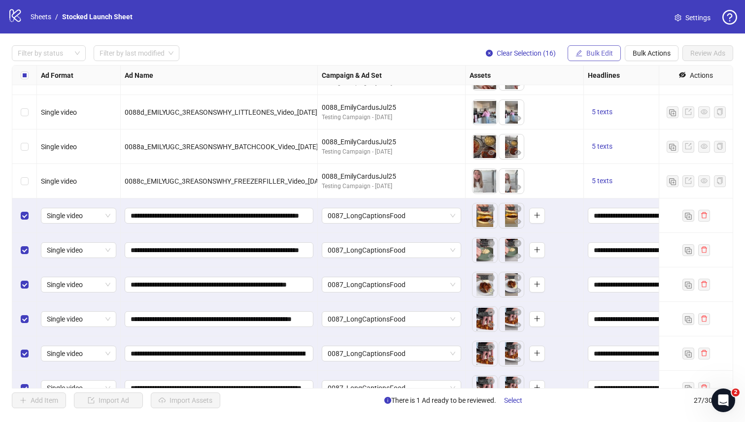
click at [584, 50] on button "Bulk Edit" at bounding box center [593, 53] width 53 height 16
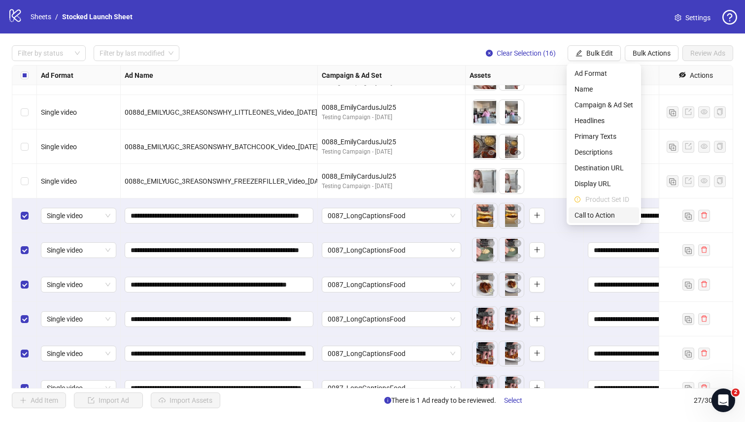
click at [603, 218] on span "Call to Action" at bounding box center [603, 215] width 59 height 11
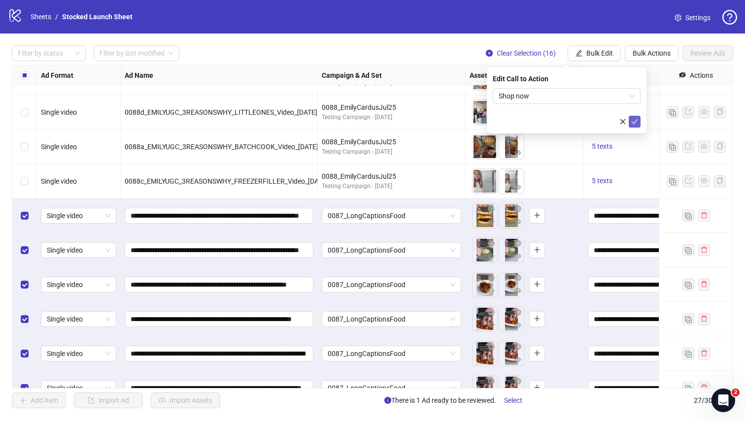
click at [633, 124] on icon "check" at bounding box center [634, 121] width 7 height 7
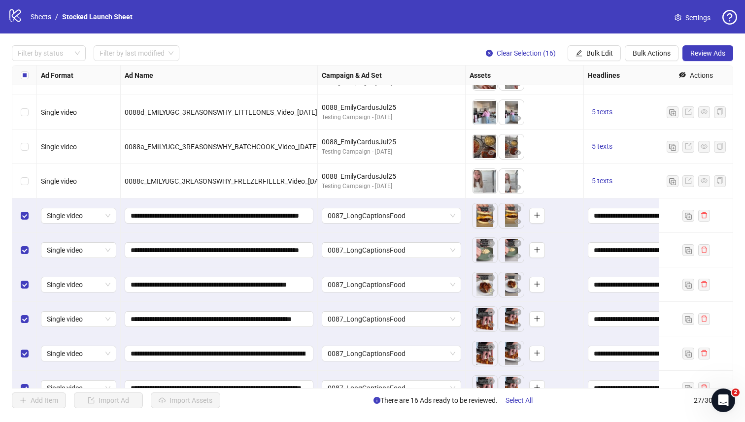
click at [576, 211] on div "To pick up a draggable item, press the space bar. While dragging, use the arrow…" at bounding box center [524, 215] width 110 height 31
click at [430, 190] on div "Testing Campaign - [DATE]" at bounding box center [391, 186] width 139 height 9
click at [697, 55] on span "Review Ads" at bounding box center [707, 53] width 35 height 8
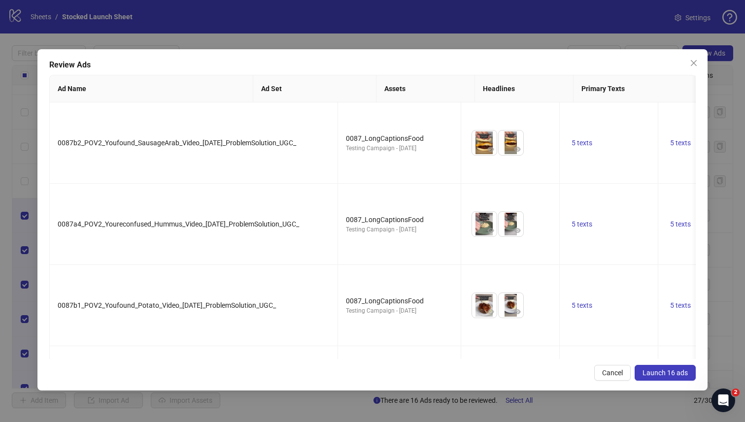
click at [648, 372] on span "Launch 16 ads" at bounding box center [664, 373] width 45 height 8
